Goal: Information Seeking & Learning: Learn about a topic

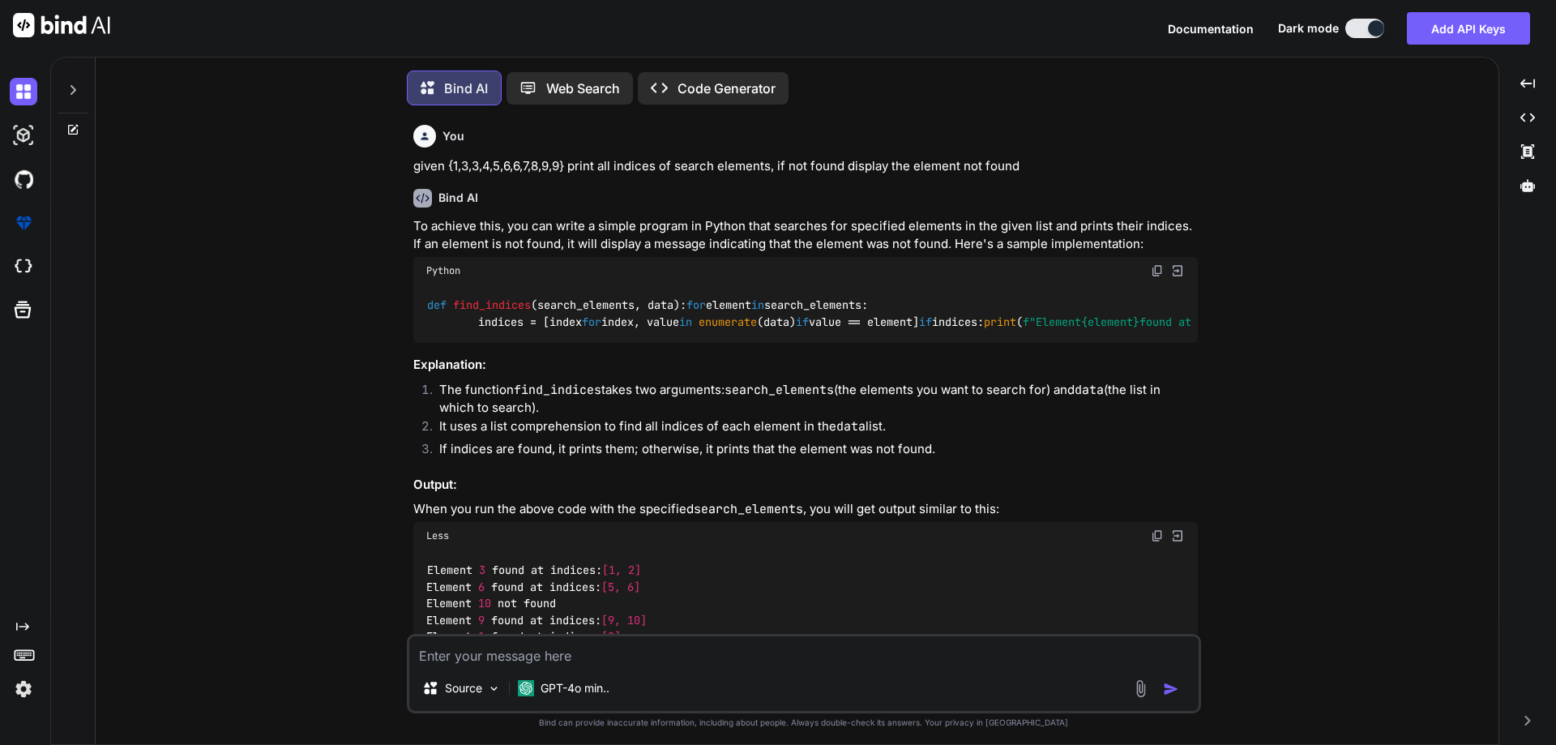
type textarea "x"
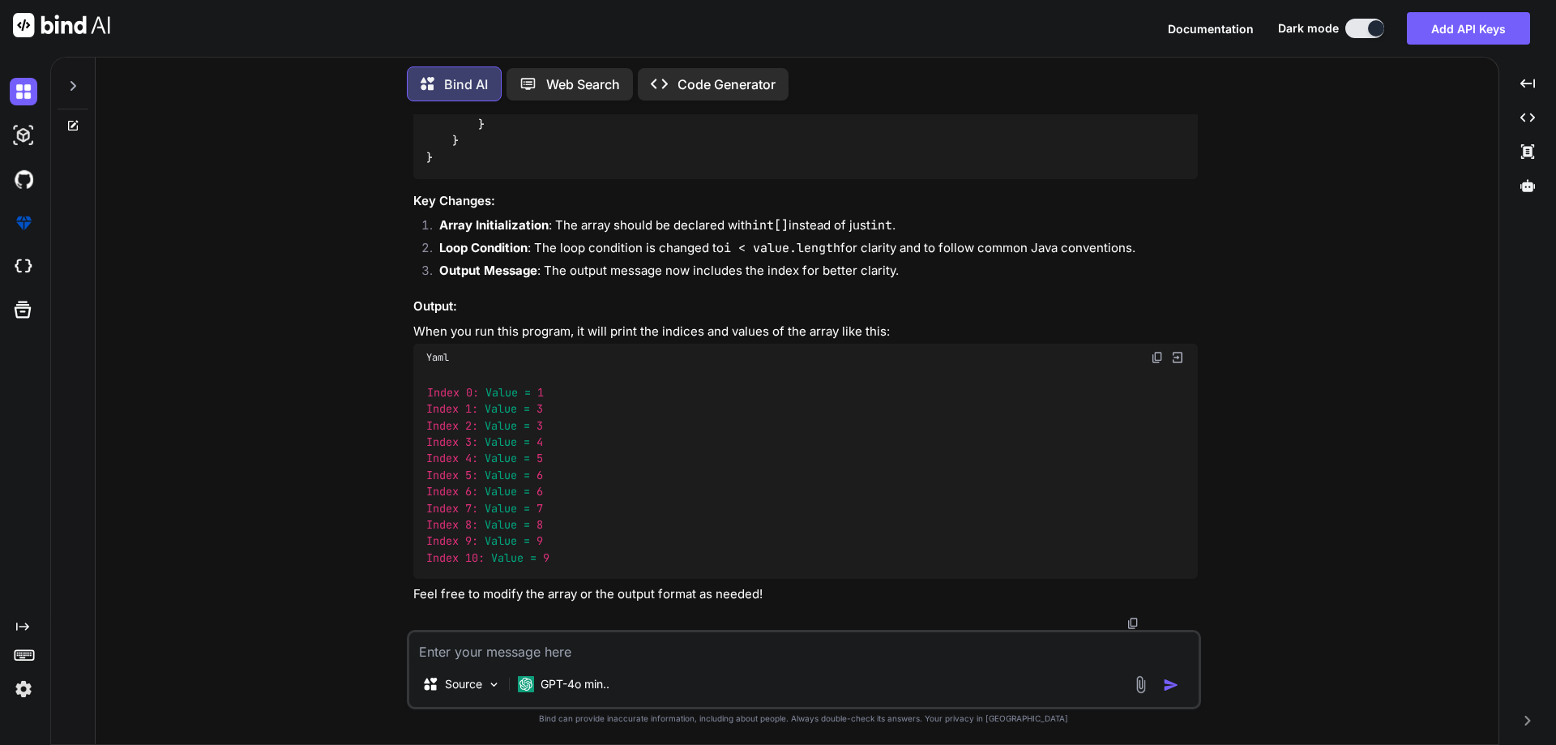
scroll to position [4088, 0]
type textarea "class Main { public static void main(String[] args) { String s= "[PERSON_NAME]"…"
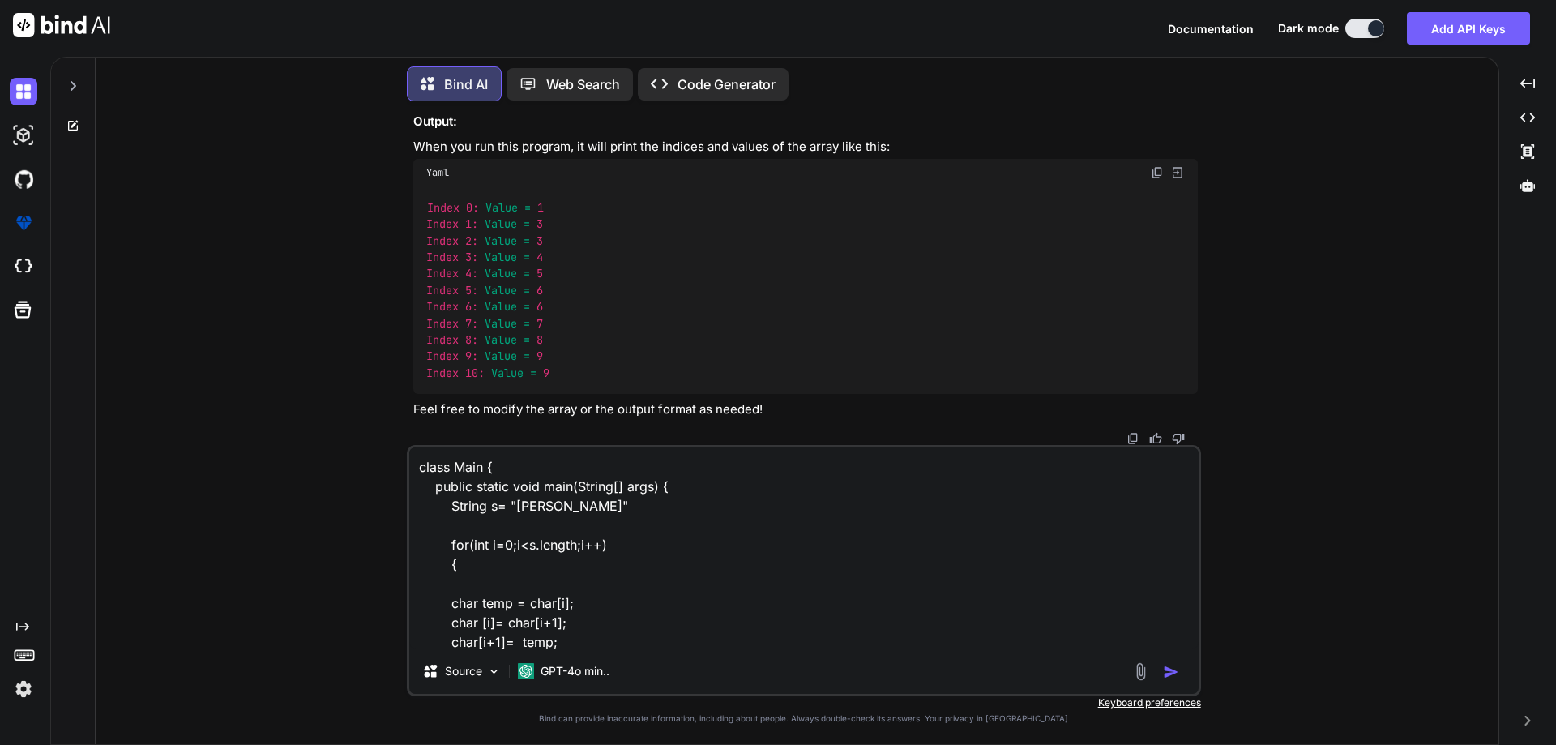
scroll to position [79, 0]
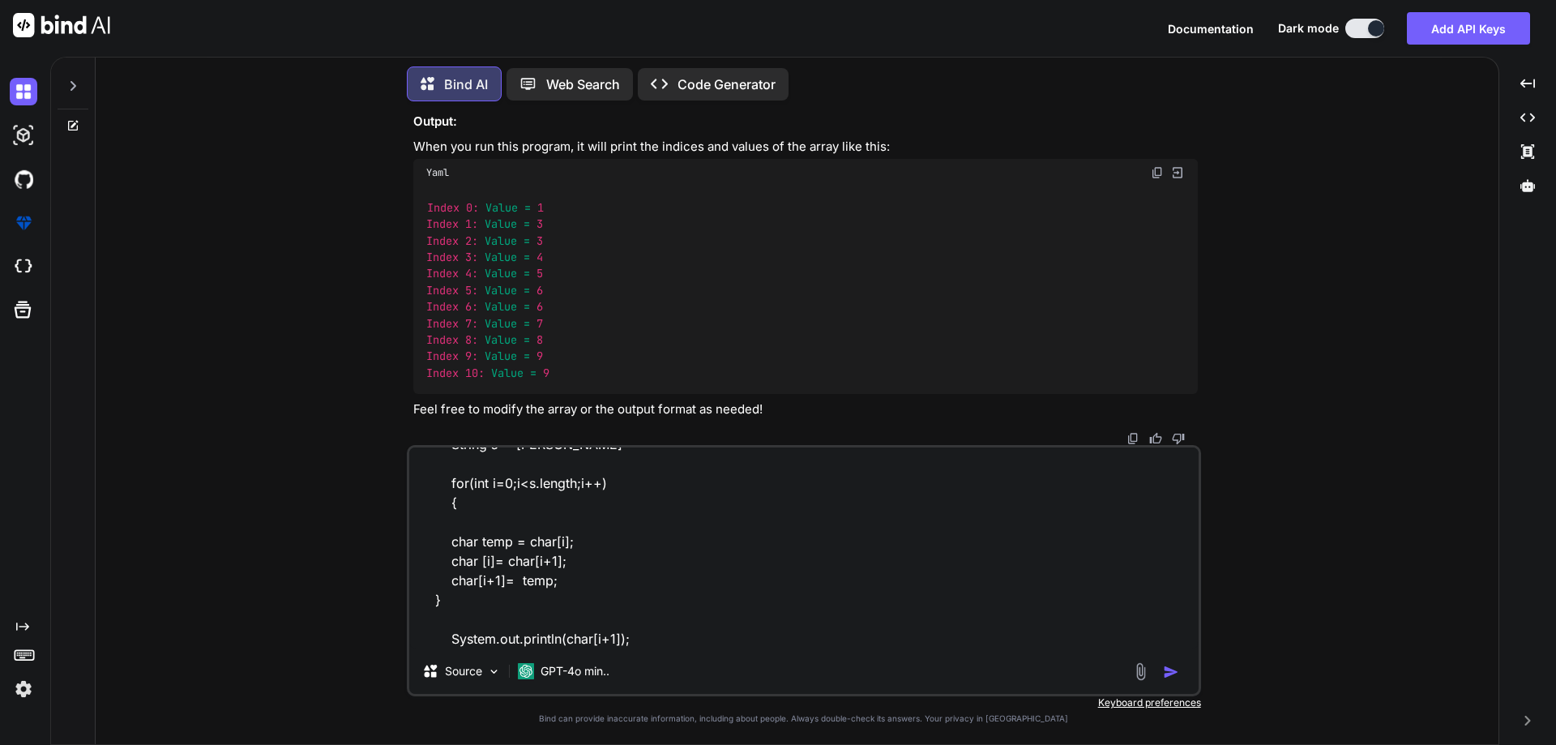
type textarea "x"
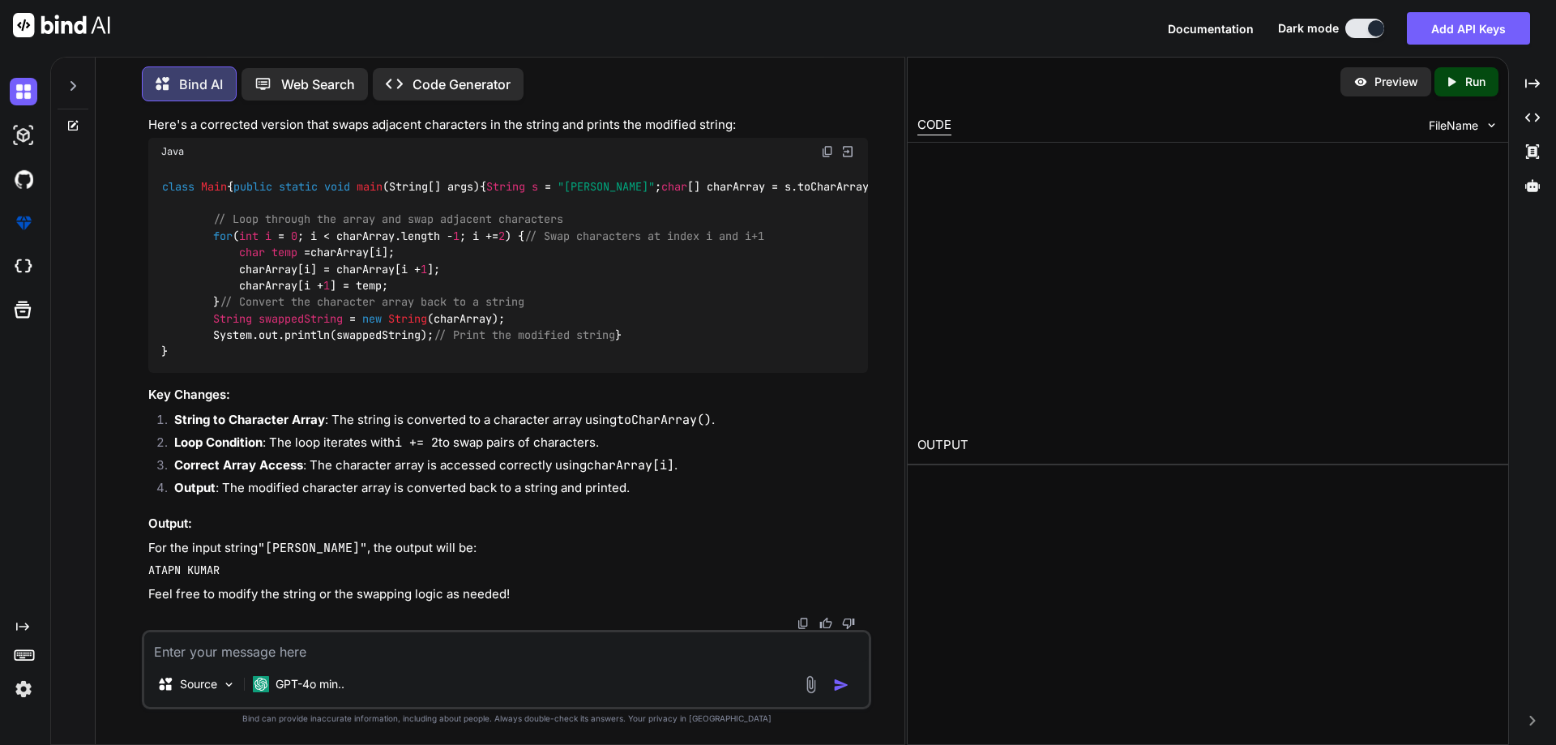
scroll to position [5262, 0]
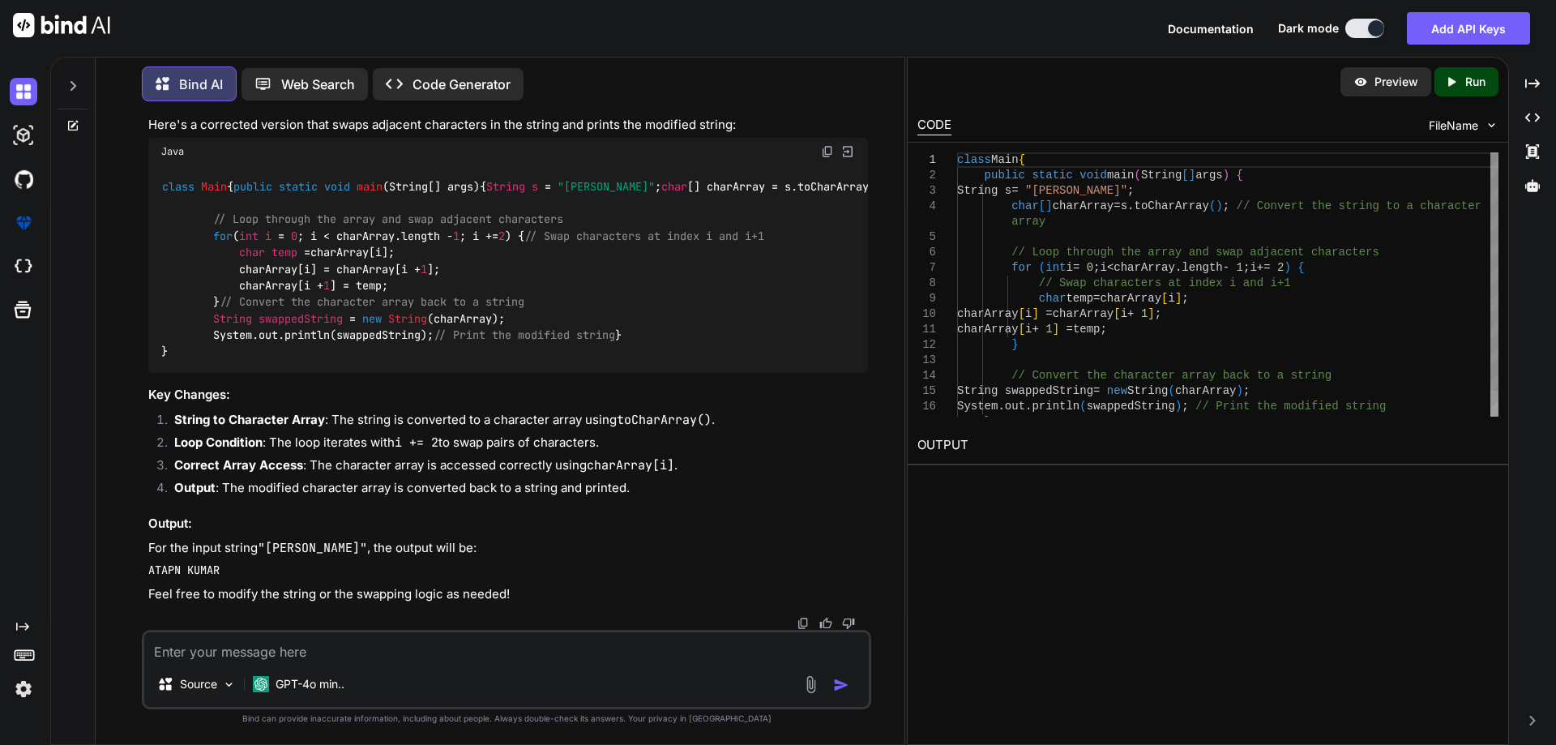
type textarea "x"
click at [273, 653] on textarea at bounding box center [506, 646] width 725 height 29
type textarea "simple way the above program"
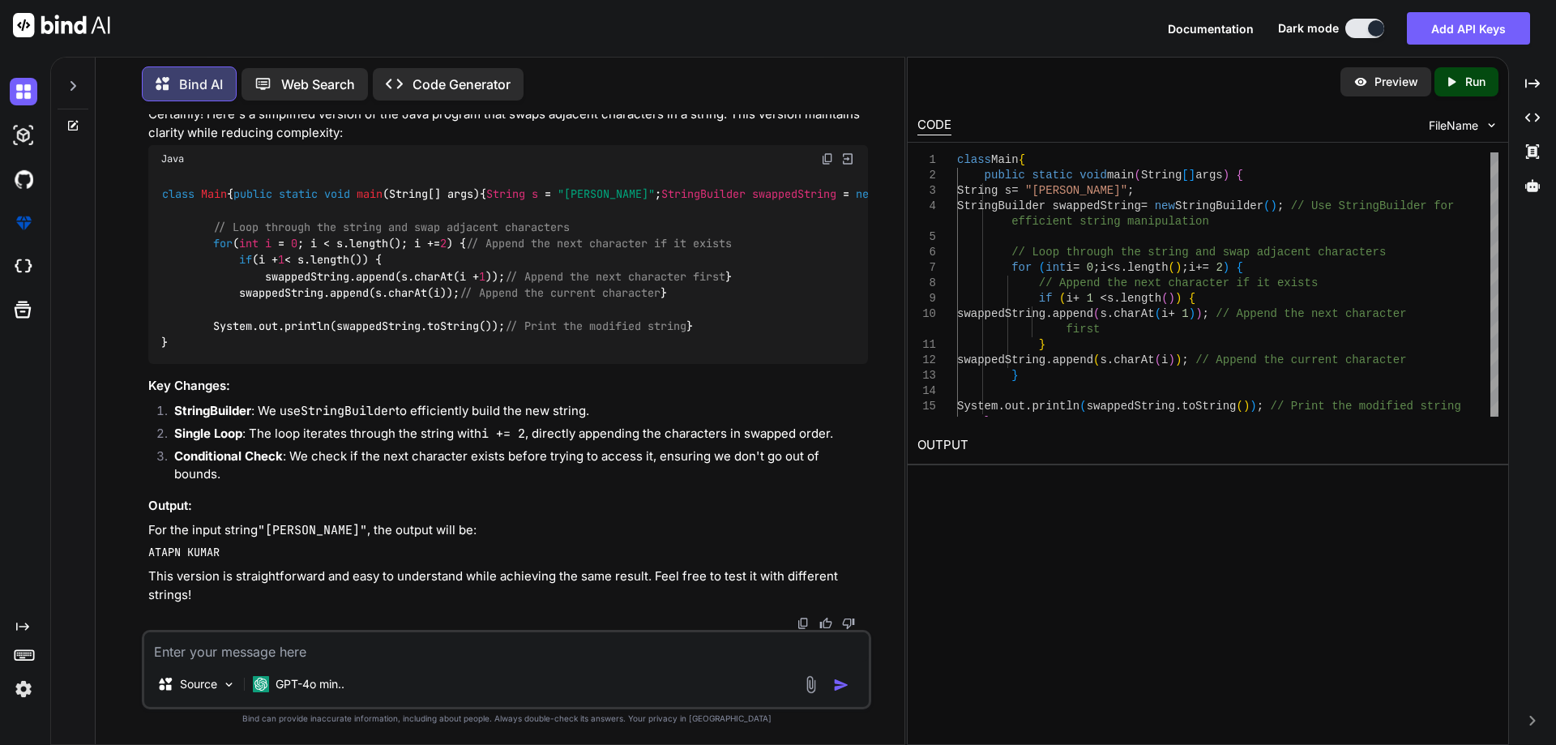
scroll to position [5101, 0]
drag, startPoint x: 266, startPoint y: 310, endPoint x: 399, endPoint y: 310, distance: 132.9
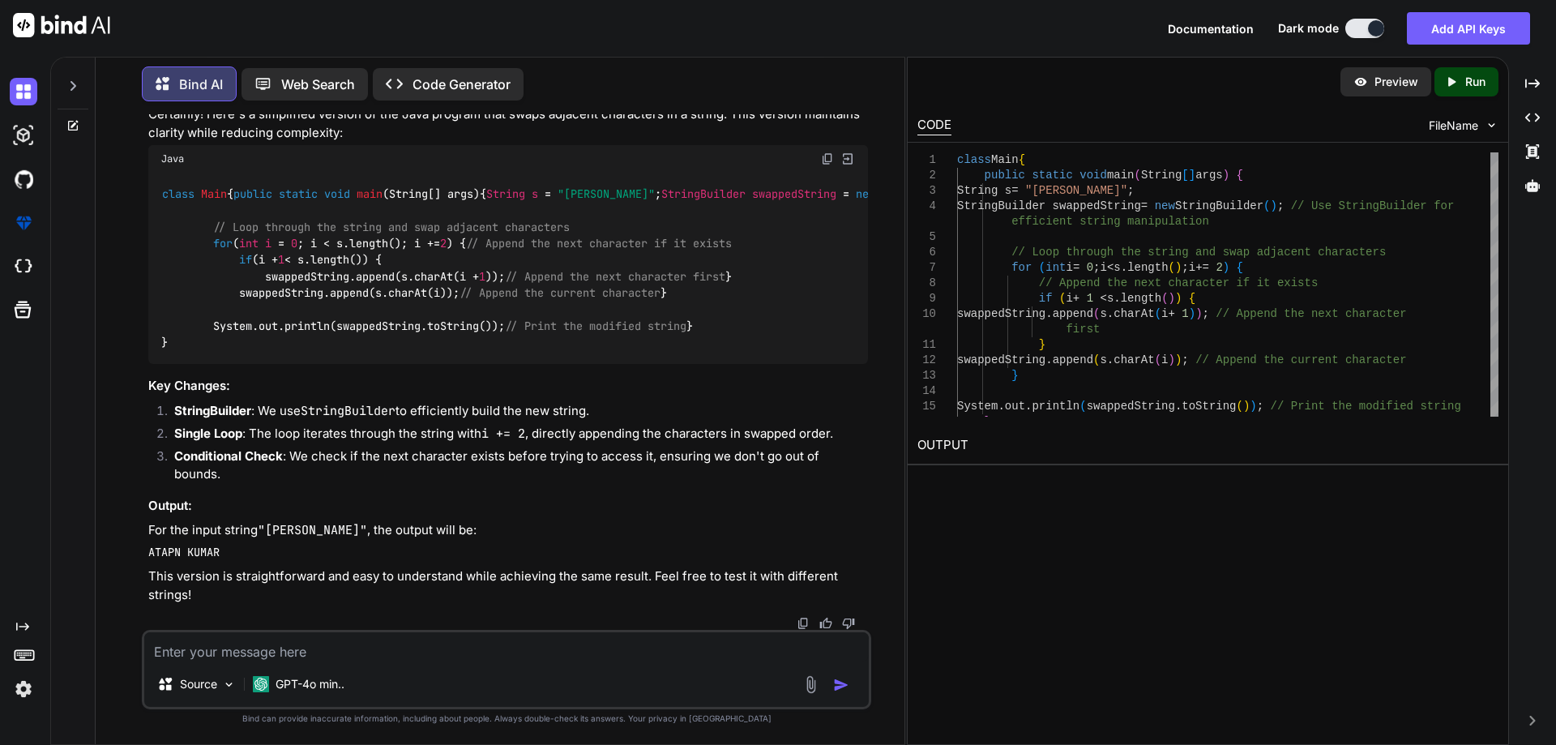
drag, startPoint x: 310, startPoint y: 315, endPoint x: 402, endPoint y: 319, distance: 91.7
copy p "wap characters"
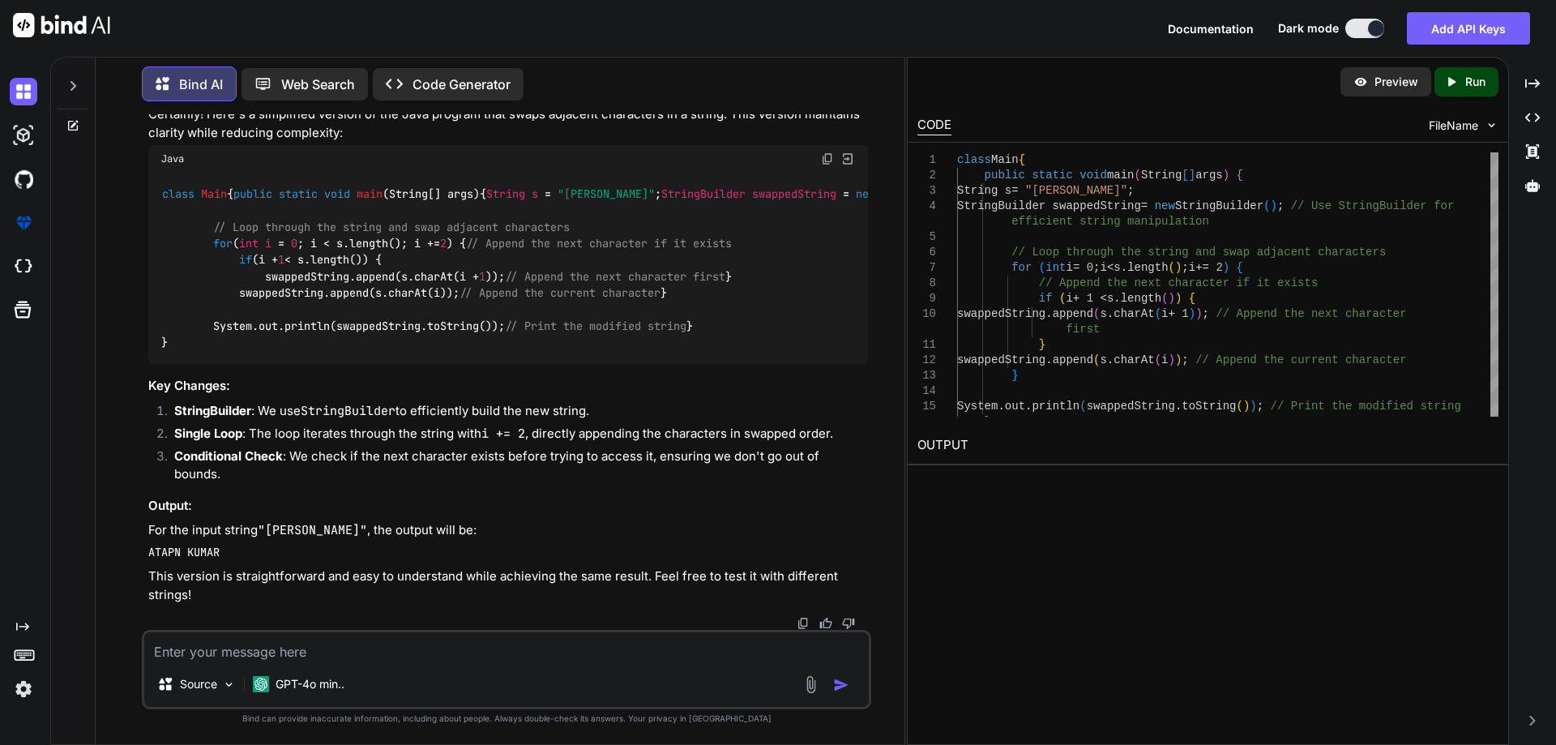
drag, startPoint x: 402, startPoint y: 314, endPoint x: 308, endPoint y: 311, distance: 94.1
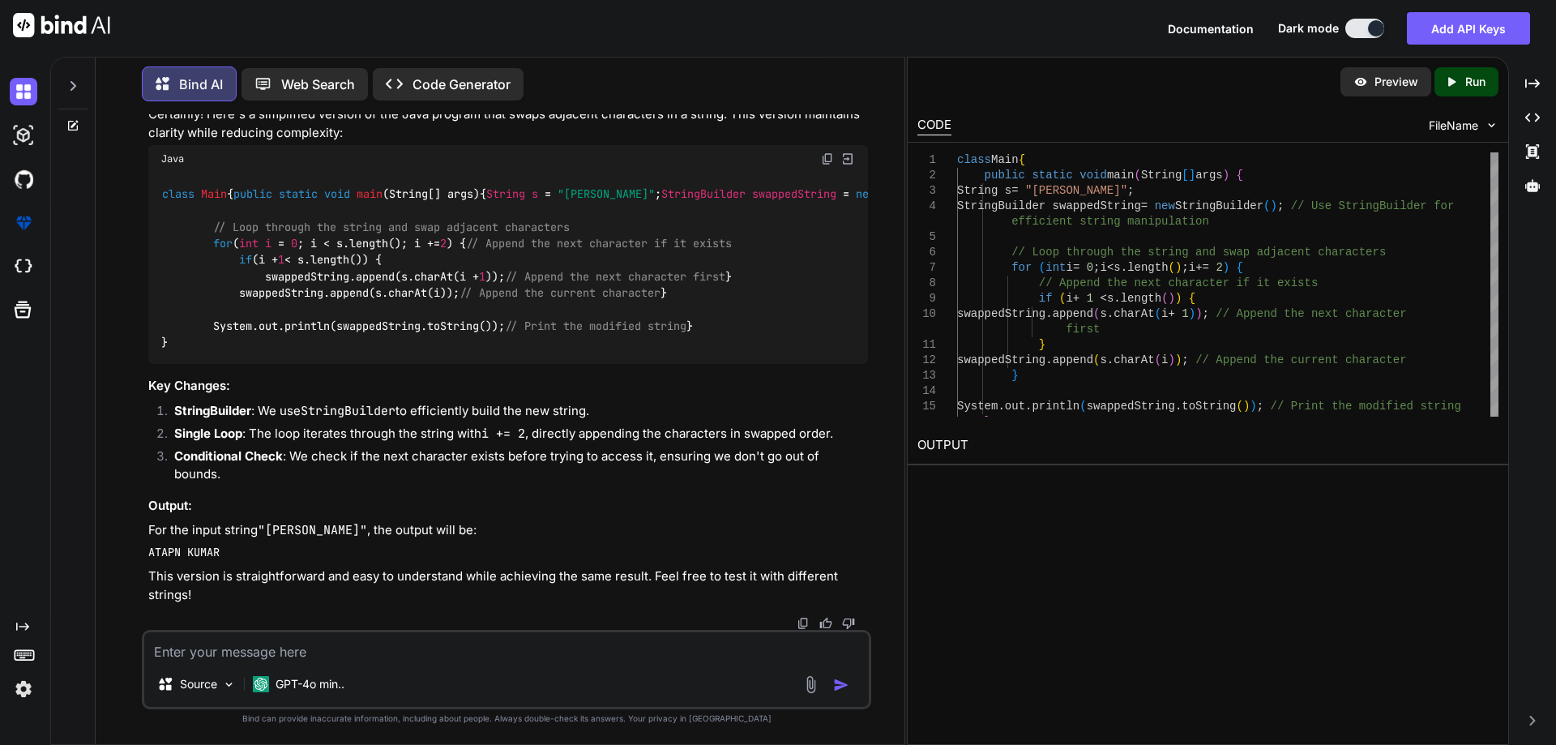
copy p "swap characters"
drag, startPoint x: 153, startPoint y: 545, endPoint x: 479, endPoint y: 551, distance: 325.9
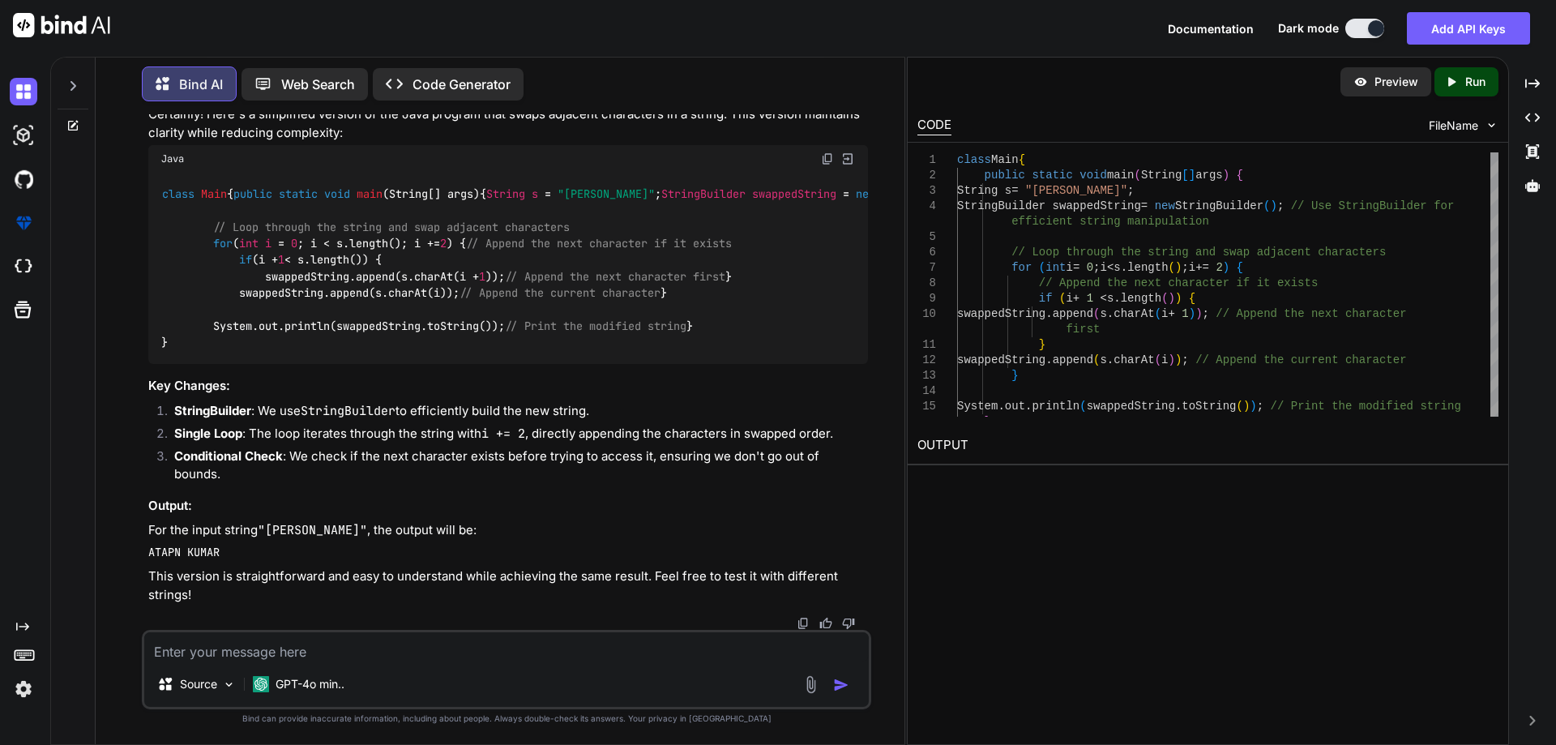
scroll to position [5344, 0]
drag, startPoint x: 159, startPoint y: 516, endPoint x: 555, endPoint y: 524, distance: 396.5
click at [841, 7] on div at bounding box center [826, 0] width 58 height 13
click at [848, 7] on img at bounding box center [848, 0] width 13 height 13
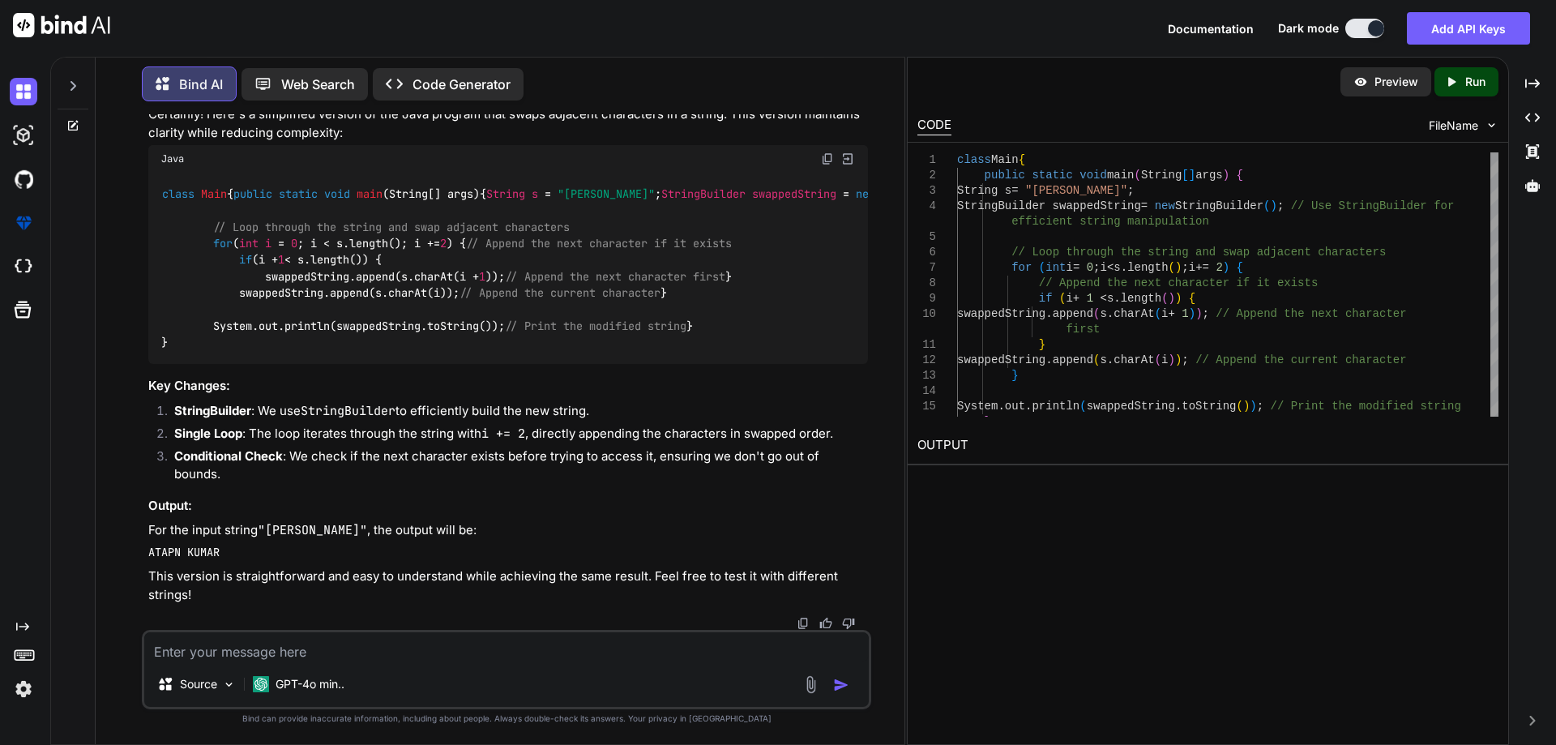
click at [849, 7] on img at bounding box center [848, 0] width 13 height 13
drag, startPoint x: 161, startPoint y: 229, endPoint x: 176, endPoint y: 522, distance: 293.8
copy code "class Main { public static void main (String[] args) { String s = "[PERSON_NAME…"
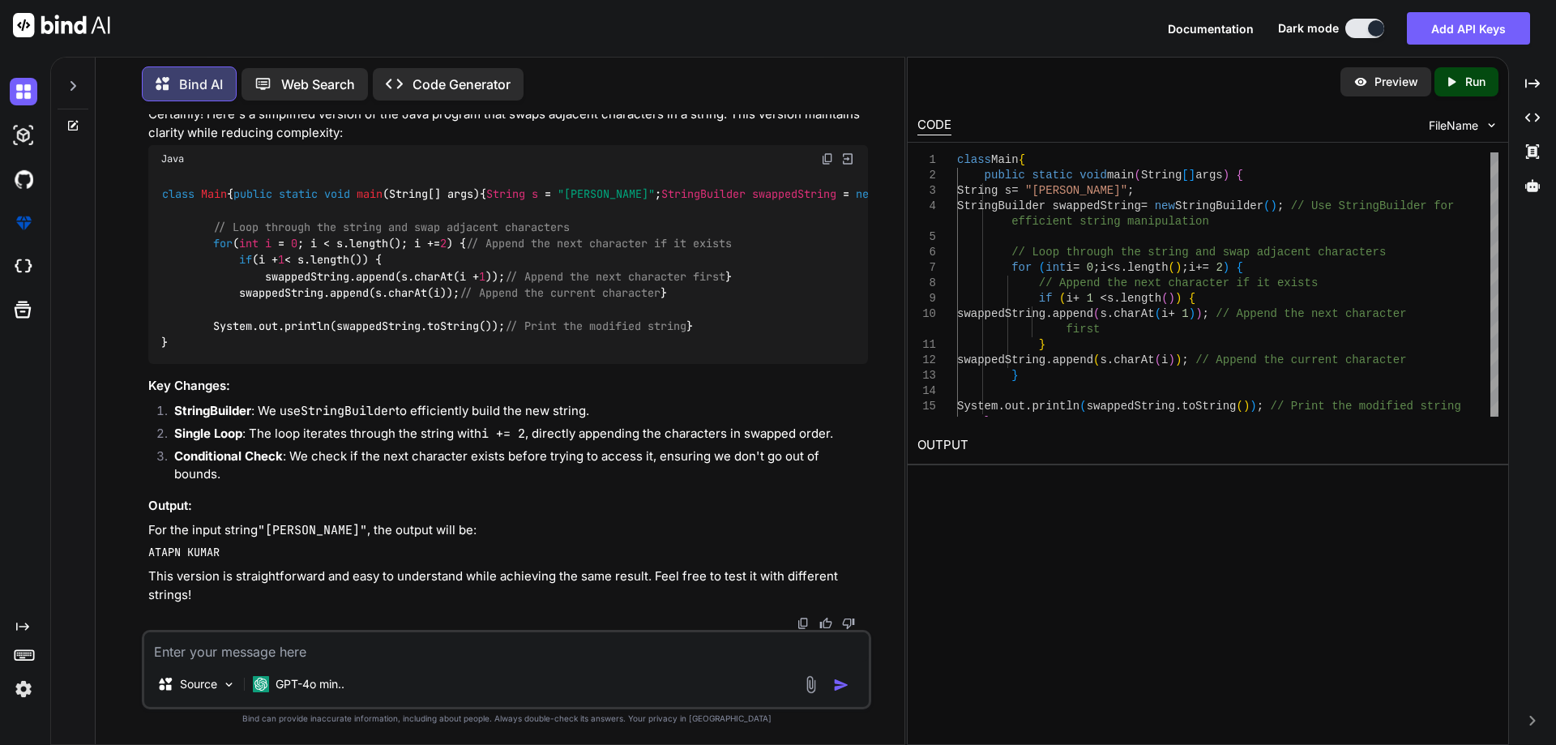
scroll to position [5344, 0]
click at [226, 646] on textarea at bounding box center [506, 646] width 725 height 29
paste textarea "class Main { public static void main(String[] args) { String s = "[PERSON_NAME]…"
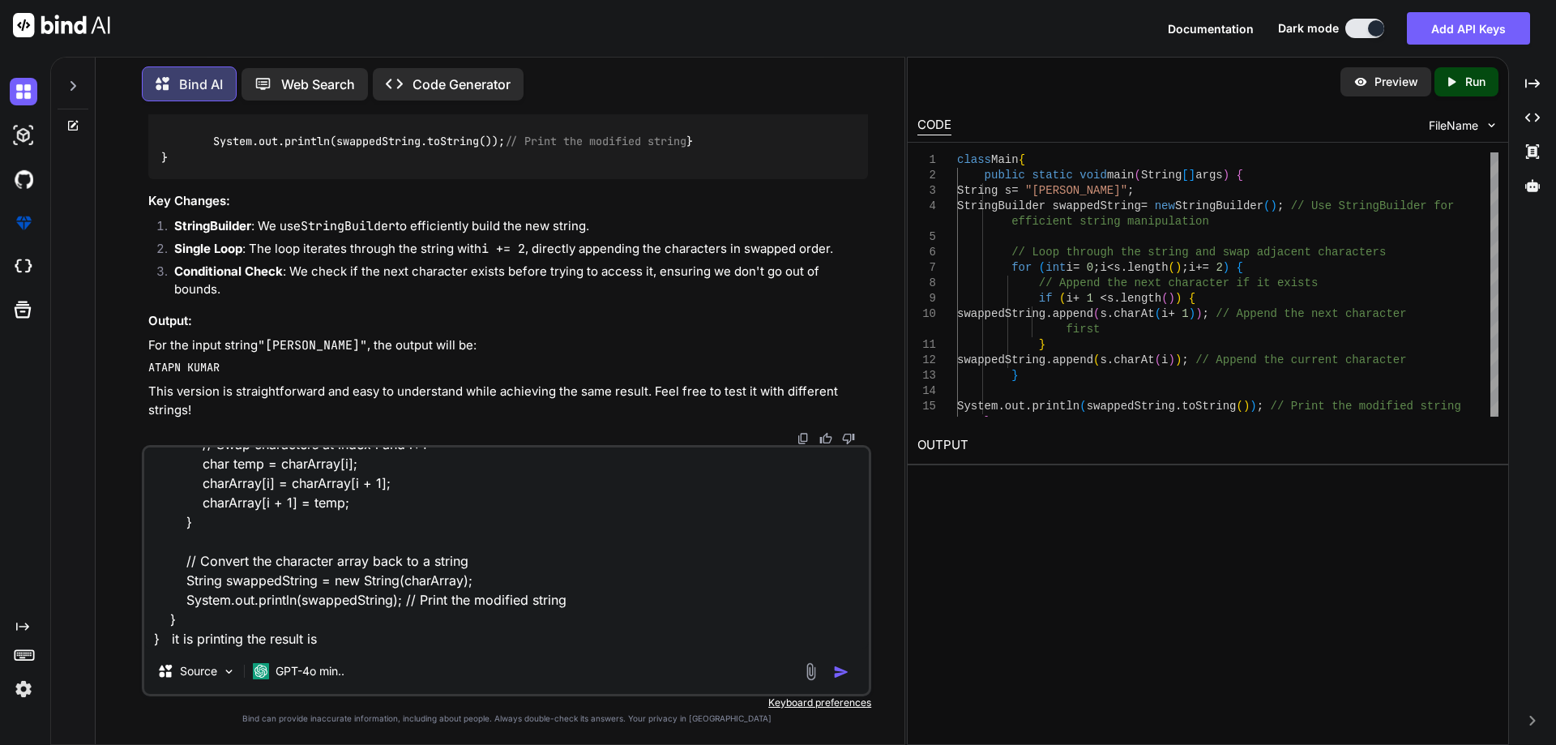
scroll to position [5507, 0]
click at [256, 318] on div "You given {1,3,3,4,5,6,6,7,8,9,9} print all indices of search elements, if not …" at bounding box center [507, 429] width 796 height 630
copy code "ATAPN KUMAR"
click at [362, 633] on textarea "class Main { public static void main(String[] args) { String s = "[PERSON_NAME]…" at bounding box center [506, 547] width 725 height 201
paste textarea "ATAPN KUMAR"
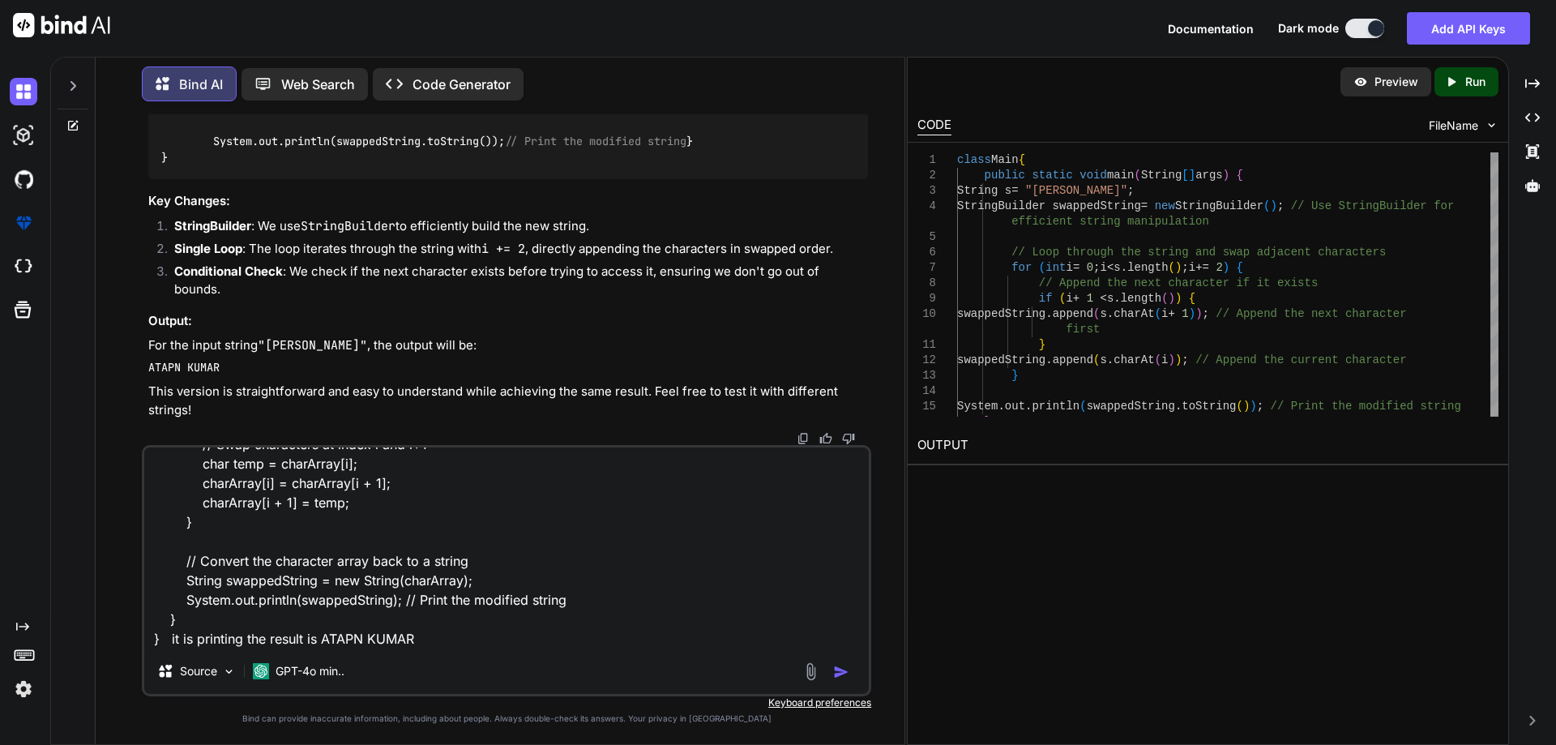
click at [362, 637] on textarea "class Main { public static void main(String[] args) { String s = "[PERSON_NAME]…" at bounding box center [506, 547] width 725 height 201
click at [370, 637] on textarea "class Main { public static void main(String[] args) { String s = "[PERSON_NAME]…" at bounding box center [506, 547] width 725 height 201
click at [494, 639] on textarea "class Main { public static void main(String[] args) { String s = "[PERSON_NAME]…" at bounding box center [506, 547] width 725 height 201
click at [323, 639] on textarea "class Main { public static void main(String[] args) { String s = "[PERSON_NAME]…" at bounding box center [506, 547] width 725 height 201
click at [311, 639] on textarea "class Main { public static void main(String[] args) { String s = "[PERSON_NAME]…" at bounding box center [506, 547] width 725 height 201
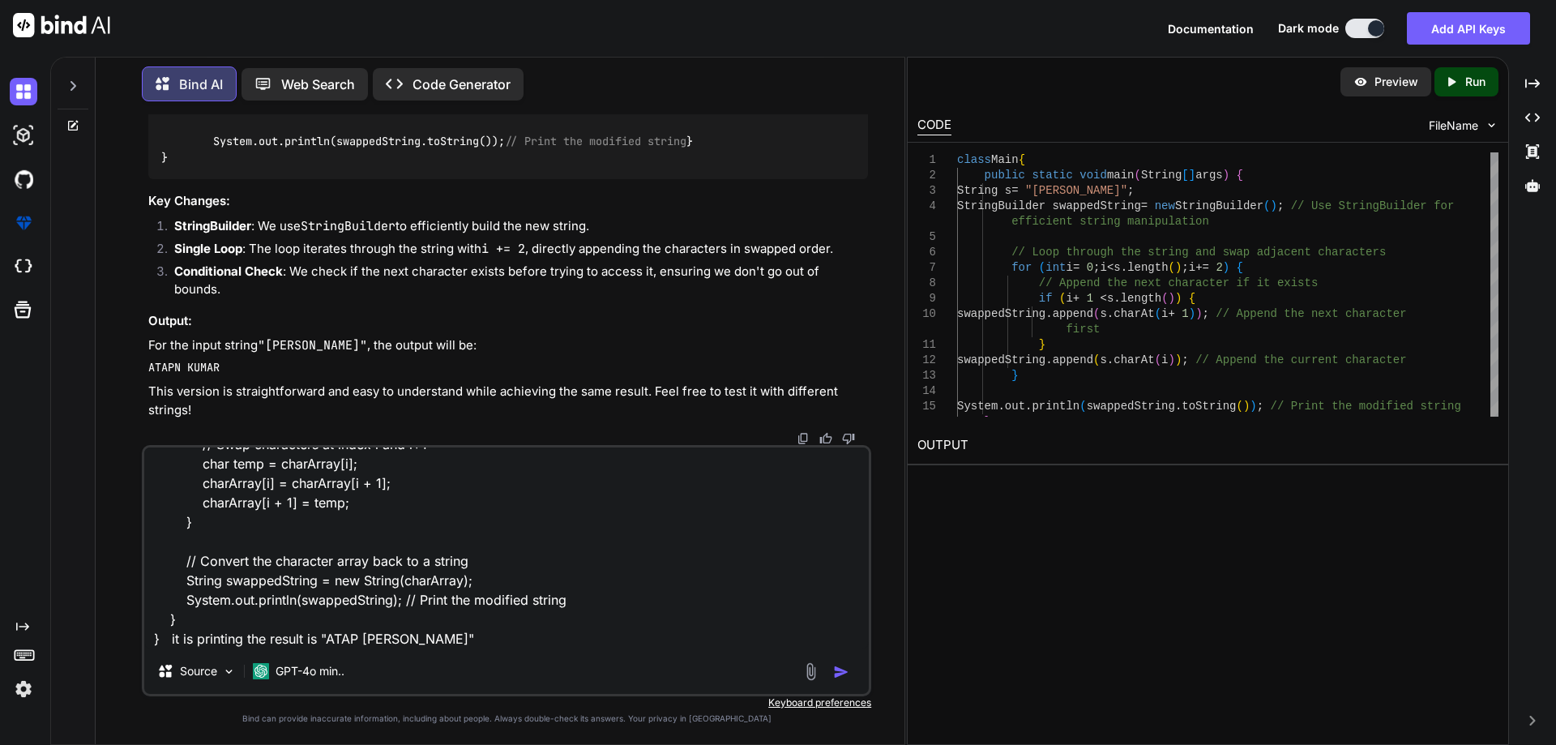
click at [311, 639] on textarea "class Main { public static void main(String[] args) { String s = "[PERSON_NAME]…" at bounding box center [506, 547] width 725 height 201
type textarea "class Main { public static void main(String[] args) { String s = "[PERSON_NAME]…"
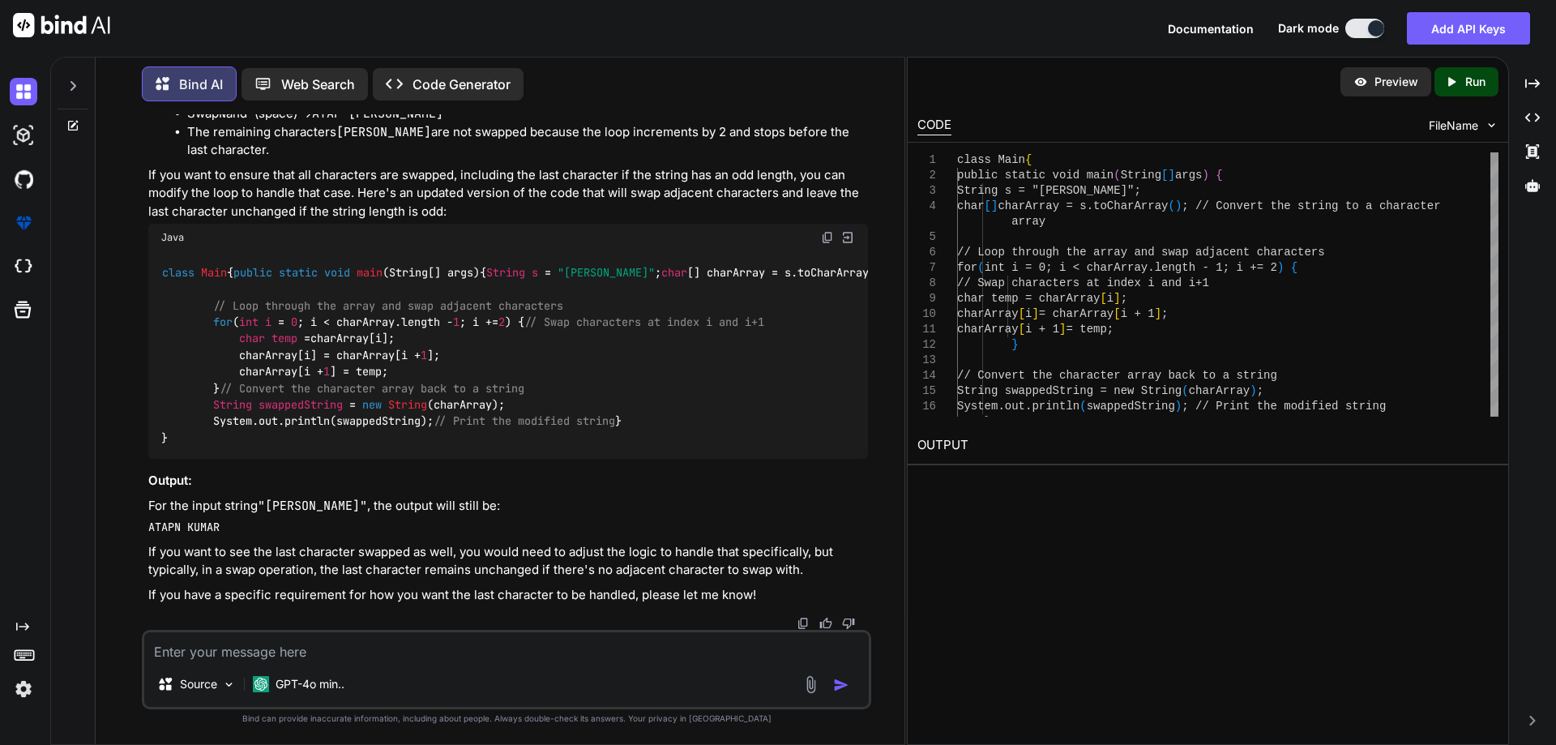
scroll to position [6928, 0]
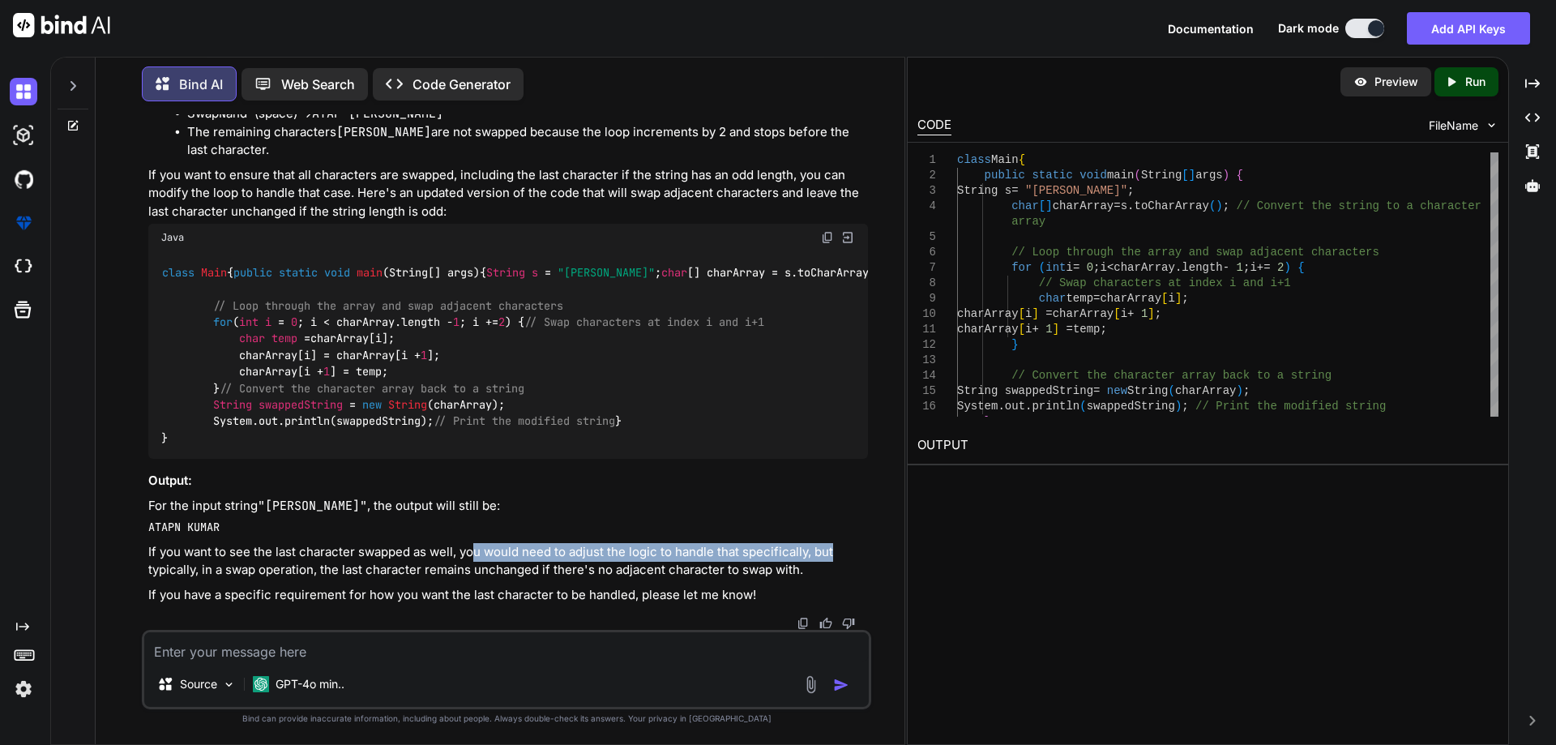
drag, startPoint x: 474, startPoint y: 554, endPoint x: 833, endPoint y: 554, distance: 359.1
click at [833, 554] on p "If you want to see the last character swapped as well, you would need to adjust…" at bounding box center [508, 561] width 720 height 36
click at [830, 244] on img at bounding box center [827, 237] width 13 height 13
click at [256, 447] on code "class Main { public static void main (String[] args) { String s = "[PERSON_NAME…" at bounding box center [661, 355] width 1000 height 182
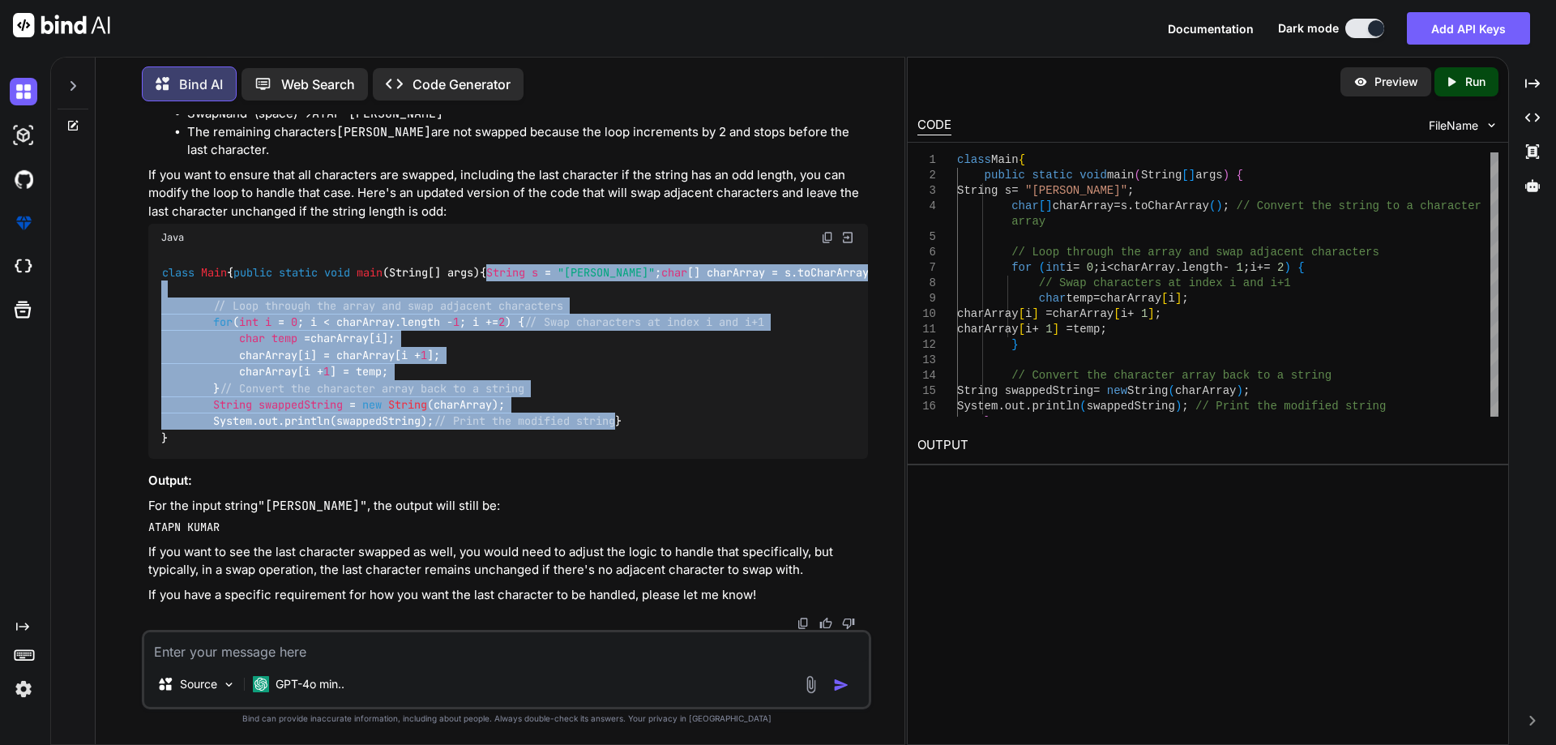
drag, startPoint x: 215, startPoint y: 350, endPoint x: 649, endPoint y: 568, distance: 485.4
click at [649, 459] on div "class Main { public static void main (String[] args) { String s = "[PERSON_NAME…" at bounding box center [508, 355] width 720 height 208
copy code "String s = "[PERSON_NAME]" ; char [] charArray = s.toCharArray(); // Convert th…"
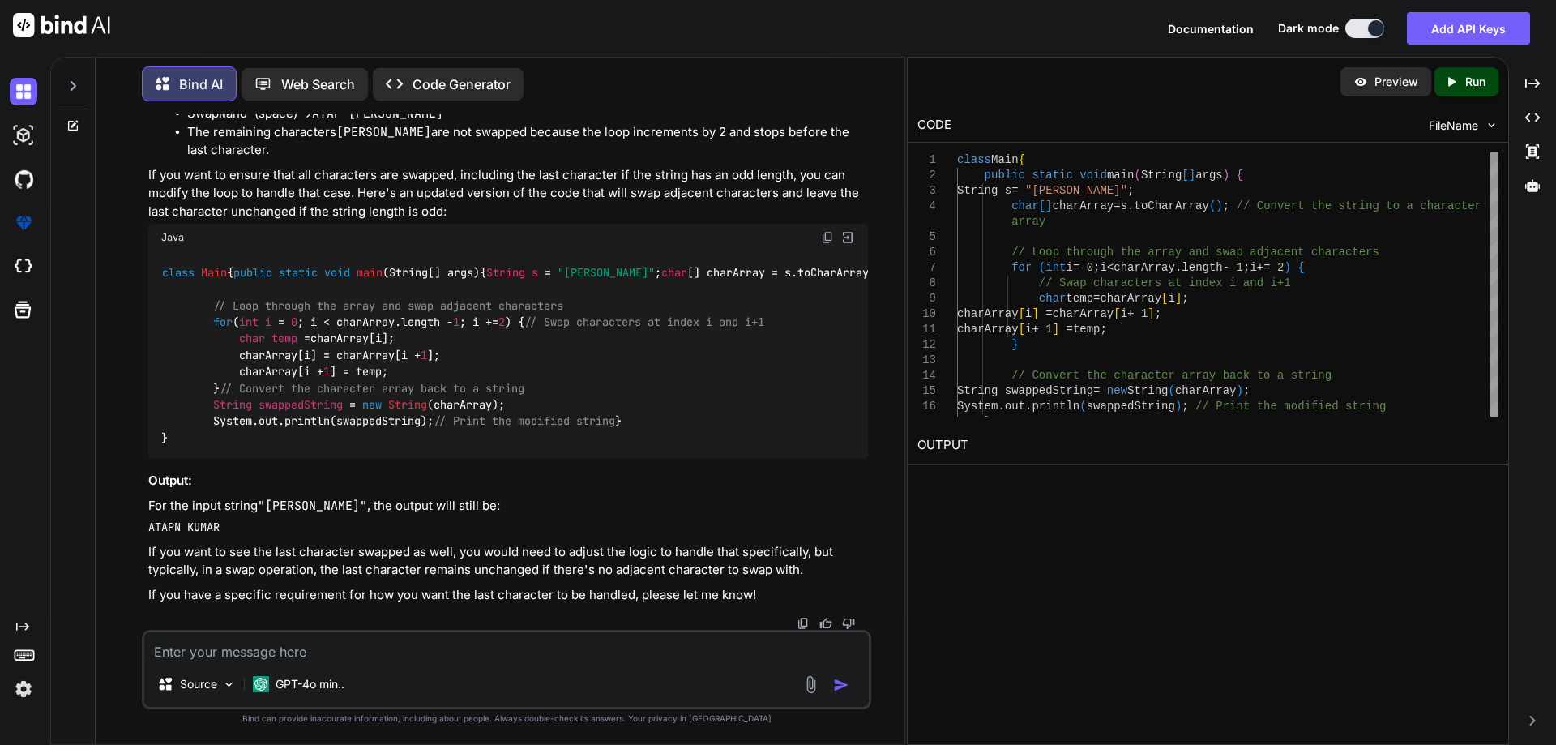
click at [538, 459] on div "class Main { public static void main (String[] args) { String s = "[PERSON_NAME…" at bounding box center [508, 355] width 720 height 208
drag, startPoint x: 268, startPoint y: 243, endPoint x: 405, endPoint y: 238, distance: 137.9
click at [405, 50] on li "Original String : [PERSON_NAME]" at bounding box center [514, 39] width 707 height 23
copy code "[PERSON_NAME]"
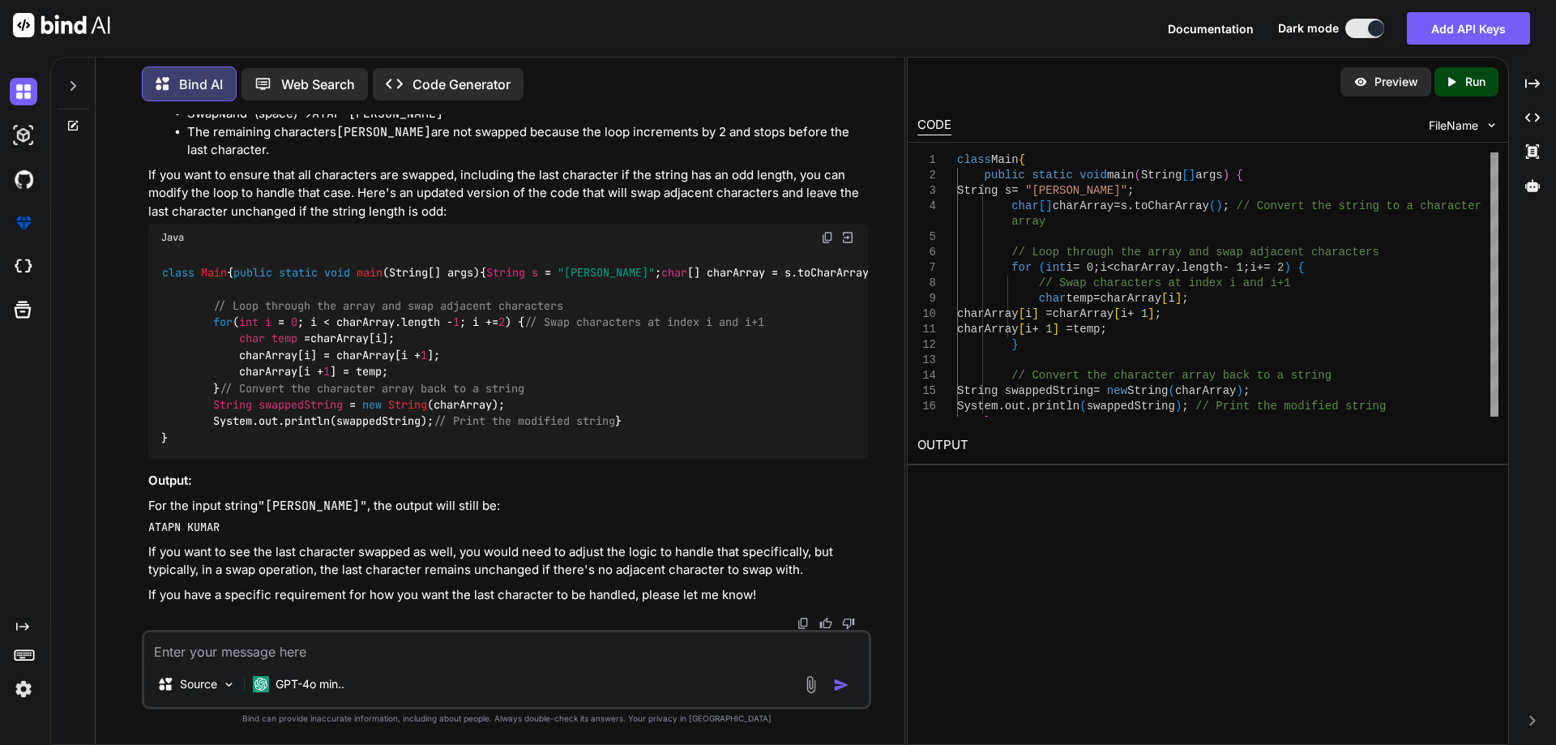
click at [214, 653] on textarea at bounding box center [506, 646] width 725 height 29
paste textarea "[PERSON_NAME]"
click at [399, 652] on textarea "Can we print the "[PERSON_NAME]"" at bounding box center [506, 646] width 725 height 29
drag, startPoint x: 286, startPoint y: 305, endPoint x: 366, endPoint y: 303, distance: 79.5
click at [366, 105] on li "Swap P and A → ATAPN KUMAR (no change since they are the same)" at bounding box center [527, 96] width 681 height 19
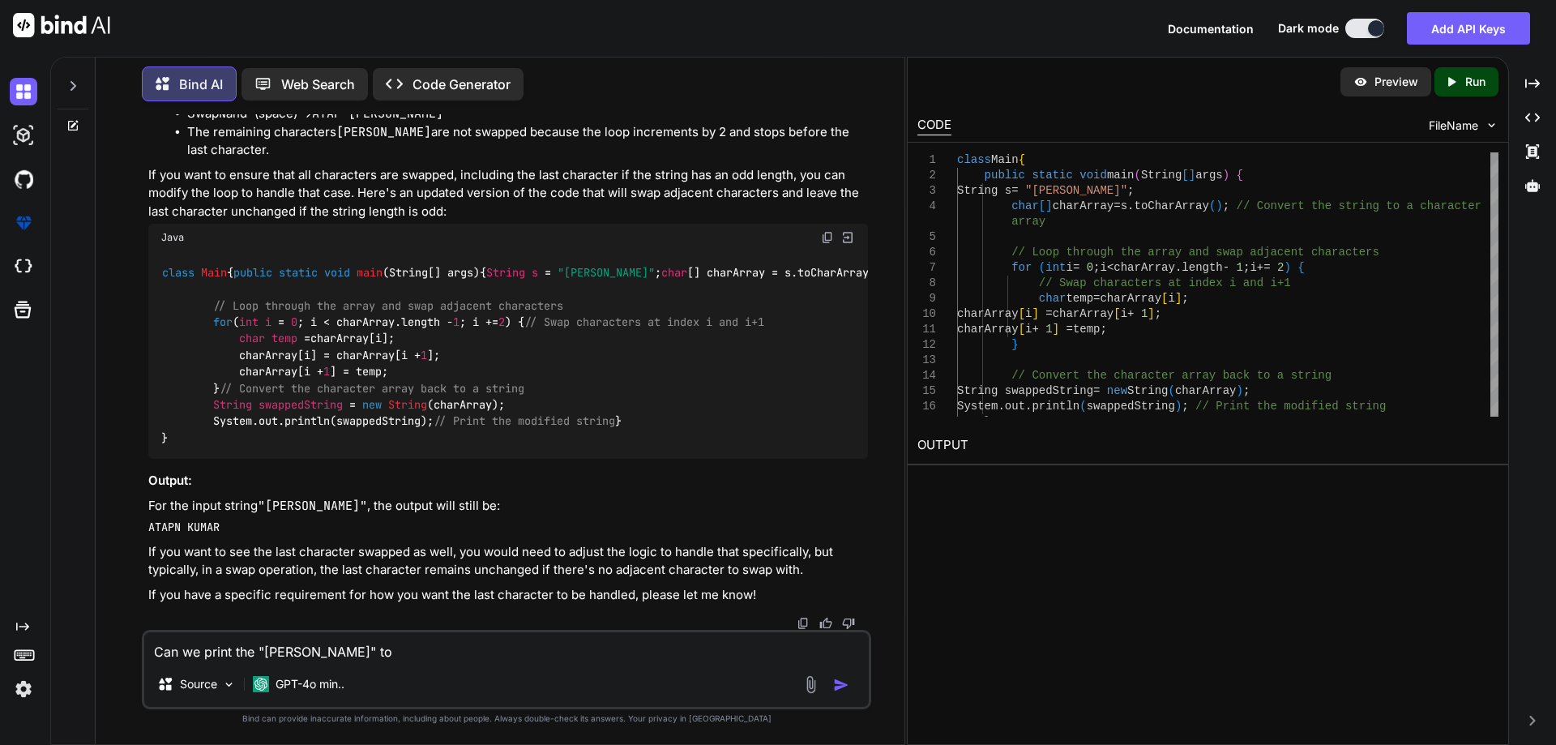
copy code "ATAPN KUMAR"
click at [400, 654] on textarea "Can we print the "[PERSON_NAME]" to" at bounding box center [506, 646] width 725 height 29
paste textarea "ATAPN KUMAR"
click at [387, 653] on textarea "Can we print the "[PERSON_NAME]" to ATAPN [PERSON_NAME]" at bounding box center [506, 646] width 725 height 29
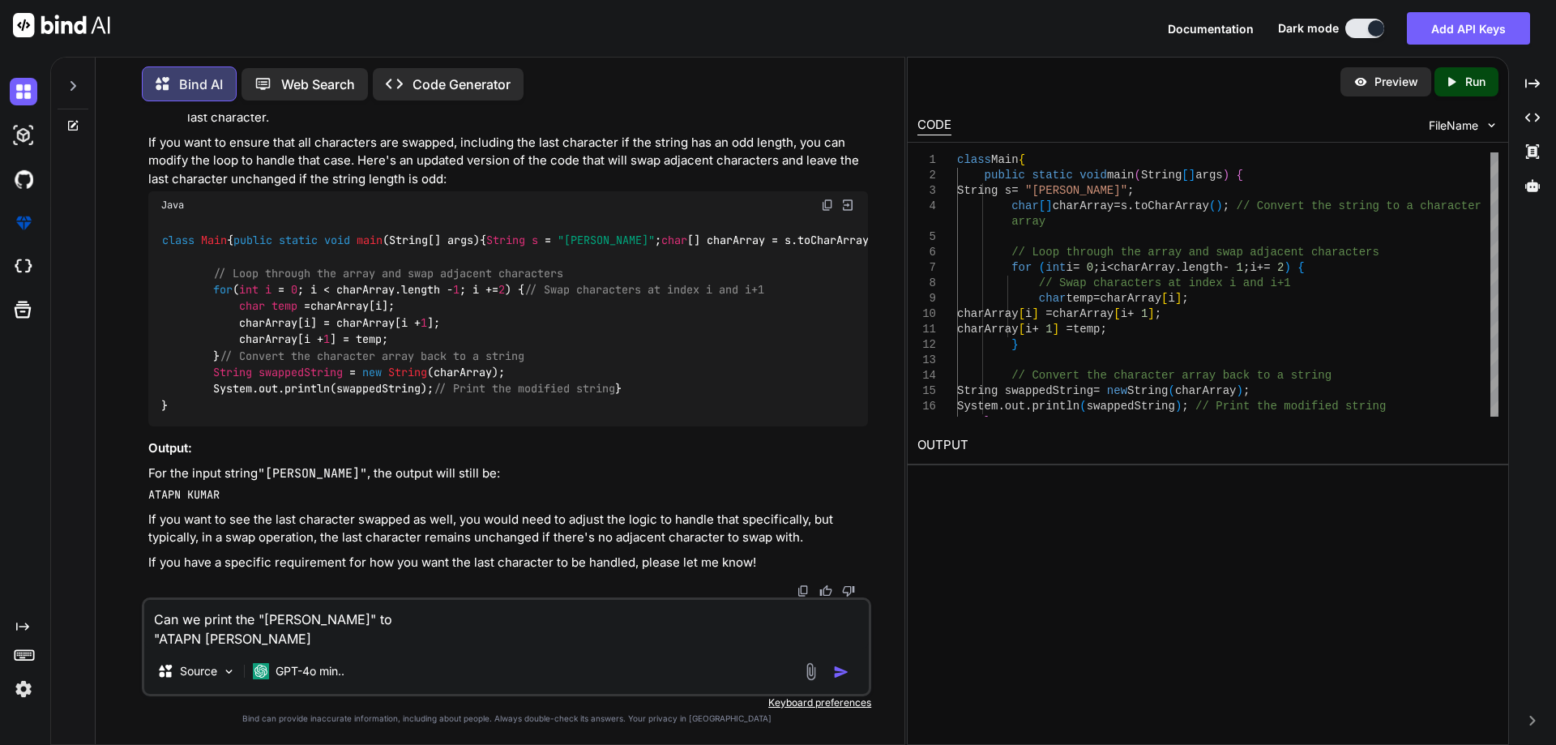
click at [387, 653] on div "Can we print the "[PERSON_NAME]" to "ATAPN KUMAR Source GPT-4o min.." at bounding box center [507, 646] width 730 height 99
click at [273, 636] on textarea "Can we print the "[PERSON_NAME]" to "ATAPN [PERSON_NAME]" at bounding box center [506, 624] width 725 height 49
type textarea "Can we print the "[PERSON_NAME]" to "ATAPN [PERSON_NAME]""
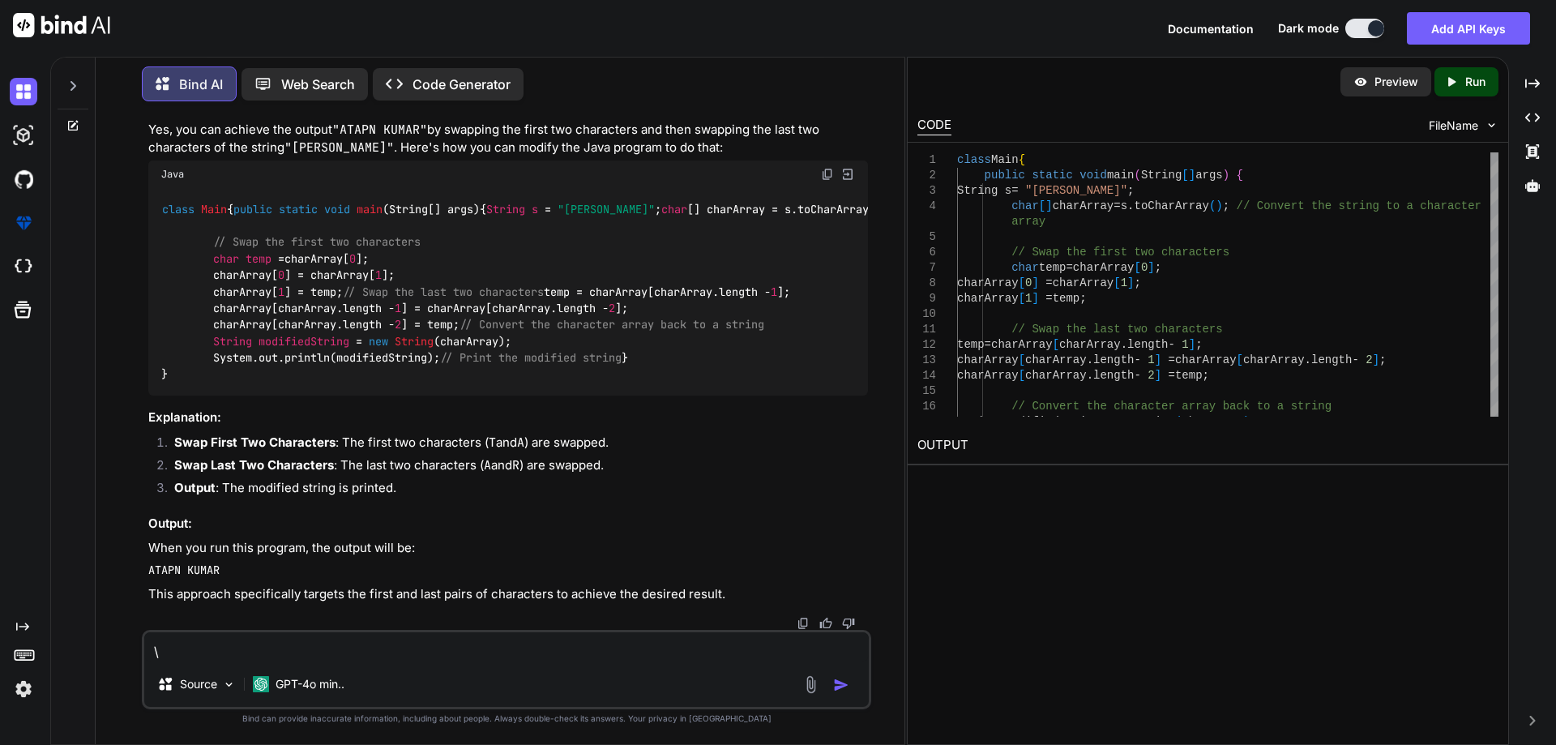
scroll to position [7523, 0]
type textarea "\"
click at [826, 181] on img at bounding box center [827, 174] width 13 height 13
drag, startPoint x: 499, startPoint y: 306, endPoint x: 481, endPoint y: 316, distance: 20.3
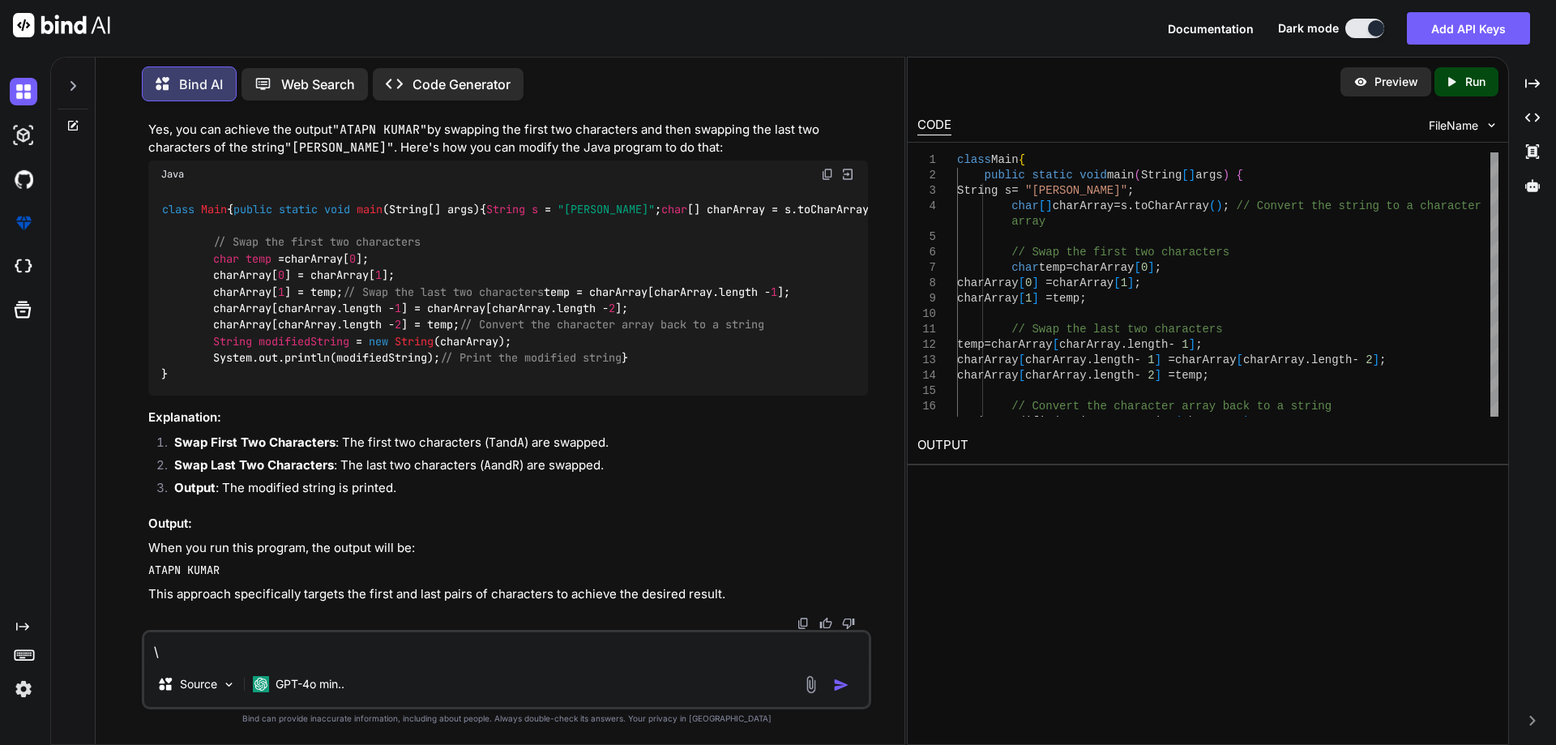
click at [482, 79] on div "You Can we print the "[PERSON_NAME]" to "ATAPN [PERSON_NAME]"" at bounding box center [508, 51] width 720 height 58
click at [480, 79] on p "Can we print the "[PERSON_NAME]" to "ATAPN [PERSON_NAME]"" at bounding box center [508, 70] width 720 height 19
drag, startPoint x: 477, startPoint y: 322, endPoint x: 109, endPoint y: 332, distance: 368.2
click at [109, 332] on div "You given {1,3,3,4,5,6,6,7,8,9,9} print all indices of search elements, if not …" at bounding box center [507, 429] width 796 height 630
copy p "Can we print the "[PERSON_NAME]" to "ATAPN [PERSON_NAME]""
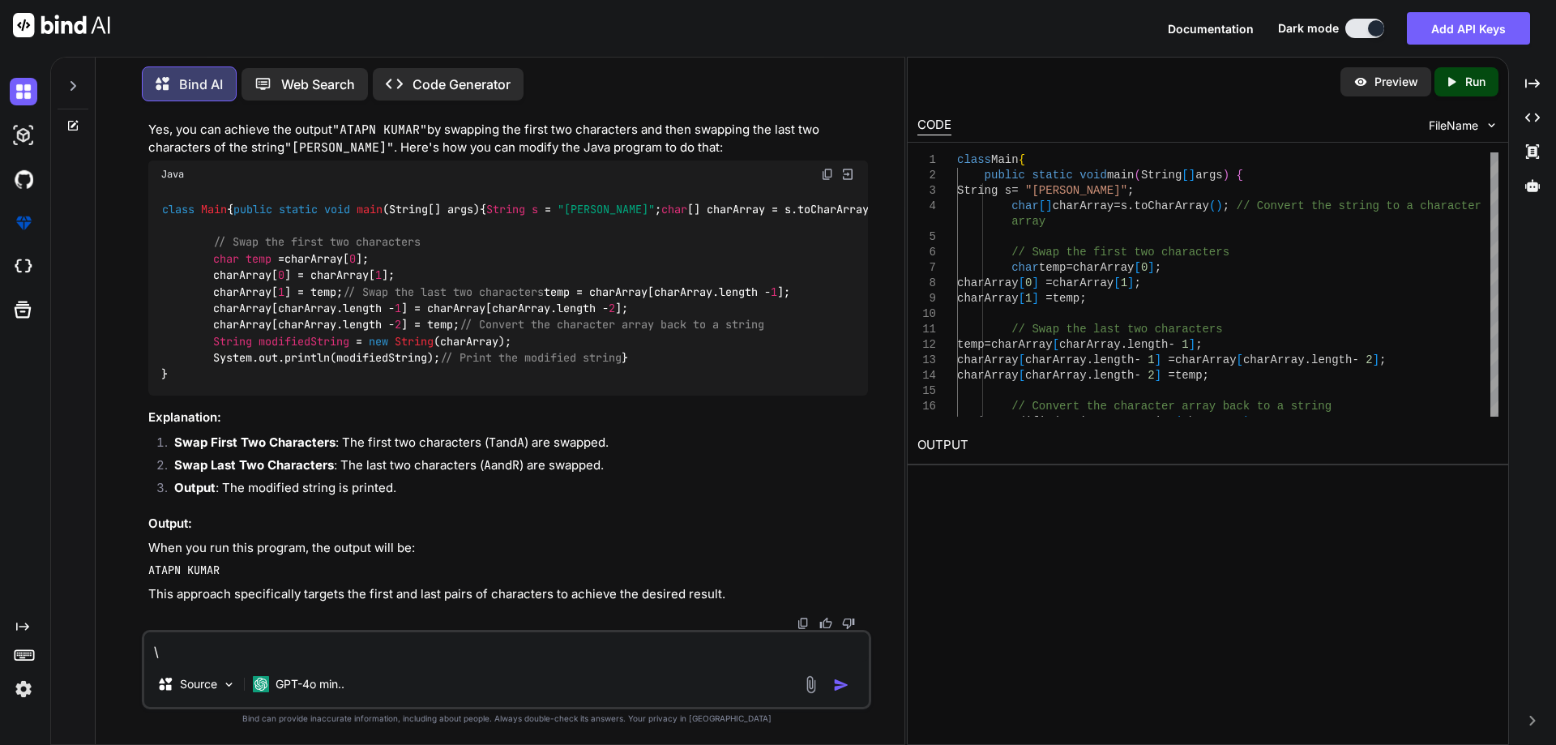
scroll to position [7604, 0]
click at [225, 649] on textarea "\" at bounding box center [506, 646] width 725 height 29
paste textarea "Can we print the "[PERSON_NAME]" to "ATAPN [PERSON_NAME]""
click at [482, 653] on textarea "Can we print the "[PERSON_NAME]" to "ATAPN [PERSON_NAME]"" at bounding box center [506, 646] width 725 height 29
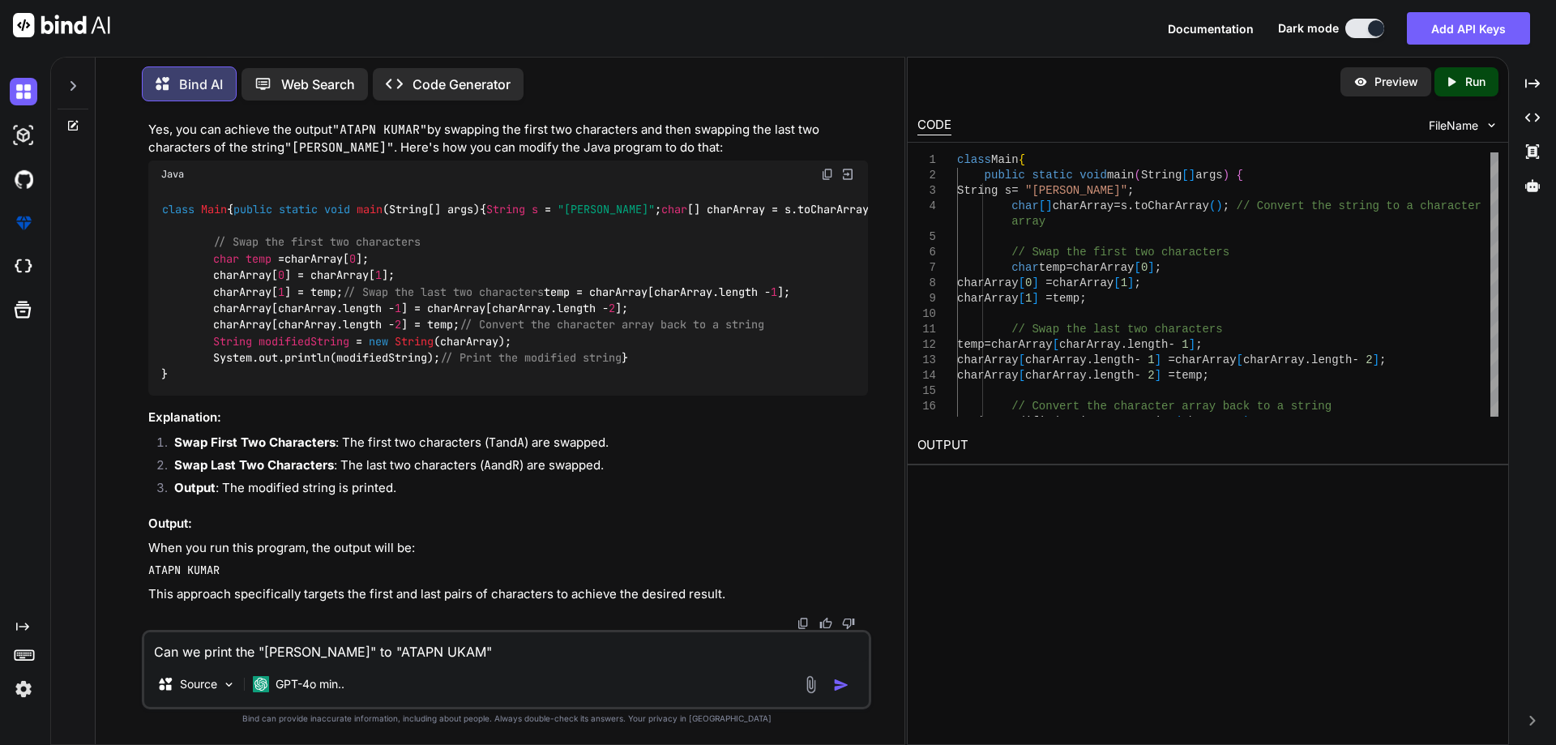
type textarea "Can we print the "[PERSON_NAME]" to "ATAPN UKAMR""
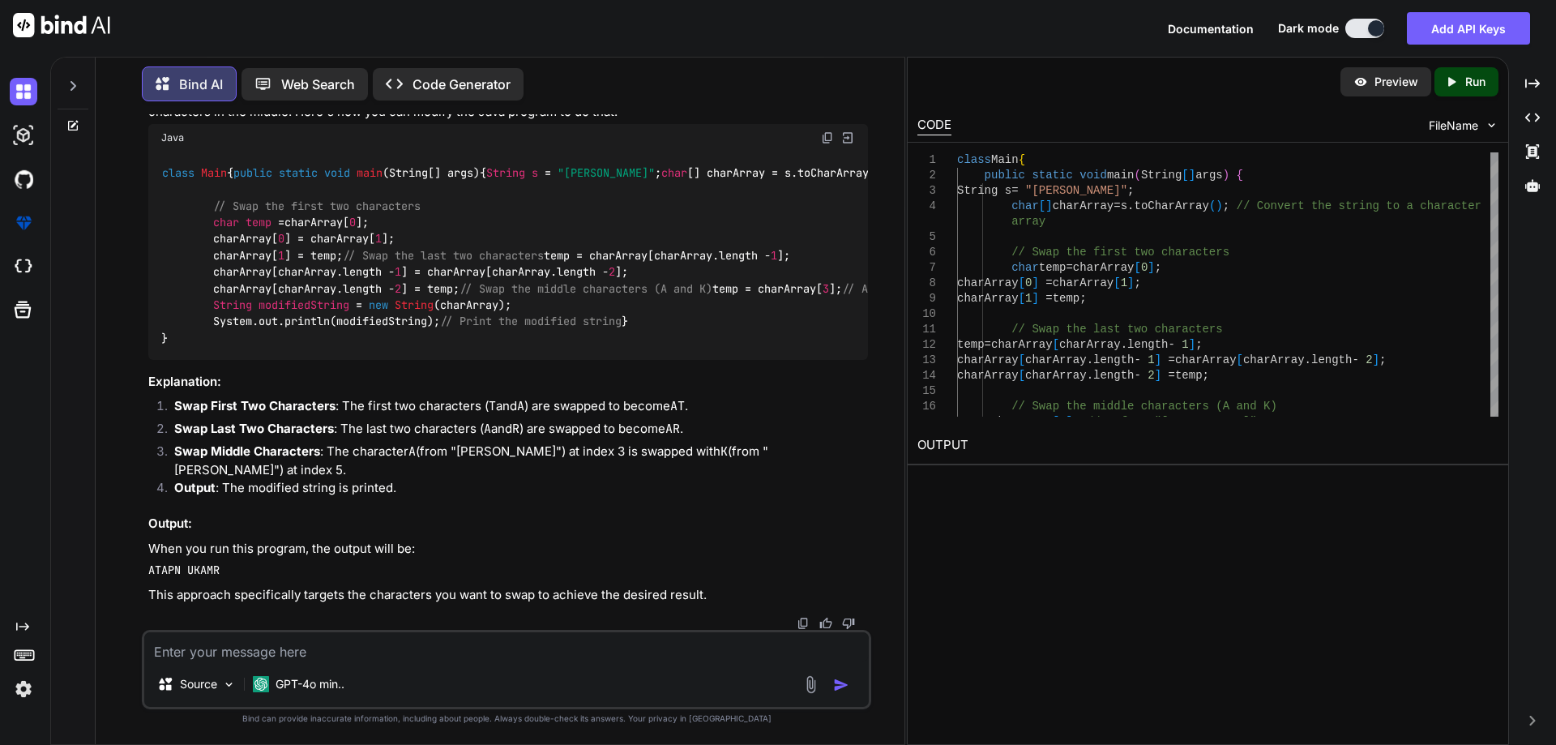
scroll to position [7898, 0]
paste textarea "class Swapcharacters { public static void main(String[] args) { String s = "[PE…"
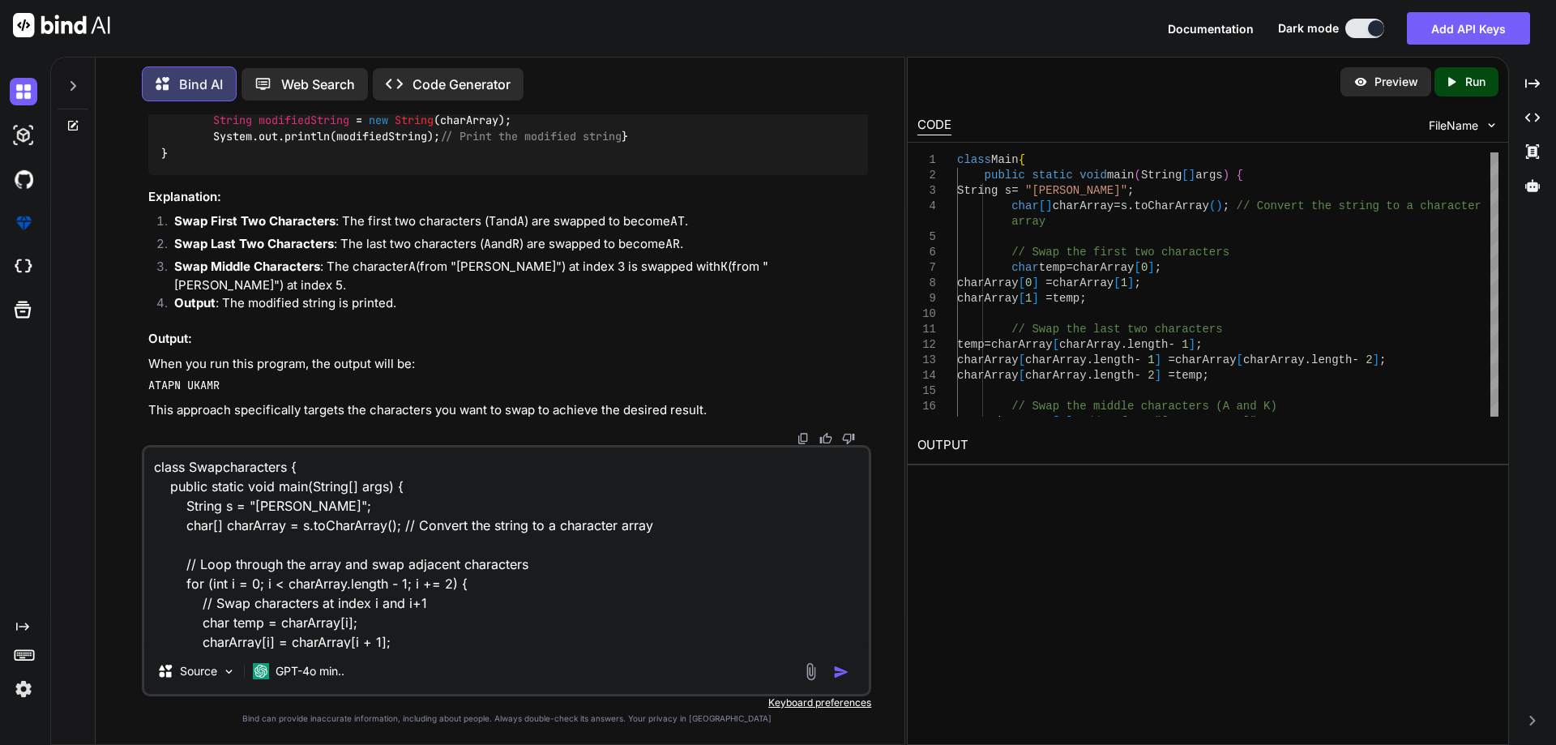
scroll to position [157, 0]
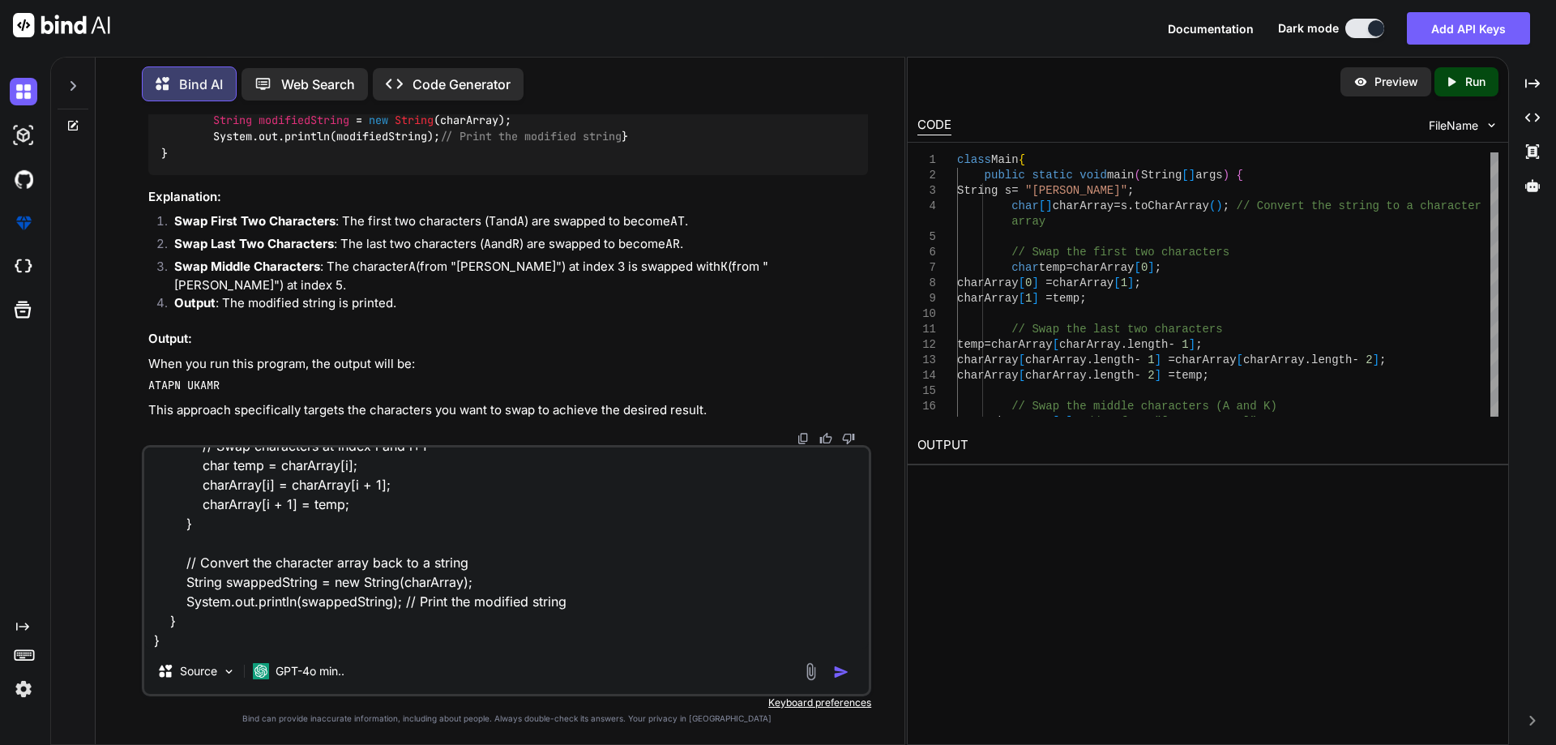
click at [275, 643] on textarea "class Swapcharacters { public static void main(String[] args) { String s = "[PE…" at bounding box center [506, 547] width 725 height 201
type textarea "class Swapcharacters { public static void main(String[] args) { String s = "[PE…"
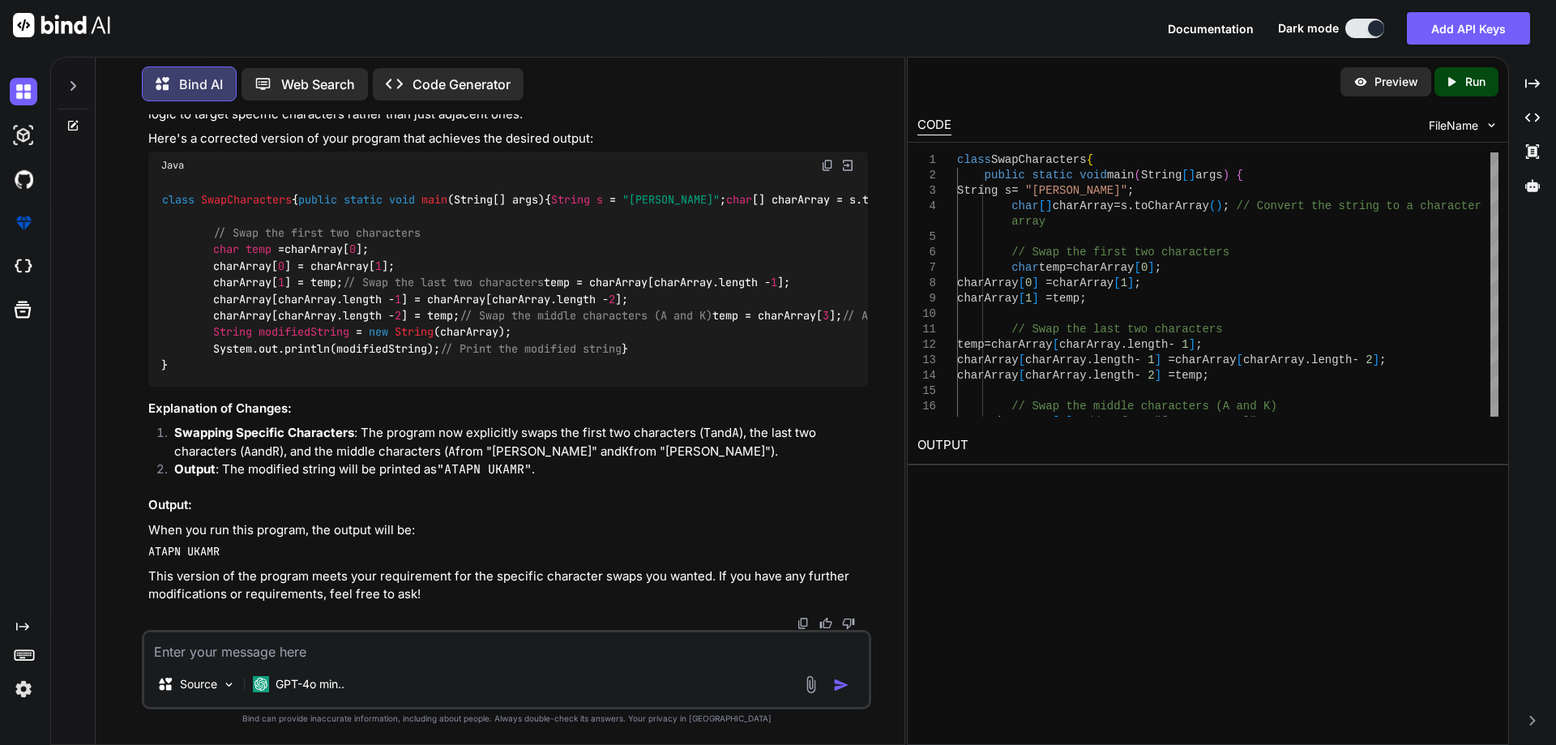
scroll to position [9510, 0]
drag, startPoint x: 146, startPoint y: 554, endPoint x: 379, endPoint y: 569, distance: 234.0
click at [379, 569] on div "You given {1,3,3,4,5,6,6,7,8,9,9} print all indices of search elements, if not …" at bounding box center [508, 372] width 726 height 516
click at [825, 172] on img at bounding box center [827, 165] width 13 height 13
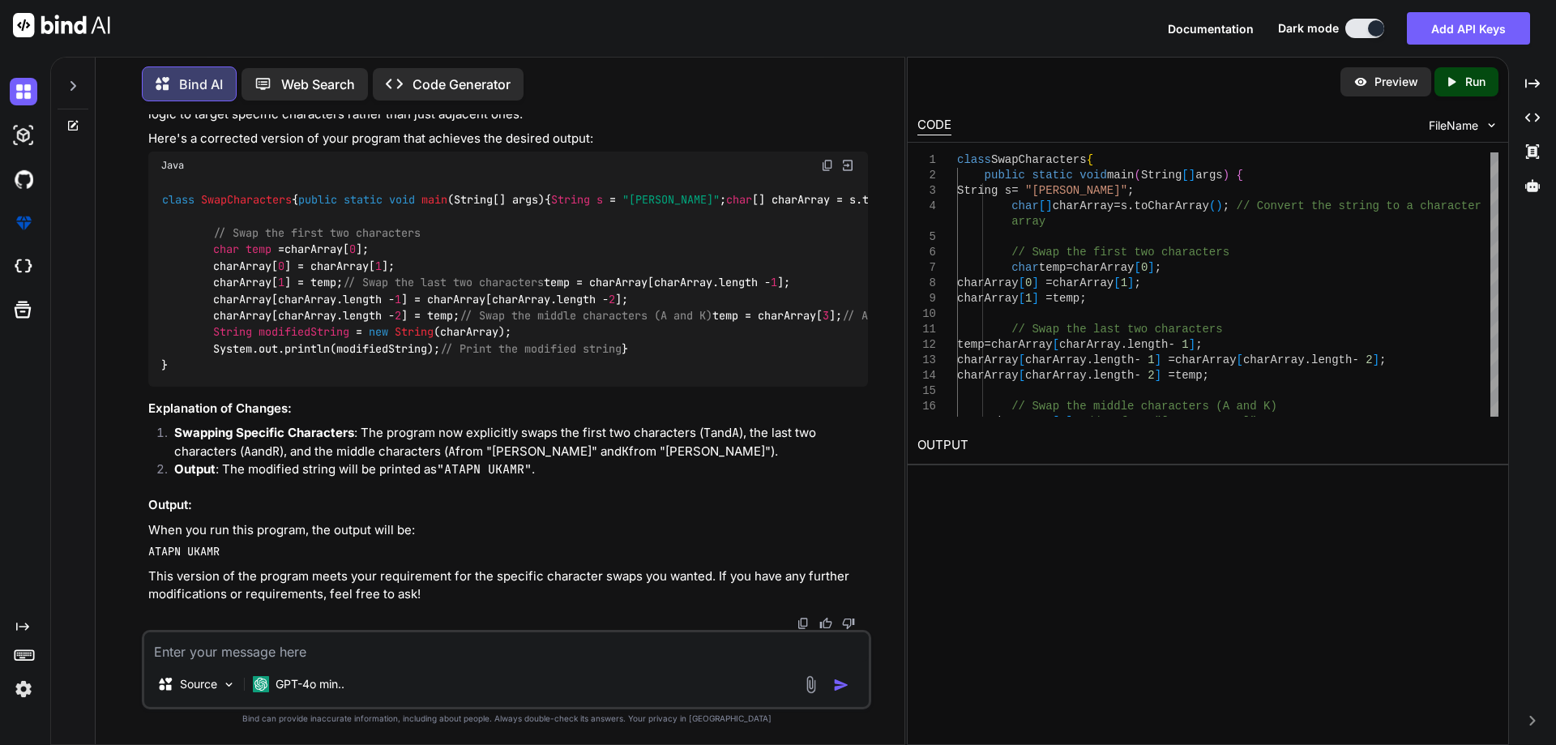
click at [233, 648] on textarea at bounding box center [506, 646] width 725 height 29
paste textarea "Write the program to print from "[PERSON_NAME]" TO "ATAPN UKAMR""
type textarea "Write the program to print from "[PERSON_NAME]" TO "ATAPN UKAMR""
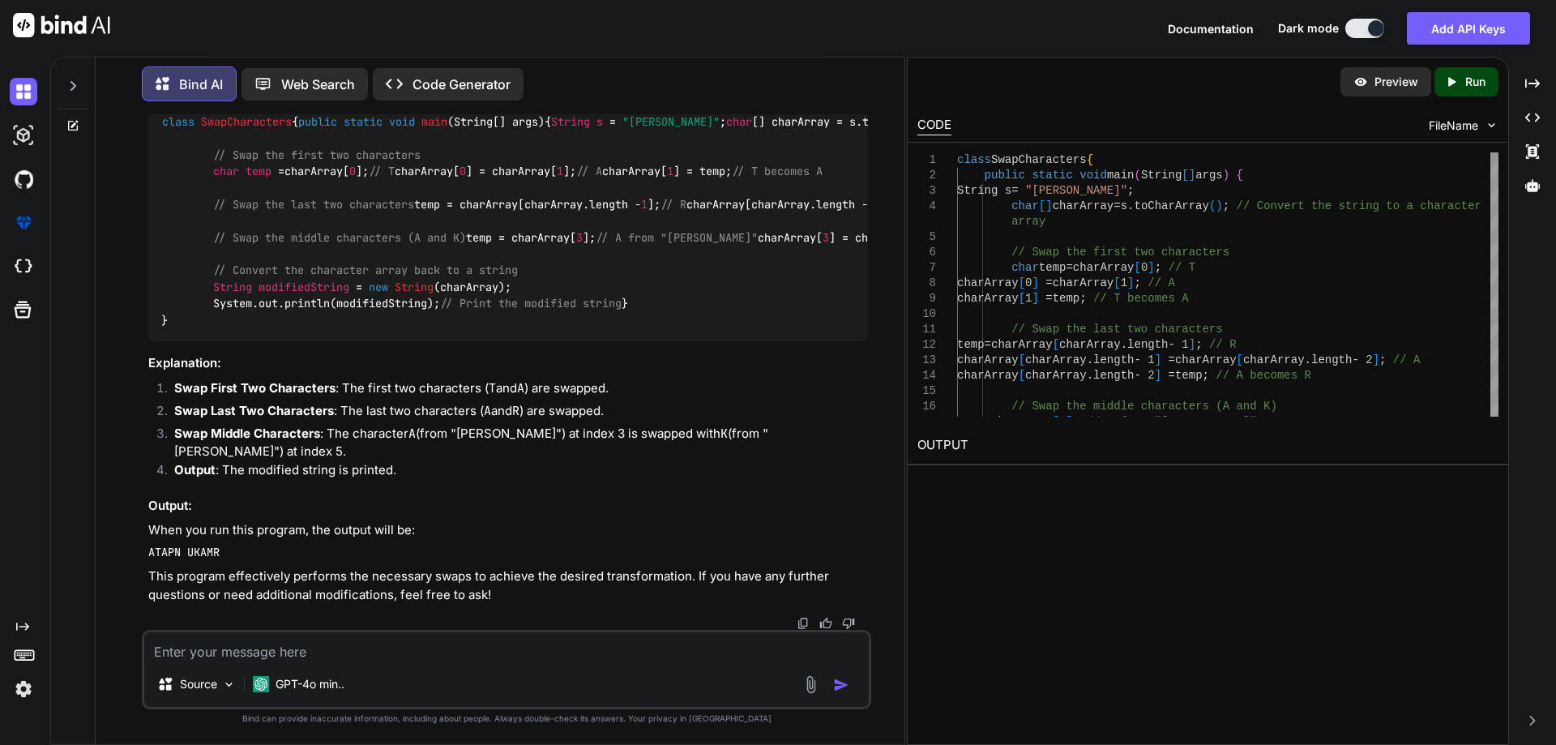
scroll to position [10066, 0]
click at [827, 93] on img at bounding box center [827, 86] width 13 height 13
click at [511, 81] on p "Code Generator" at bounding box center [462, 84] width 98 height 19
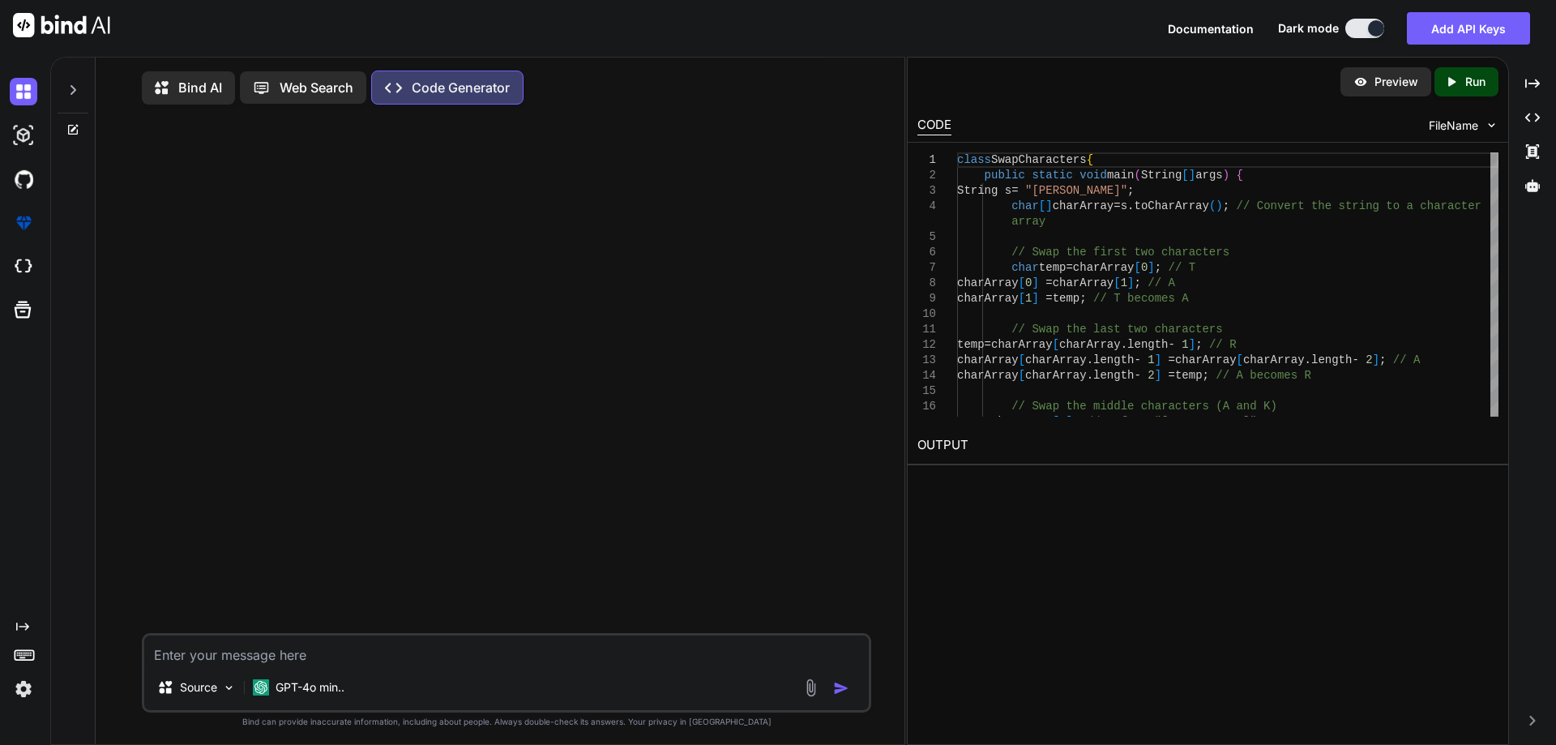
click at [272, 644] on textarea at bounding box center [506, 650] width 725 height 29
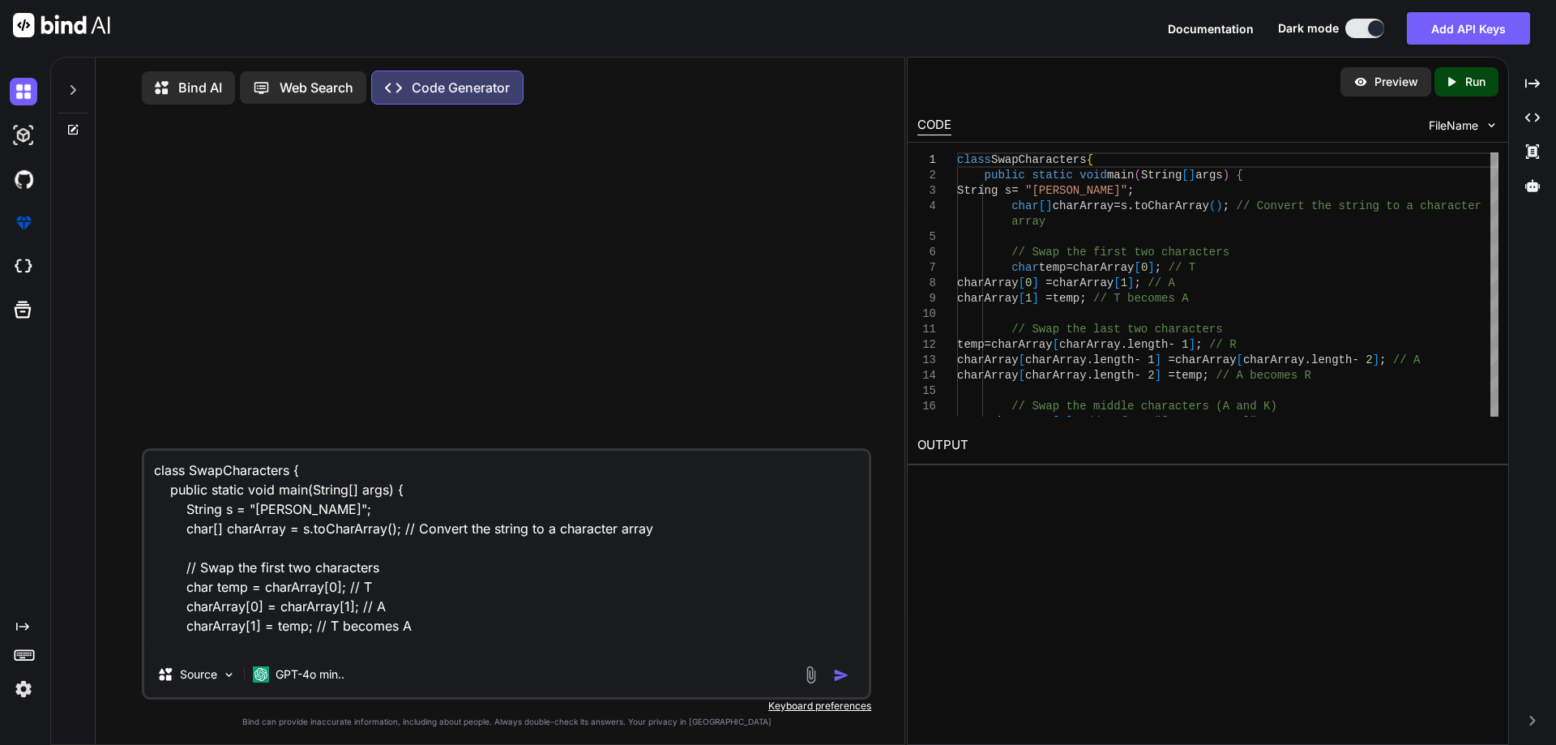
scroll to position [293, 0]
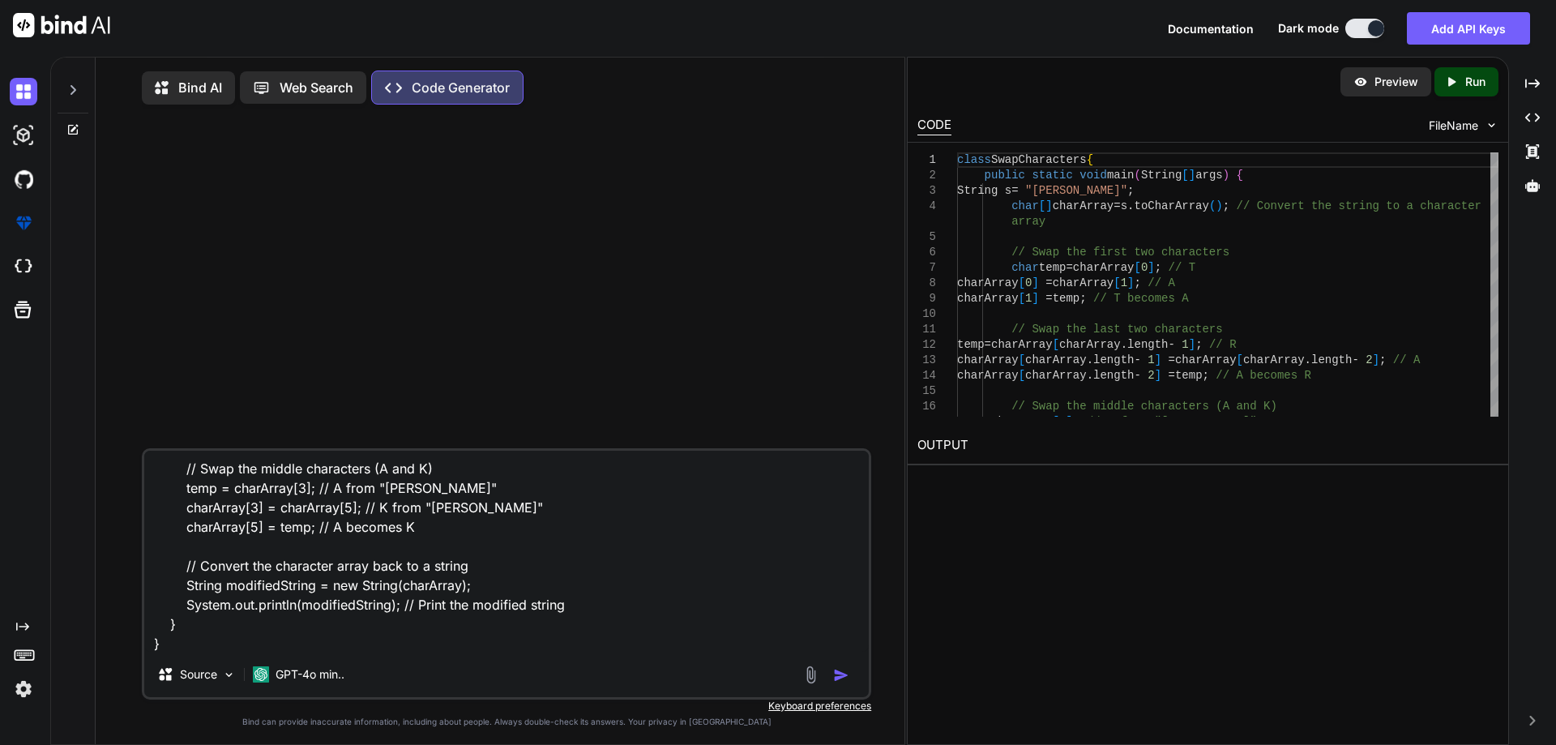
type textarea "class SwapCharacters { public static void main(String[] args) { String s = "[PE…"
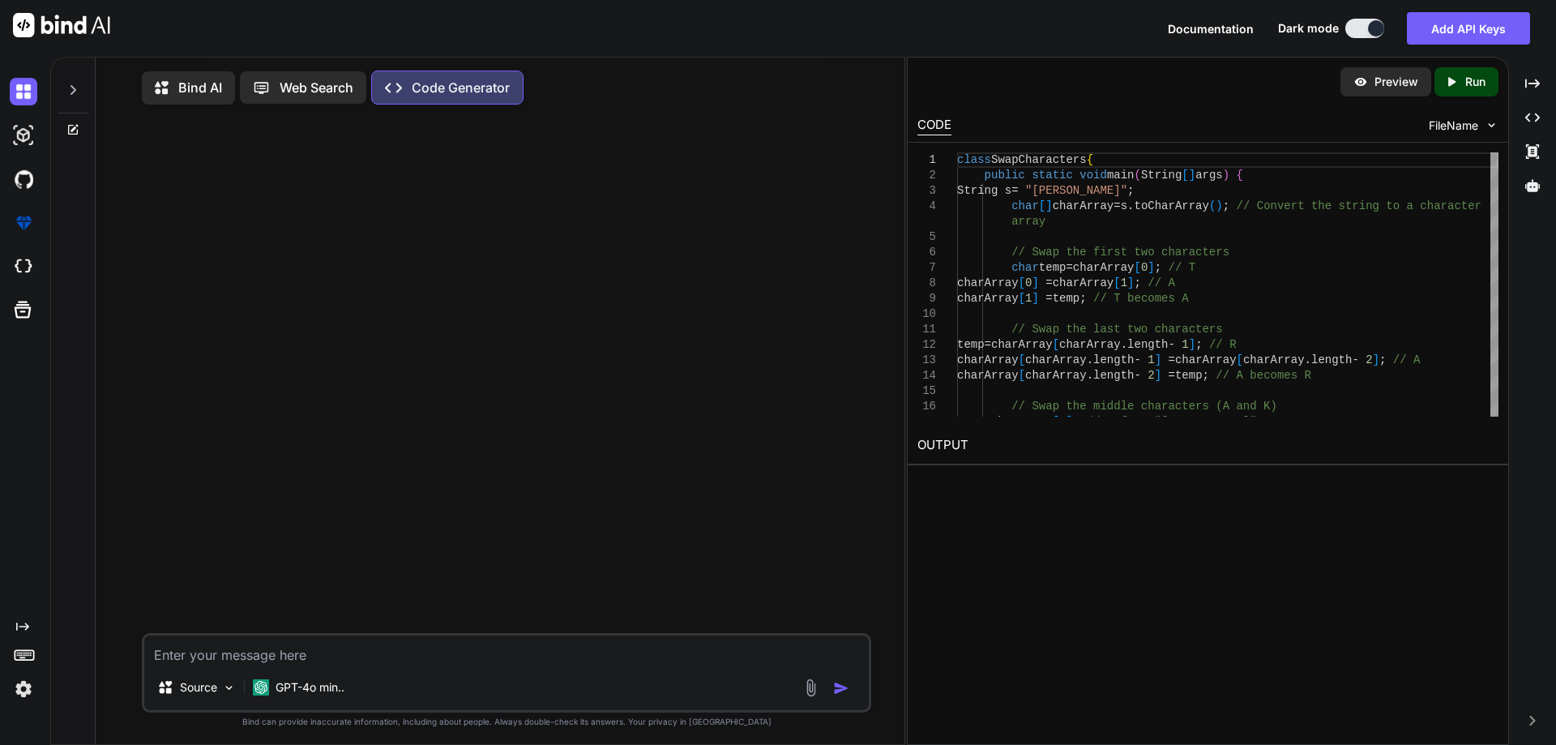
scroll to position [0, 0]
paste textarea "class Swapcharacters { public static void main(String[] args) { String s = "[PE…"
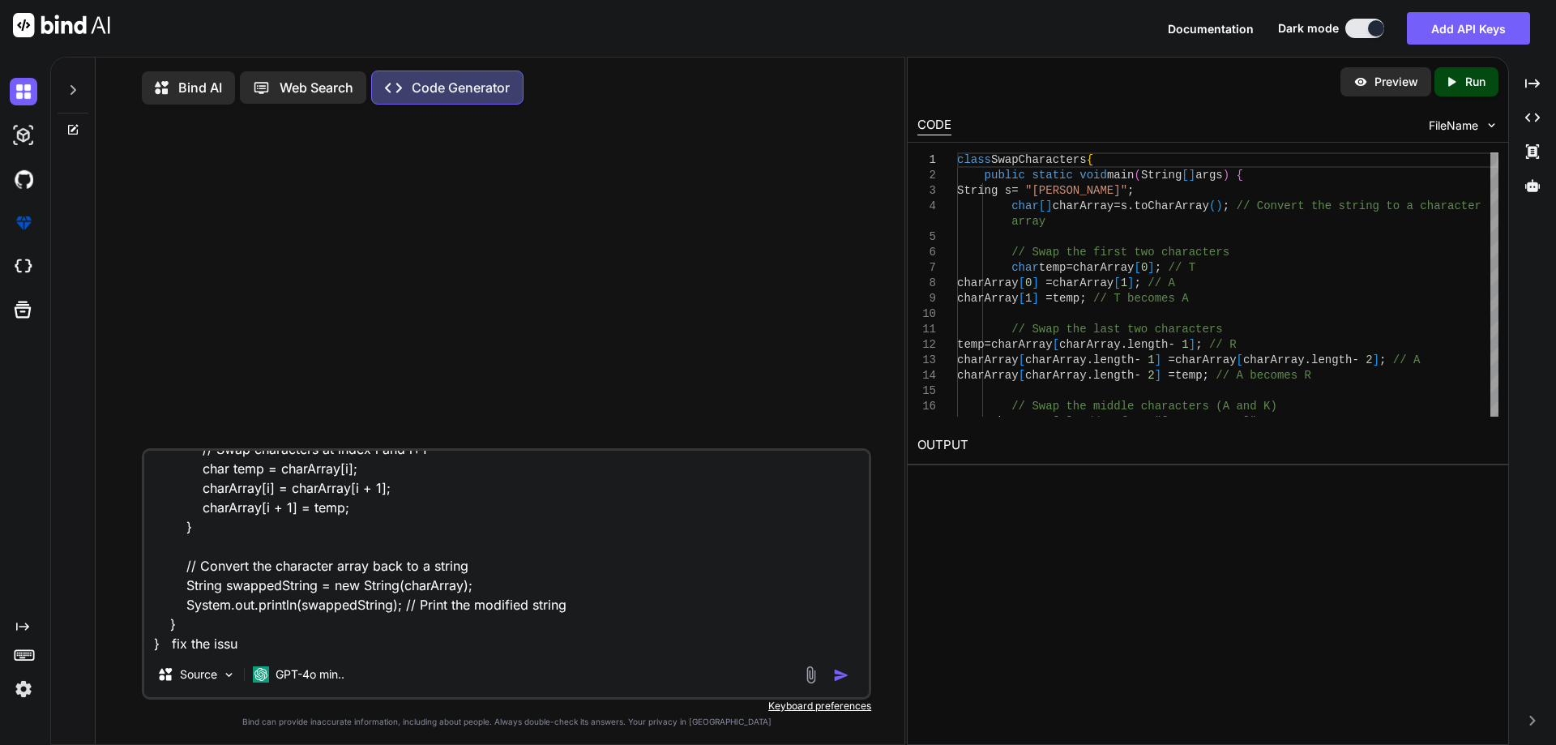
type textarea "class Swapcharacters { public static void main(String[] args) { String s = "[PE…"
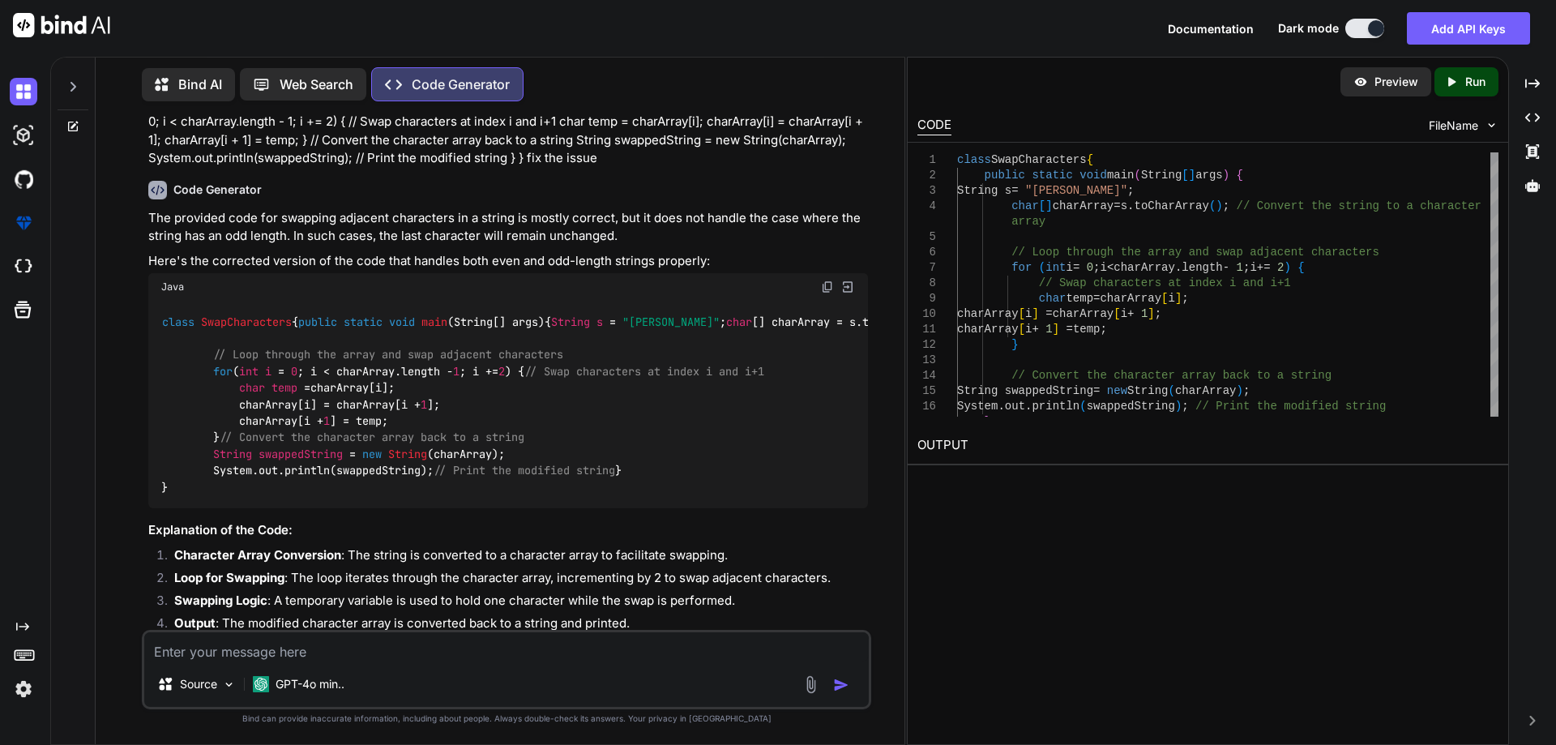
scroll to position [75, 0]
click at [823, 287] on img at bounding box center [827, 288] width 13 height 13
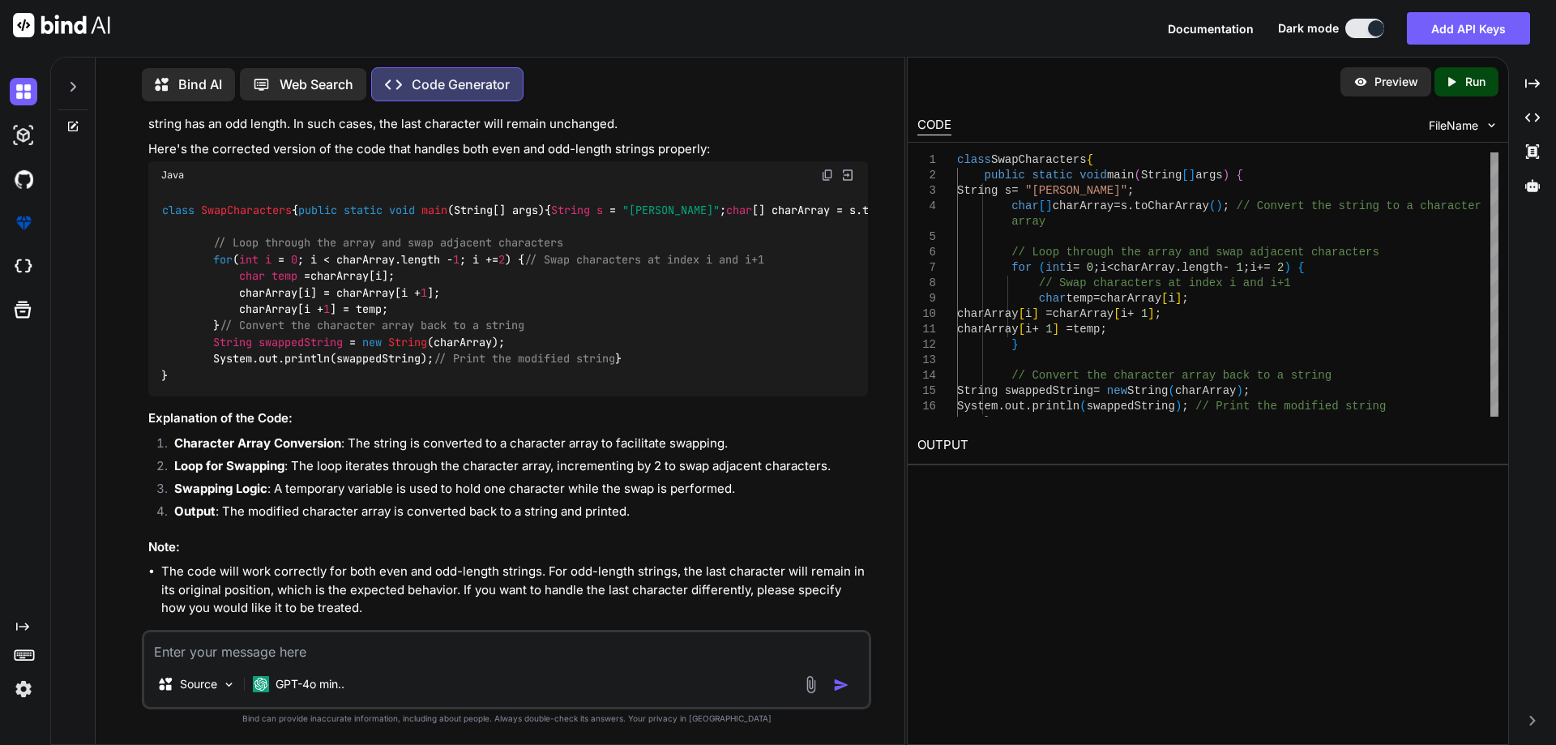
scroll to position [319, 0]
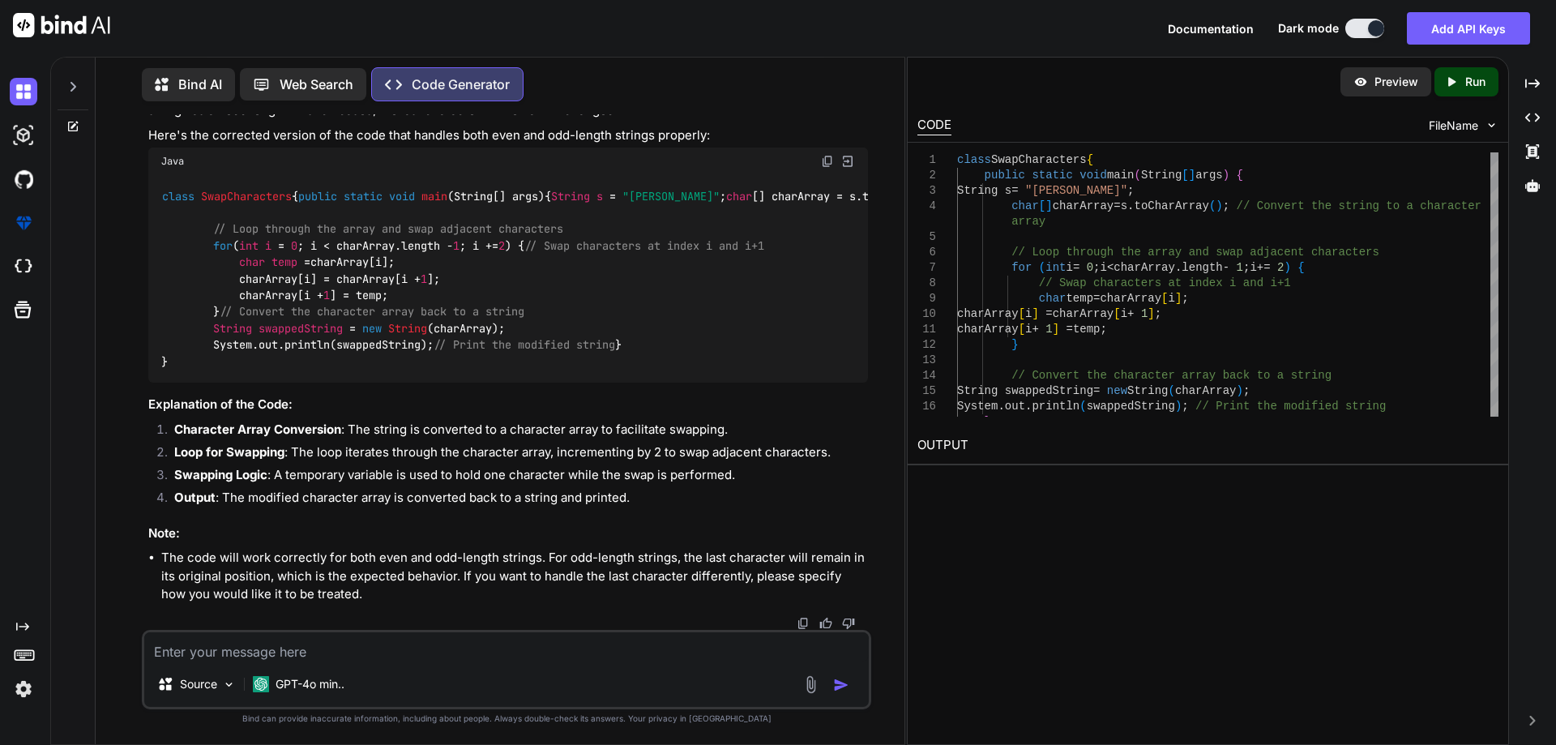
click at [828, 503] on li "Output : The modified character array is converted back to a string and printed." at bounding box center [514, 500] width 707 height 23
click at [330, 640] on textarea at bounding box center [506, 646] width 725 height 29
paste textarea "class SwapCharacters { public static void main(String[] args) { String s = "[PE…"
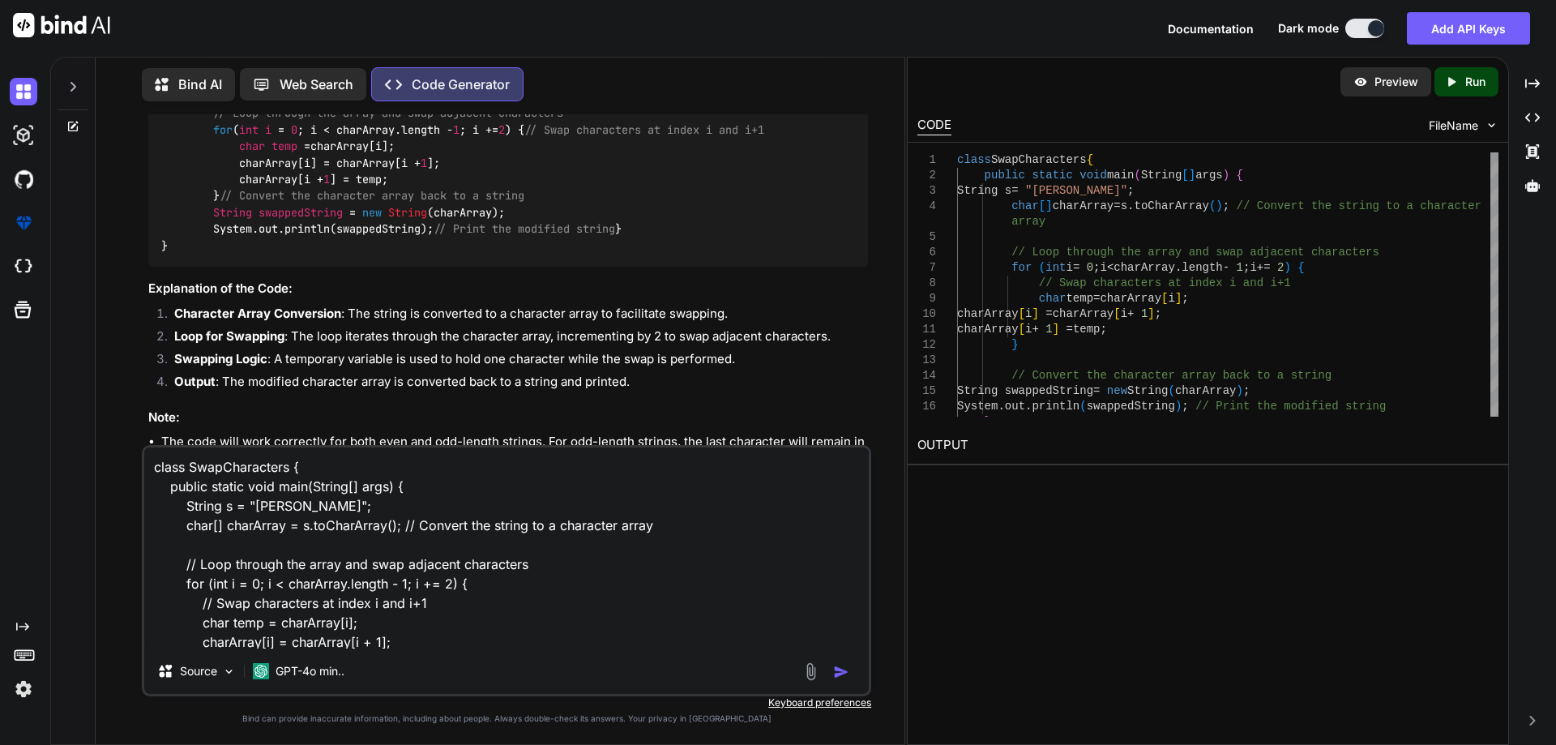
scroll to position [157, 0]
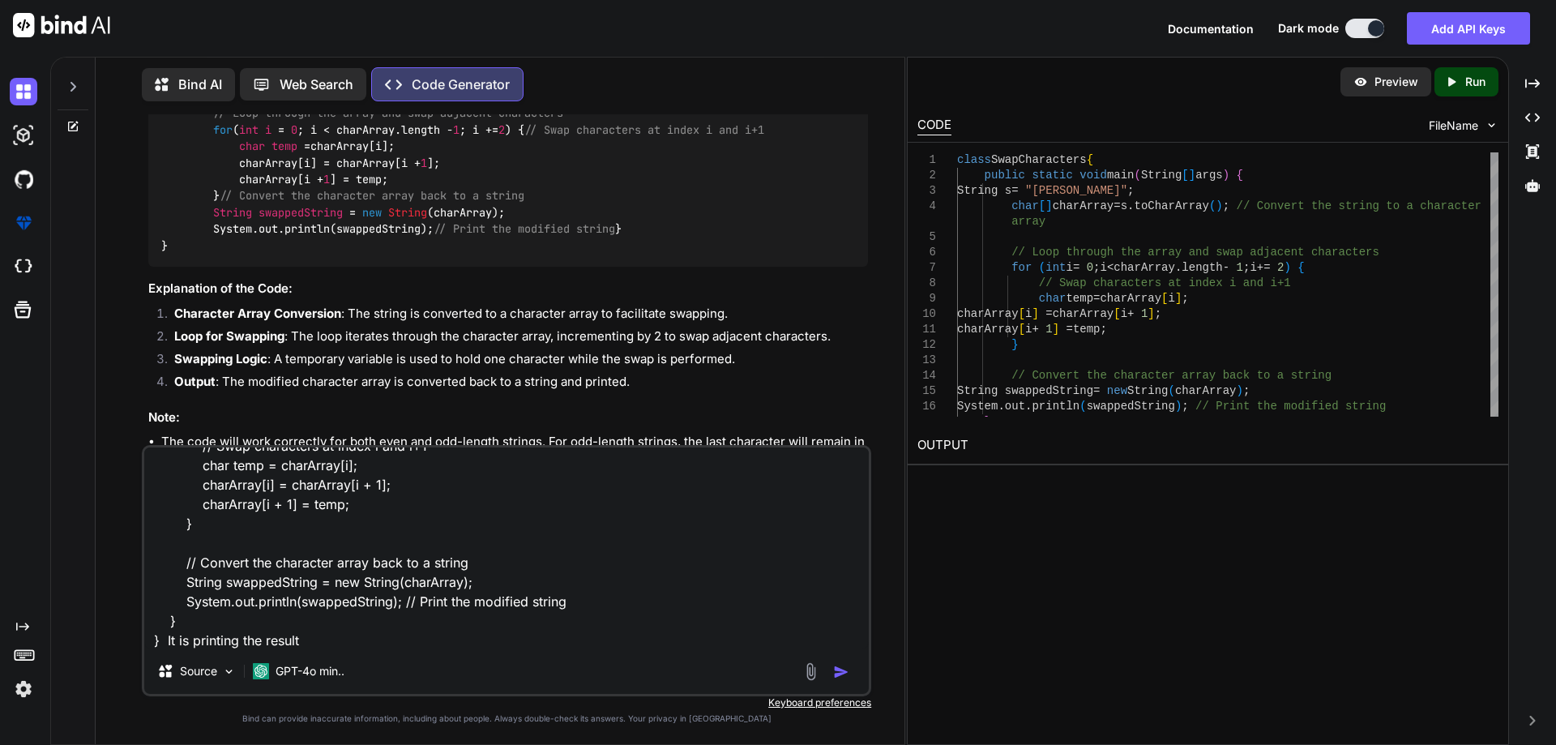
paste textarea "ATAP NUKAMR"
click at [311, 622] on textarea "class SwapCharacters { public static void main(String[] args) { String s = "[PE…" at bounding box center [506, 547] width 725 height 201
click at [422, 626] on textarea "class SwapCharacters { public static void main(String[] args) { String s = "[PE…" at bounding box center [506, 547] width 725 height 201
click at [439, 623] on textarea "class SwapCharacters { public static void main(String[] args) { String s = "[PE…" at bounding box center [506, 547] width 725 height 201
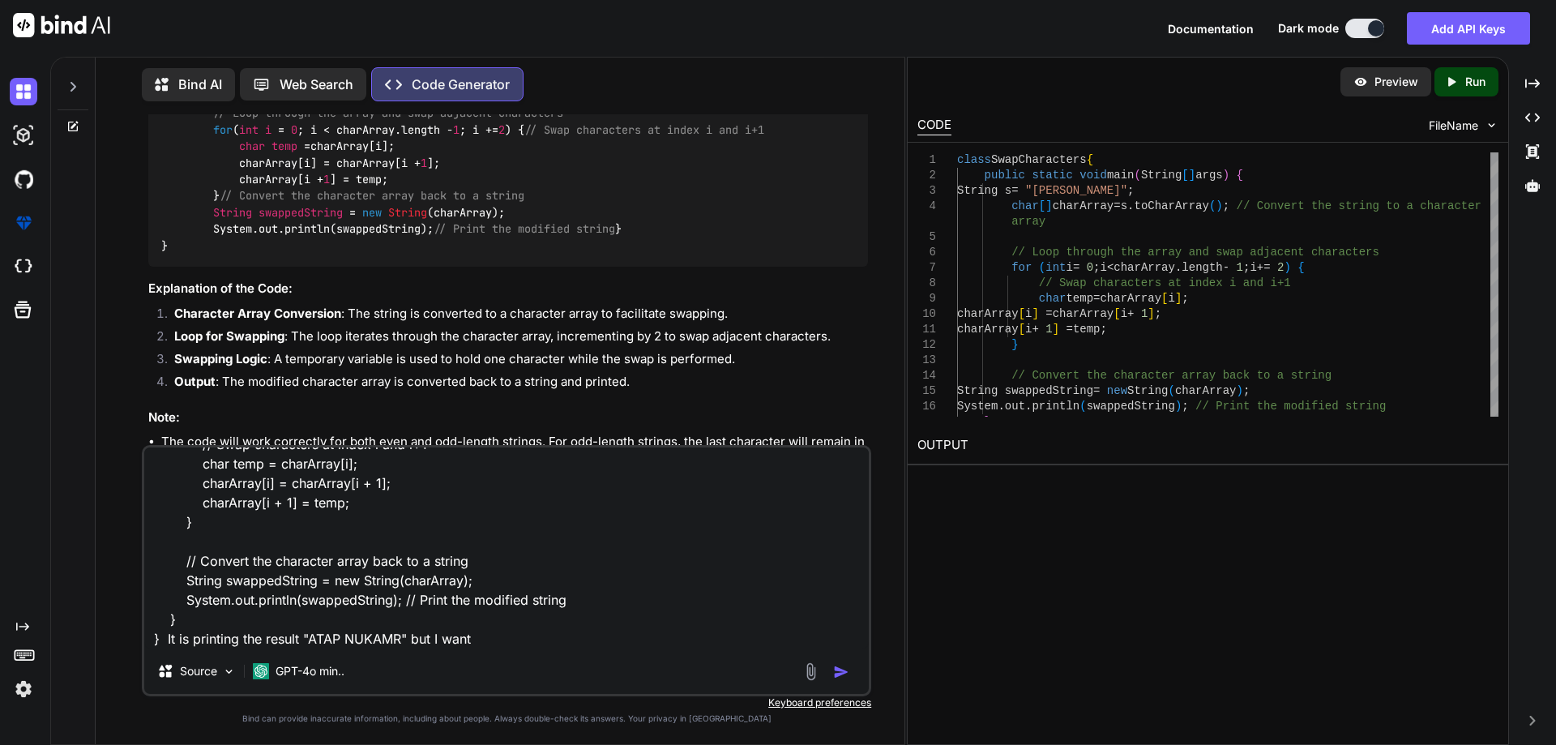
click at [486, 619] on textarea "class SwapCharacters { public static void main(String[] args) { String s = "[PE…" at bounding box center [506, 547] width 725 height 201
paste textarea "ATAP NUKAMR"
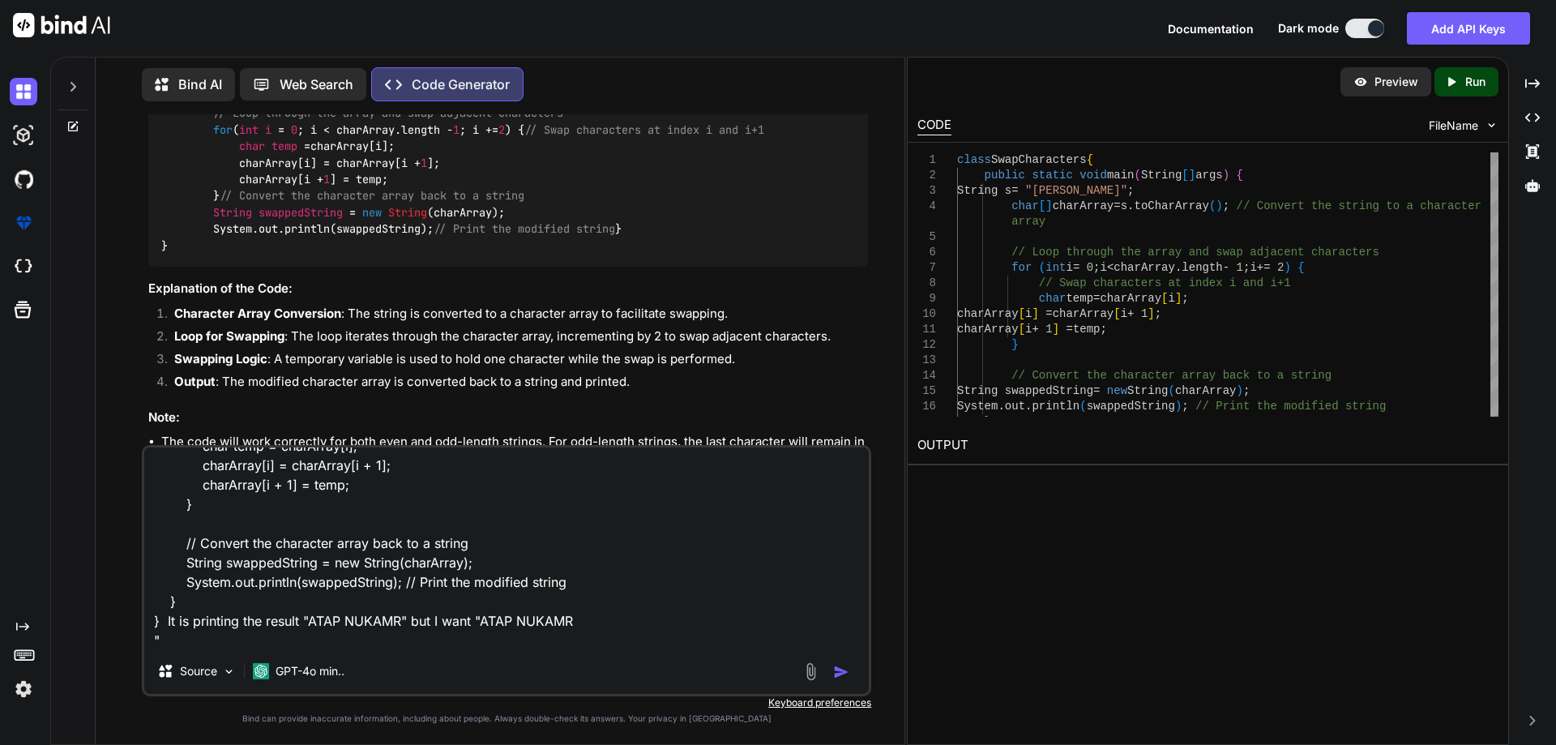
click at [521, 620] on textarea "class SwapCharacters { public static void main(String[] args) { String s = "[PE…" at bounding box center [506, 547] width 725 height 201
type textarea "class SwapCharacters { public static void main(String[] args) { String s = "[PE…"
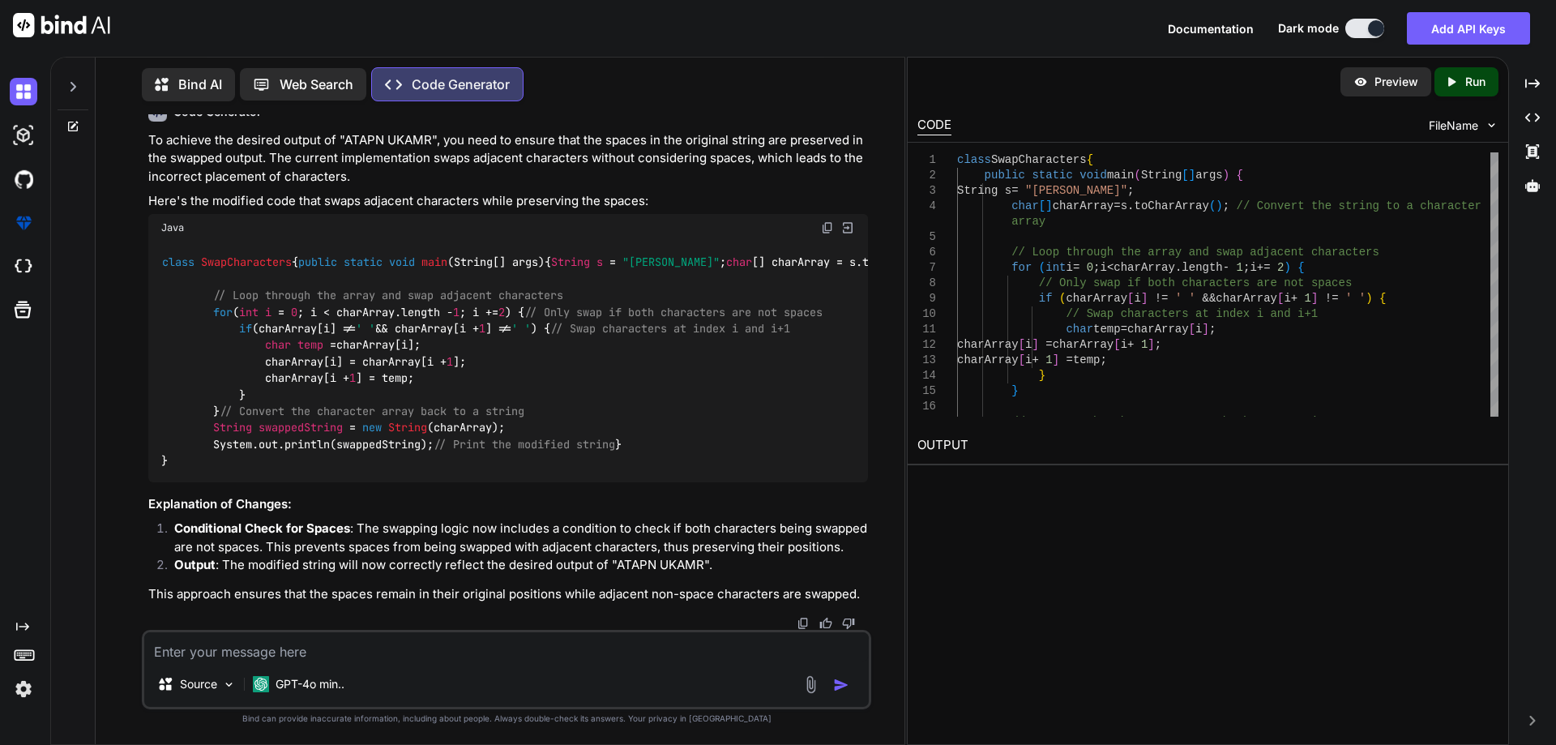
scroll to position [977, 0]
click at [828, 234] on img at bounding box center [827, 227] width 13 height 13
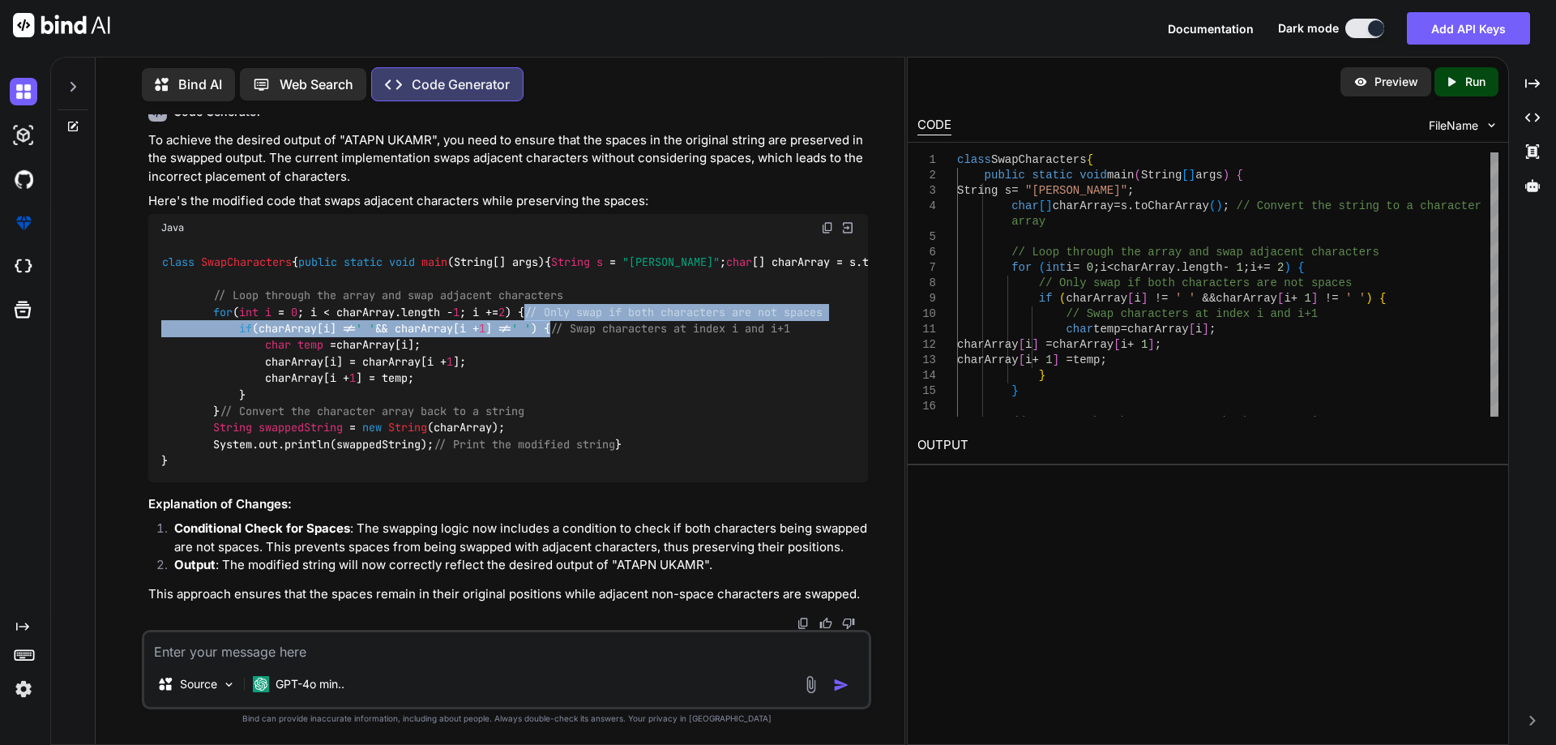
drag, startPoint x: 241, startPoint y: 411, endPoint x: 605, endPoint y: 424, distance: 364.2
click at [605, 424] on div "class SwapCharacters { public static void main (String[] args) { String s = "[P…" at bounding box center [508, 362] width 720 height 241
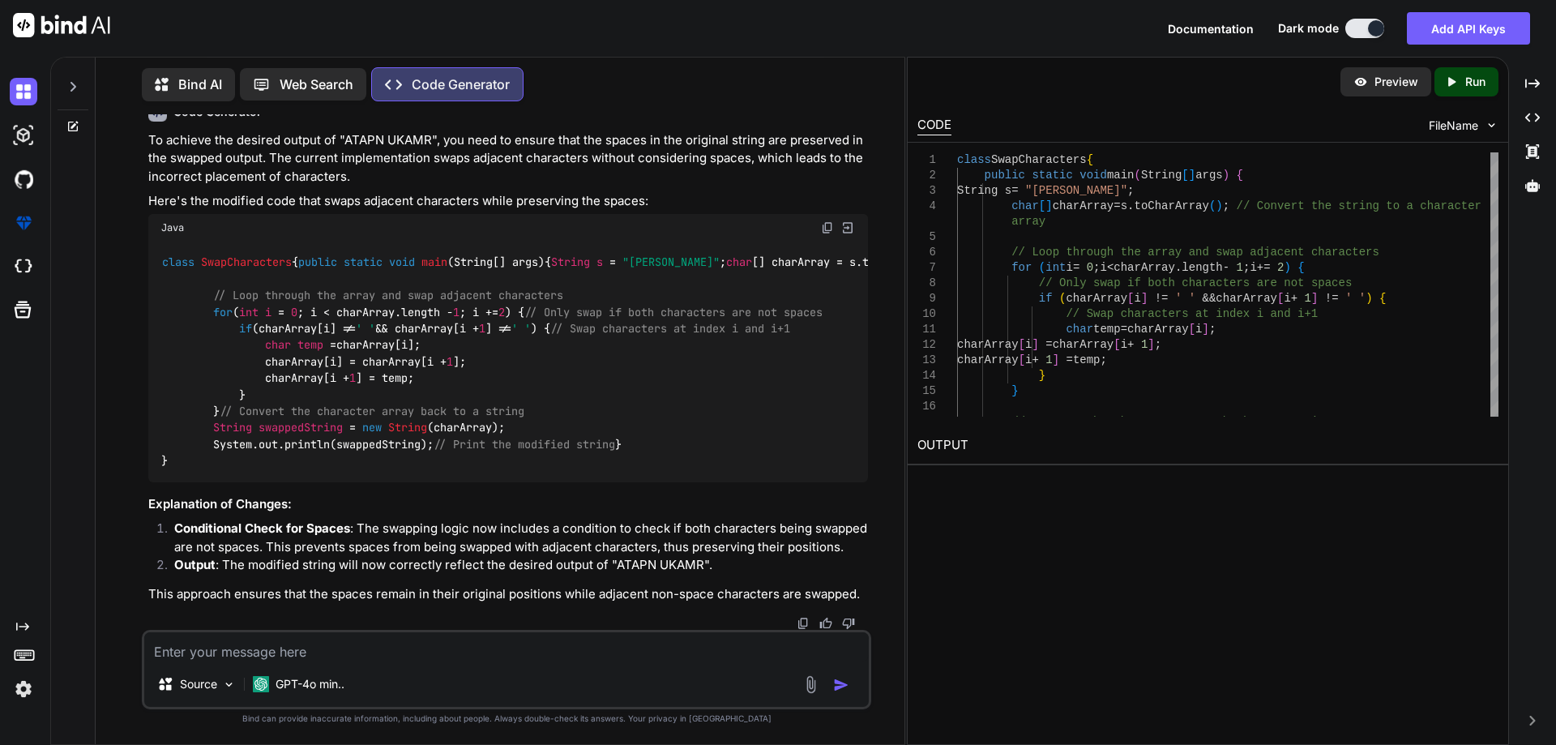
click at [620, 447] on div "class SwapCharacters { public static void main (String[] args) { String s = "[P…" at bounding box center [508, 362] width 720 height 241
click at [336, 429] on code "class SwapCharacters { public static void main (String[] args) { String s = "[P…" at bounding box center [693, 361] width 1064 height 215
click at [338, 428] on code "class SwapCharacters { public static void main (String[] args) { String s = "[P…" at bounding box center [693, 361] width 1064 height 215
click at [623, 270] on span ""[PERSON_NAME]"" at bounding box center [671, 262] width 97 height 15
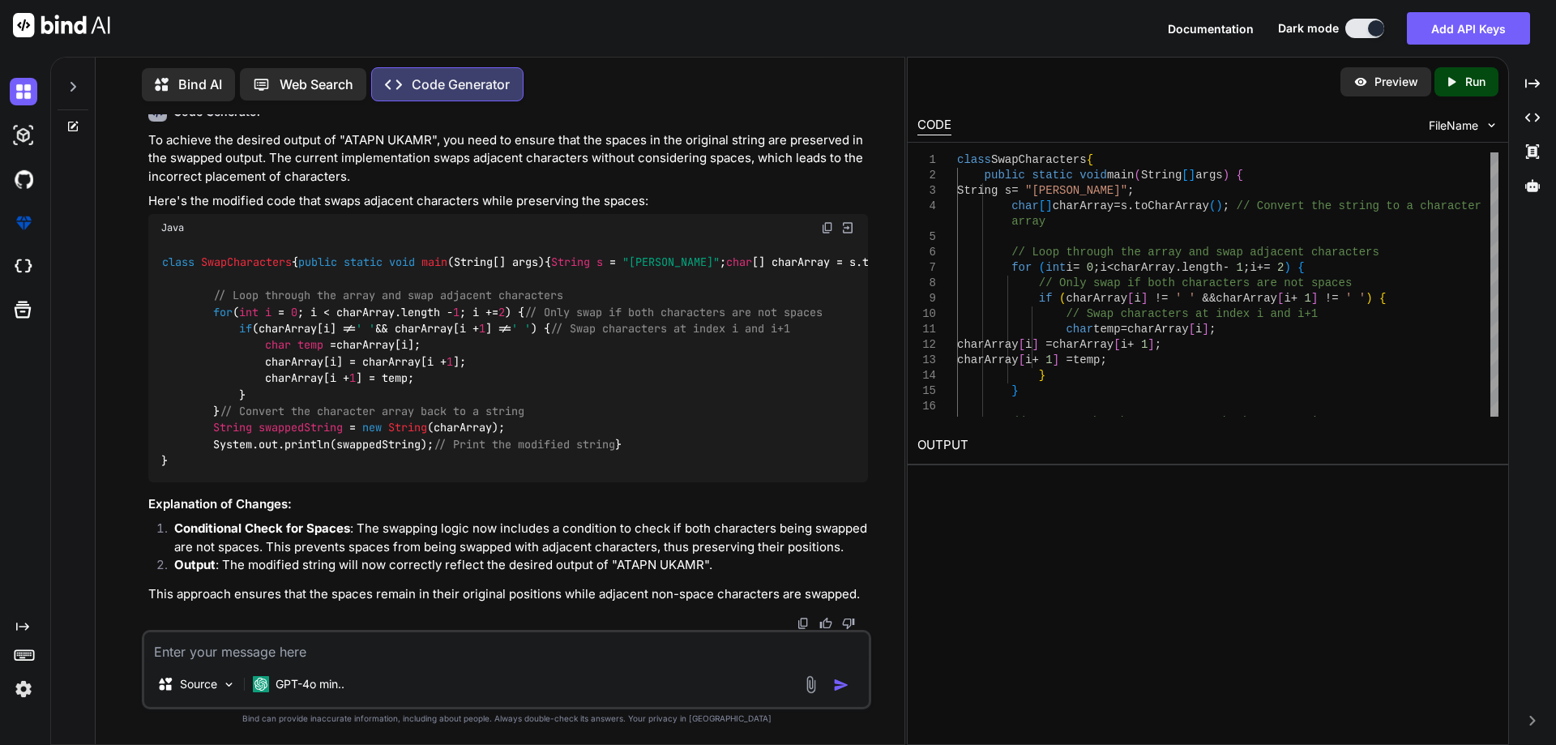
click at [375, 650] on textarea at bounding box center [506, 646] width 725 height 29
paste textarea "class Test { public static void main(String[] args) { int last = 75; do { int r…"
type textarea "class Test { public static void main(String[] args) { int last = 75; do { int r…"
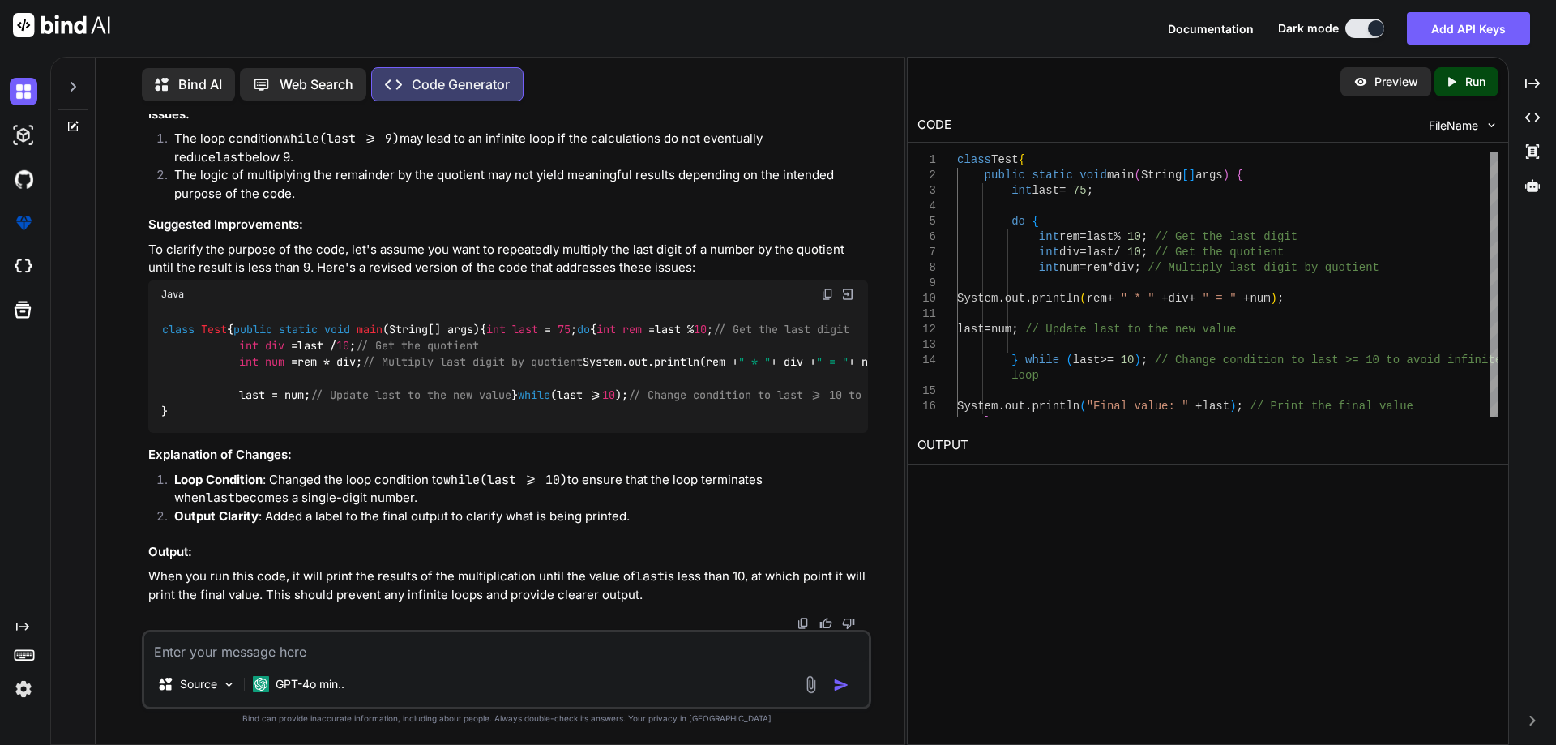
scroll to position [2028, 0]
click at [284, 659] on textarea at bounding box center [506, 646] width 725 height 29
paste textarea "class Test { public static void main(String[] args) { int last = 75; do { int r…"
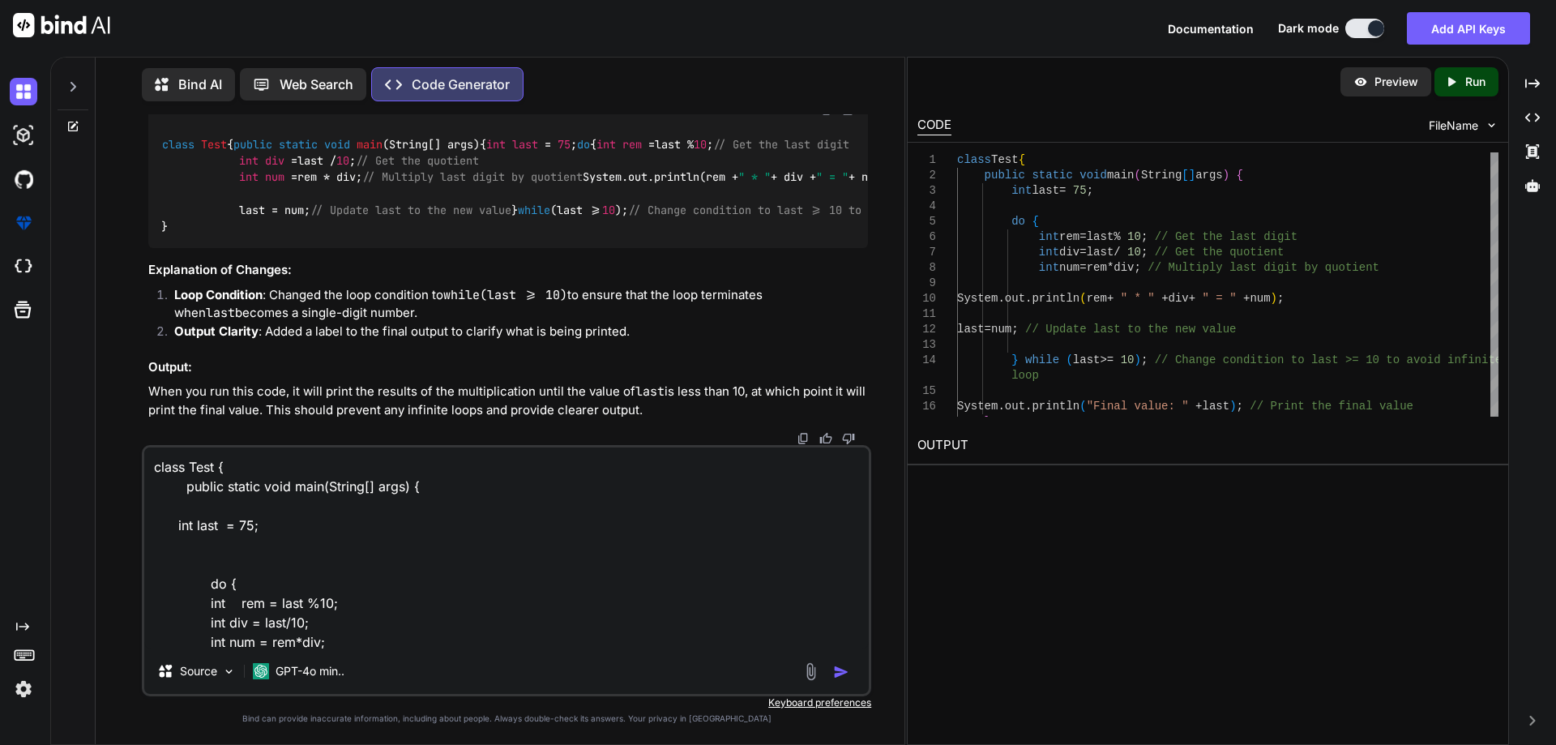
scroll to position [216, 0]
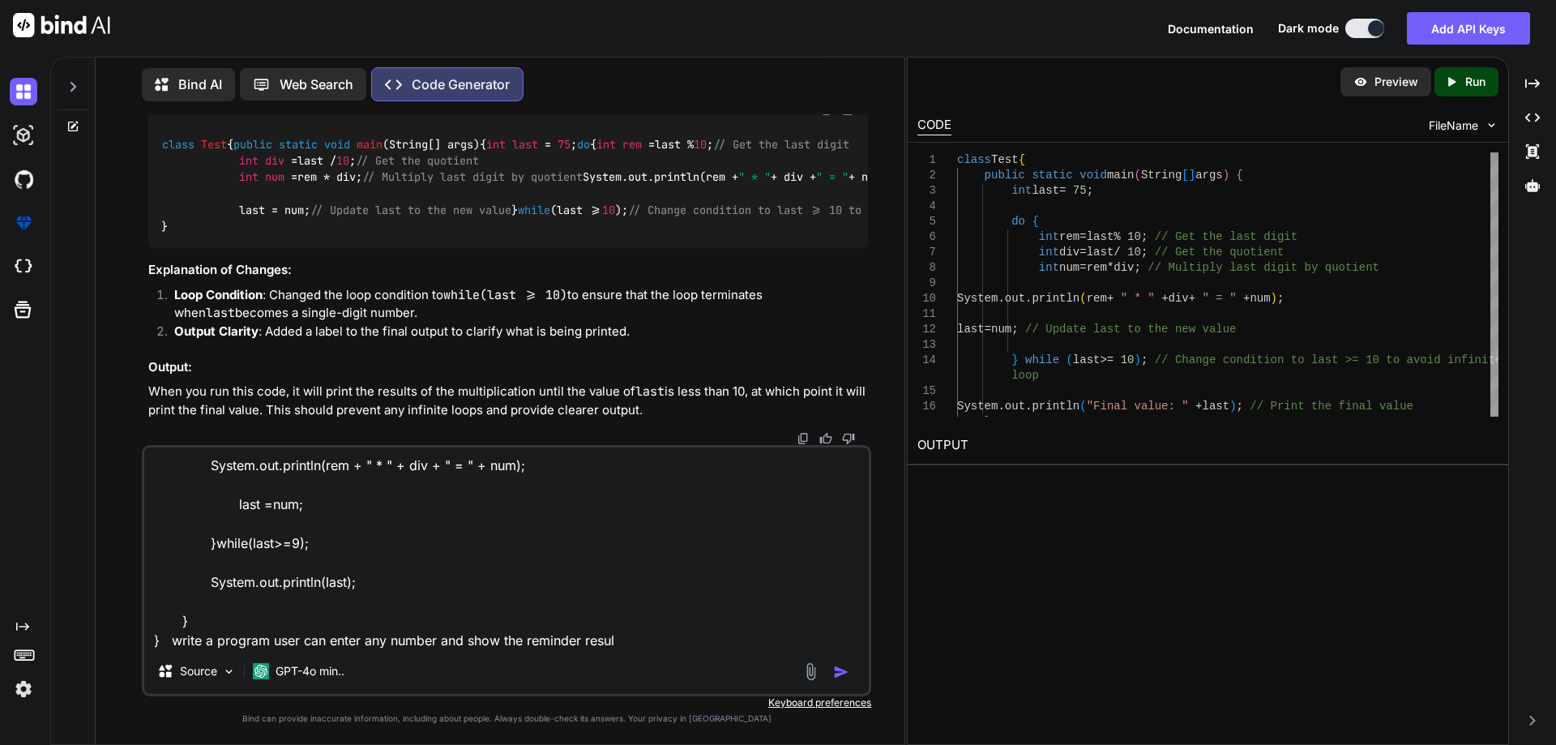
type textarea "class Test { public static void main(String[] args) { int last = 75; do { int r…"
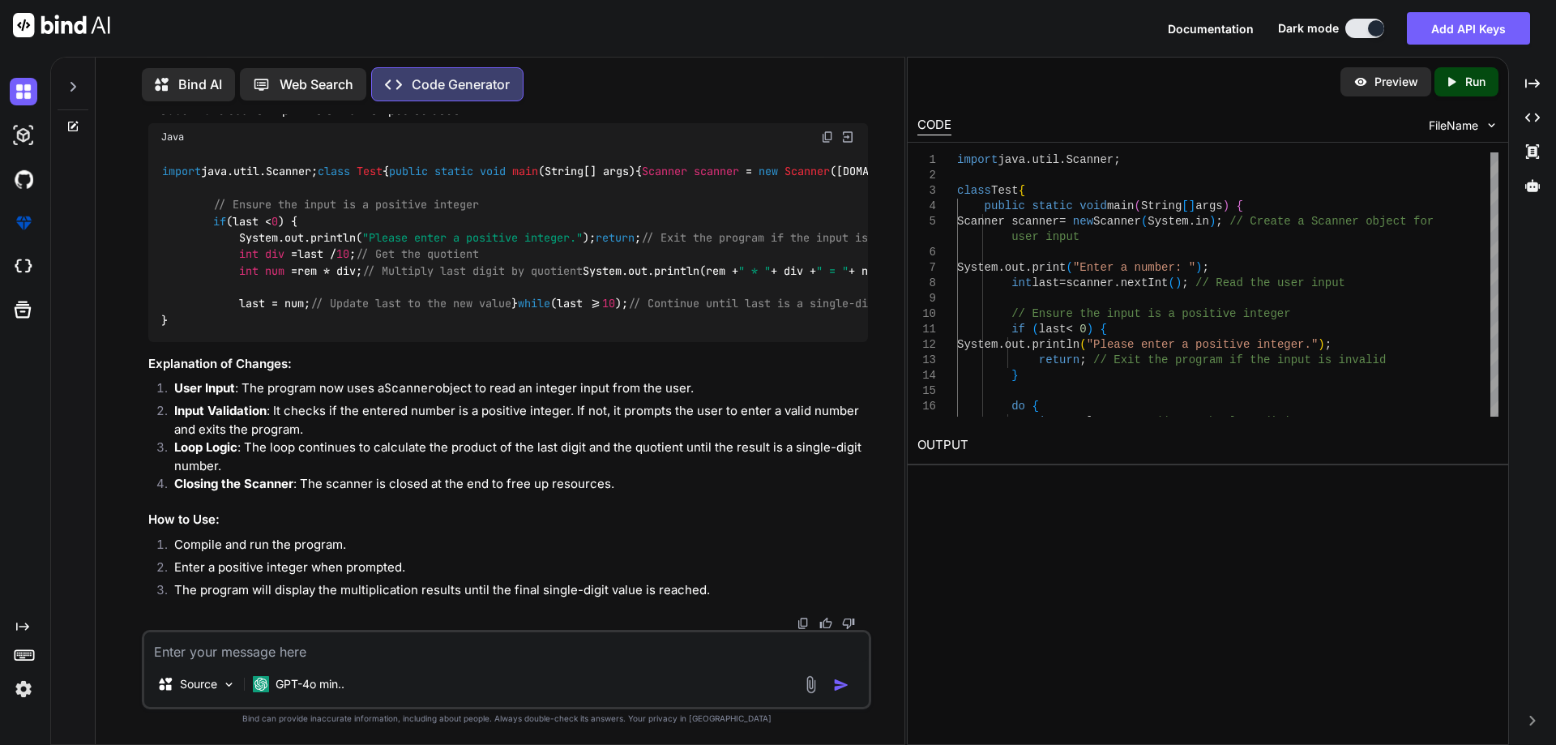
scroll to position [2651, 0]
click at [831, 143] on img at bounding box center [827, 137] width 13 height 13
click at [263, 648] on textarea at bounding box center [506, 646] width 725 height 29
click at [652, 655] on textarea "writ a program like user enter 39 then it perform 3*9= 27, 2*7= 14, 1*4= 4" at bounding box center [506, 646] width 725 height 29
click at [177, 653] on textarea "writ a program like user enter 39 then it perform 3*9= 27, 2*7= 14, 1*4= 4" at bounding box center [506, 646] width 725 height 29
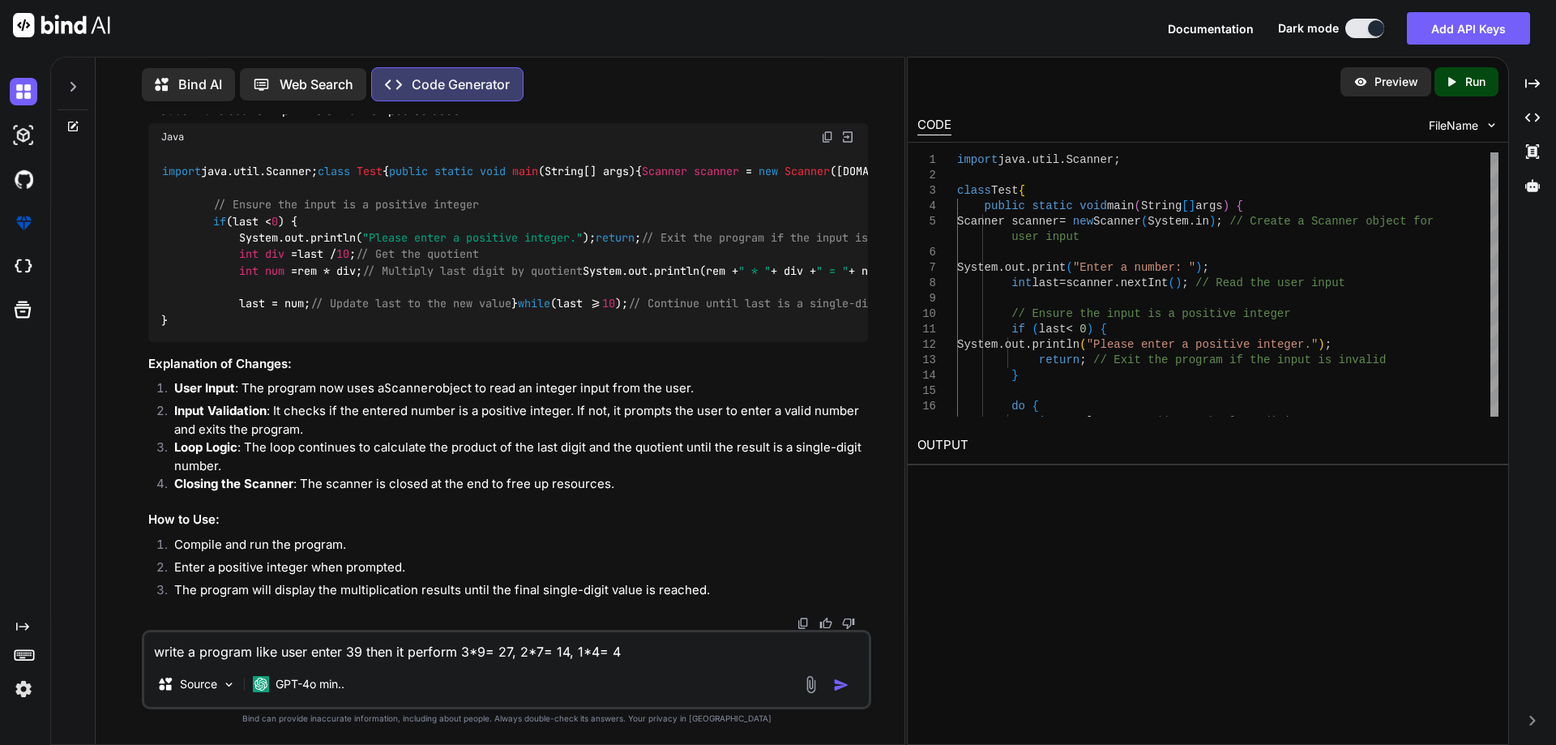
click at [683, 649] on textarea "write a program like user enter 39 then it perform 3*9= 27, 2*7= 14, 1*4= 4" at bounding box center [506, 646] width 725 height 29
type textarea "write a program like user enter 39 then it perform 3*9= 27, 2*7= 14, 1*4= 4 so …"
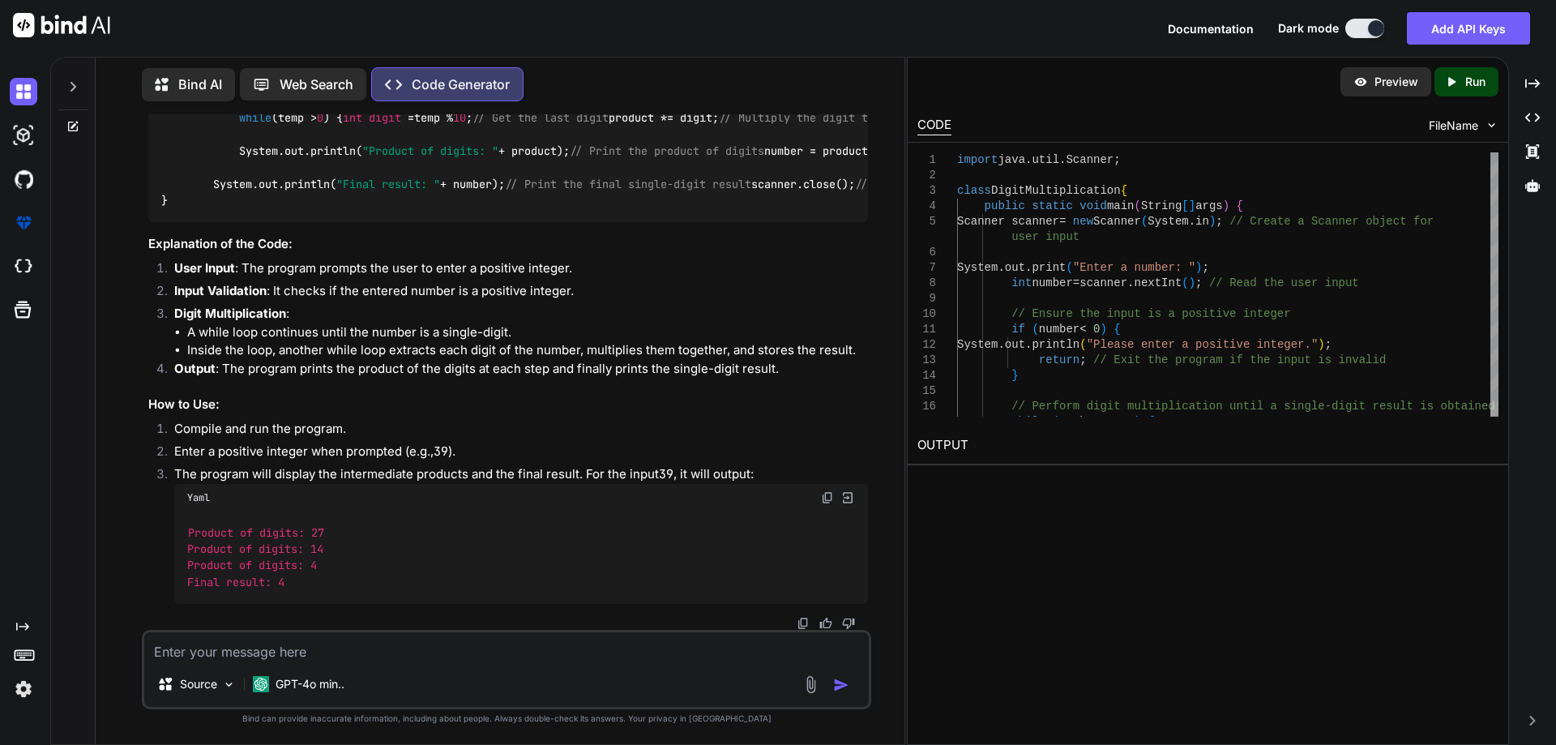
scroll to position [3602, 0]
drag, startPoint x: 401, startPoint y: 460, endPoint x: 611, endPoint y: 460, distance: 210.0
click at [611, 222] on div "import java.util.Scanner; class DigitMultiplication { public static void main (…" at bounding box center [508, 85] width 720 height 274
click at [612, 222] on div "import java.util.Scanner; class DigitMultiplication { public static void main (…" at bounding box center [508, 85] width 720 height 274
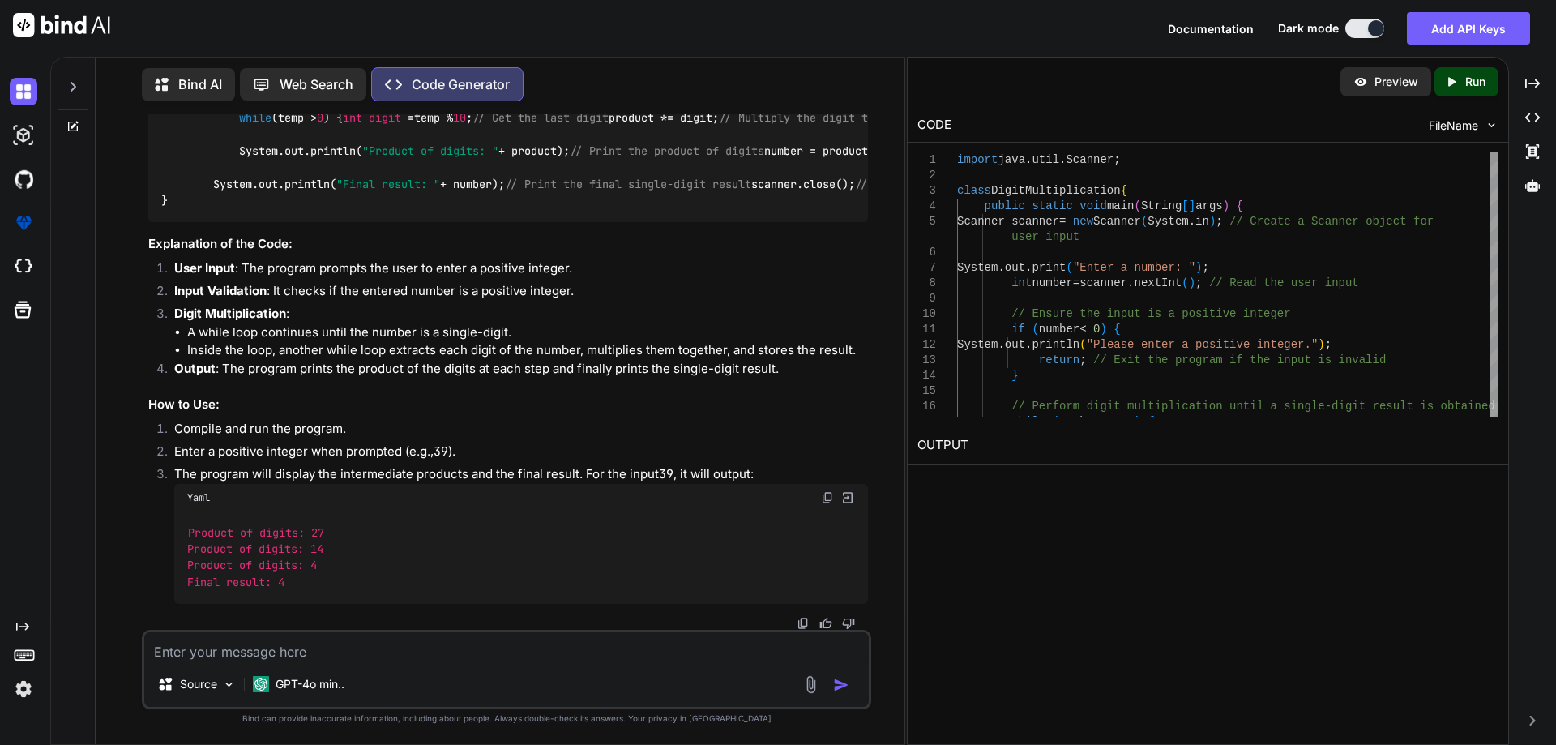
drag, startPoint x: 220, startPoint y: 375, endPoint x: 349, endPoint y: 379, distance: 128.9
click at [349, 209] on code "import java.util.Scanner; class DigitMultiplication { public static void main (…" at bounding box center [1017, 85] width 1713 height 248
click at [286, 75] on span "temp" at bounding box center [278, 68] width 26 height 15
drag, startPoint x: 409, startPoint y: 411, endPoint x: 679, endPoint y: 409, distance: 270.8
click at [679, 222] on div "import java.util.Scanner; class DigitMultiplication { public static void main (…" at bounding box center [508, 85] width 720 height 274
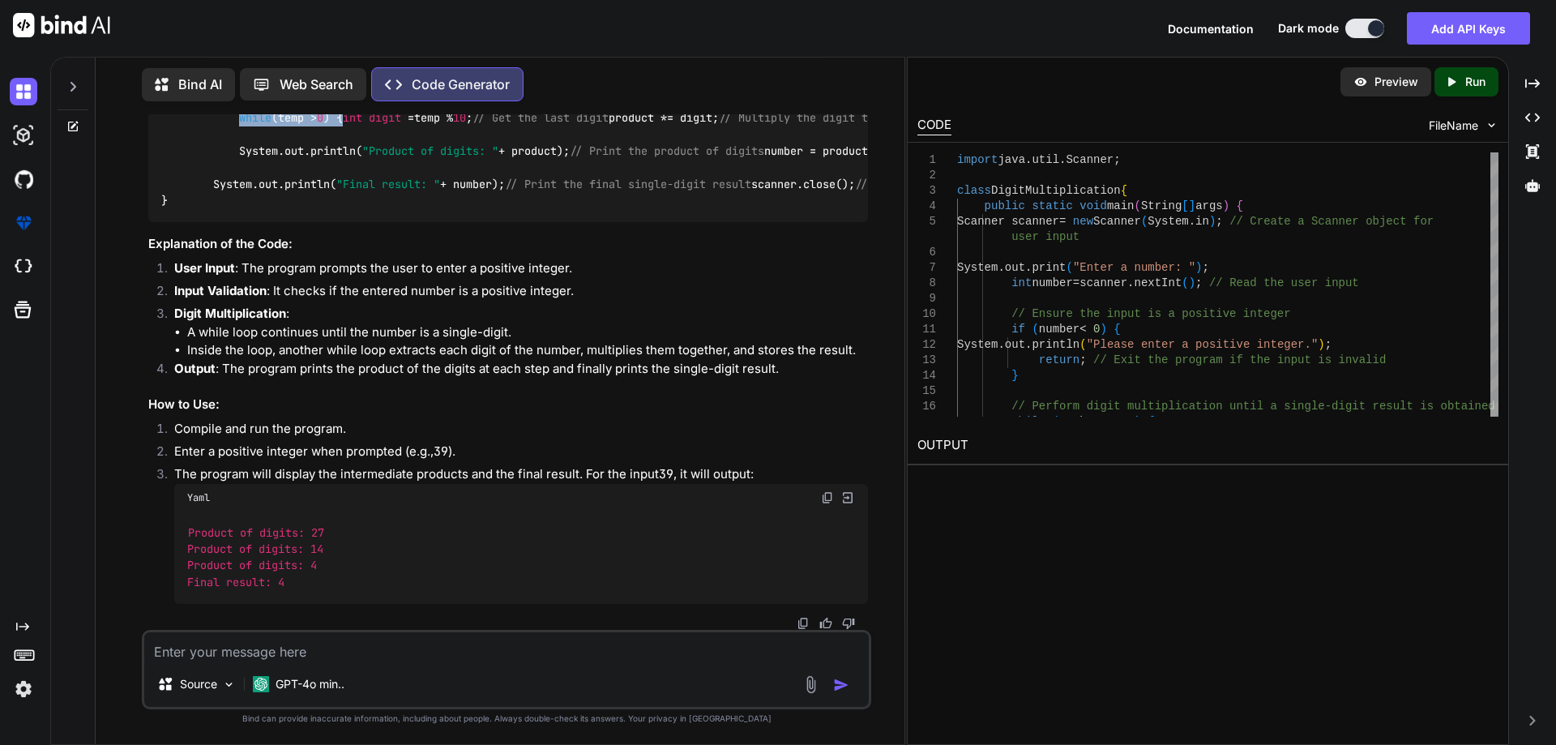
drag, startPoint x: 243, startPoint y: 456, endPoint x: 445, endPoint y: 453, distance: 201.9
click at [445, 222] on div "import java.util.Scanner; class DigitMultiplication { public static void main (…" at bounding box center [508, 85] width 720 height 274
drag, startPoint x: 237, startPoint y: 479, endPoint x: 392, endPoint y: 470, distance: 155.1
click at [395, 209] on code "import java.util.Scanner; class DigitMultiplication { public static void main (…" at bounding box center [1017, 85] width 1713 height 248
drag, startPoint x: 249, startPoint y: 484, endPoint x: 211, endPoint y: 501, distance: 41.7
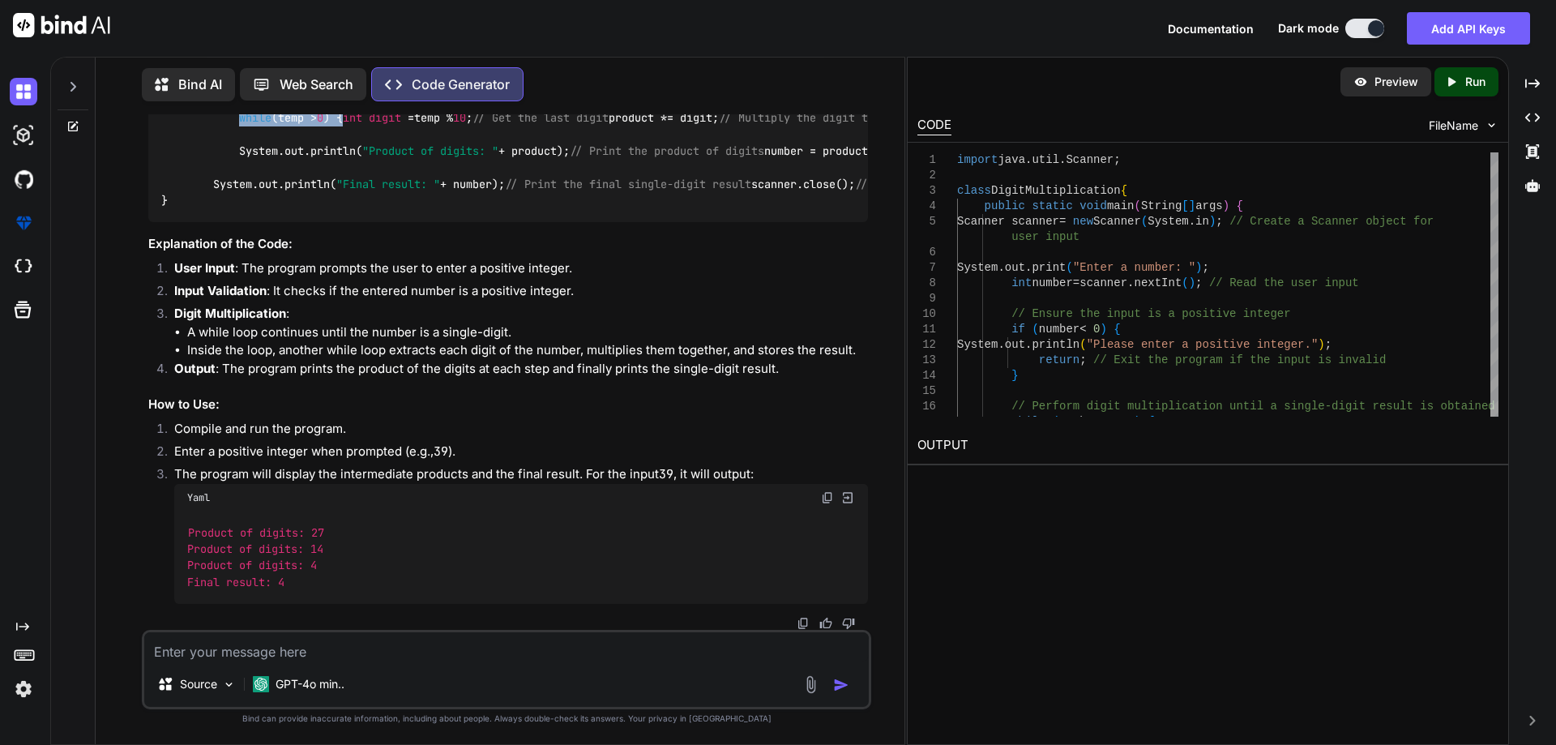
click at [363, 209] on code "import java.util.Scanner; class DigitMultiplication { public static void main (…" at bounding box center [1017, 85] width 1713 height 248
drag, startPoint x: 213, startPoint y: 501, endPoint x: 497, endPoint y: 501, distance: 283.7
click at [497, 209] on code "import java.util.Scanner; class DigitMultiplication { public static void main (…" at bounding box center [1017, 85] width 1713 height 248
click at [597, 222] on div "import java.util.Scanner; class DigitMultiplication { public static void main (…" at bounding box center [508, 85] width 720 height 274
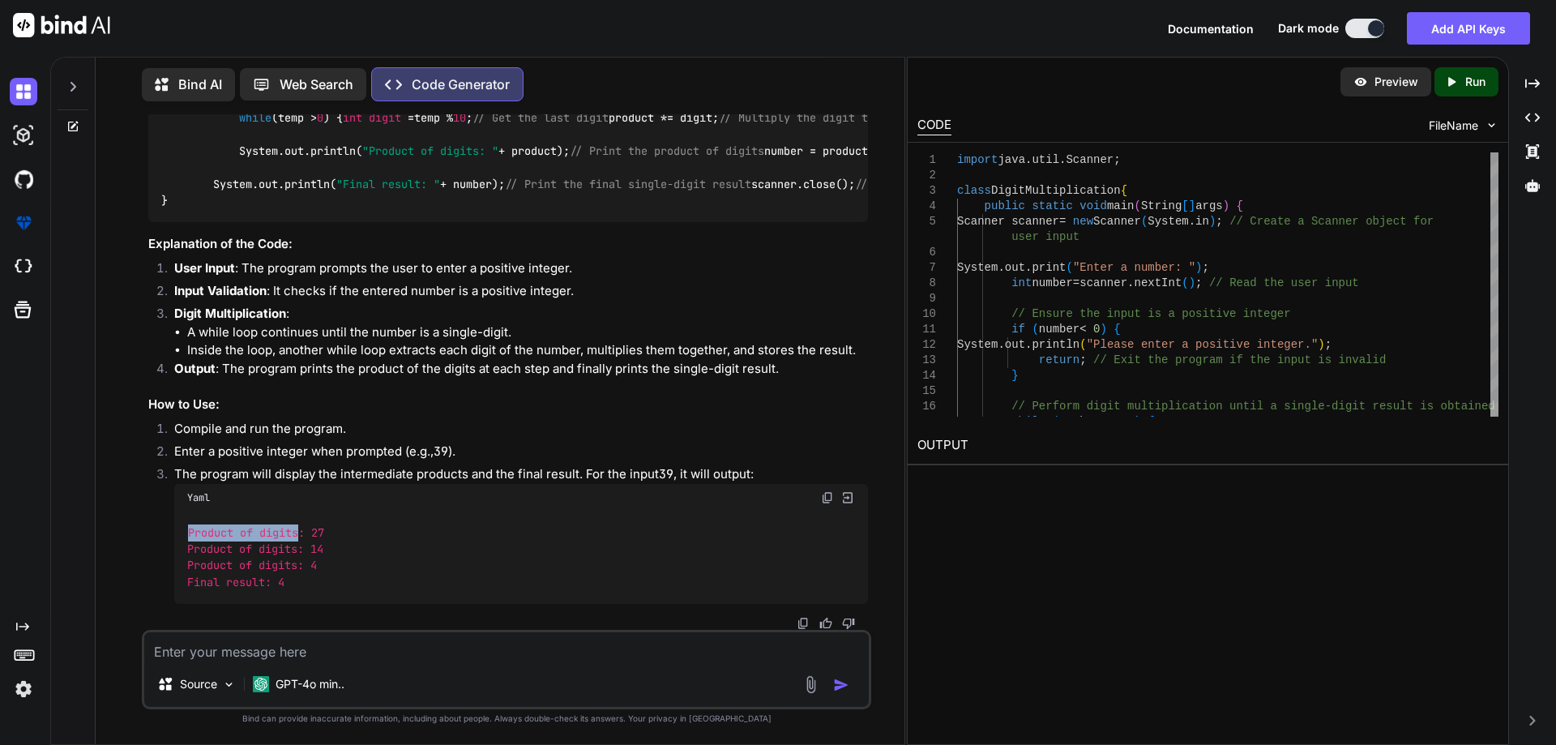
drag, startPoint x: 187, startPoint y: 529, endPoint x: 301, endPoint y: 532, distance: 113.5
click at [301, 532] on code "Product of digits: 27 Product of digits: 14 Product of digits: 4 Final result: 4" at bounding box center [255, 557] width 137 height 66
drag, startPoint x: 194, startPoint y: 554, endPoint x: 305, endPoint y: 550, distance: 111.1
click at [304, 550] on span "Product of digits:" at bounding box center [245, 548] width 117 height 15
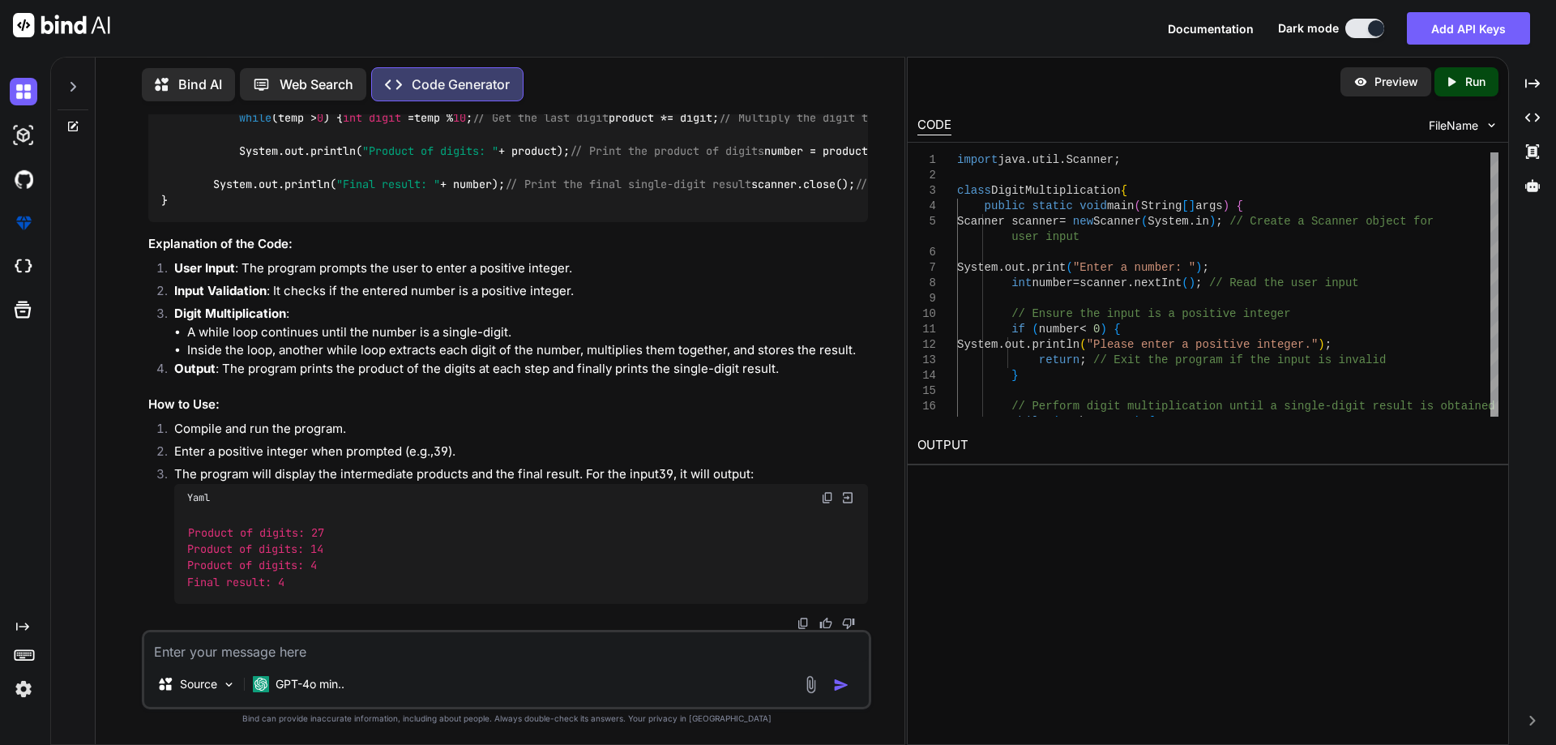
click at [316, 550] on li "The program will display the intermediate products and the final result. For th…" at bounding box center [514, 534] width 707 height 138
